Goal: Information Seeking & Learning: Learn about a topic

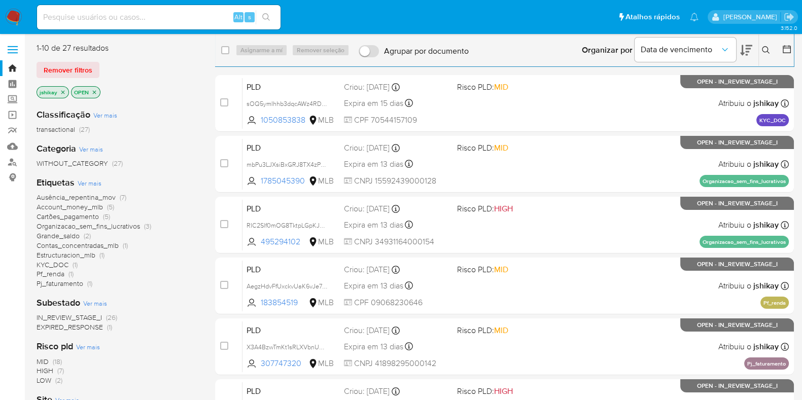
click at [166, 17] on input at bounding box center [159, 17] width 244 height 13
paste input "1907110848"
type input "1907110848"
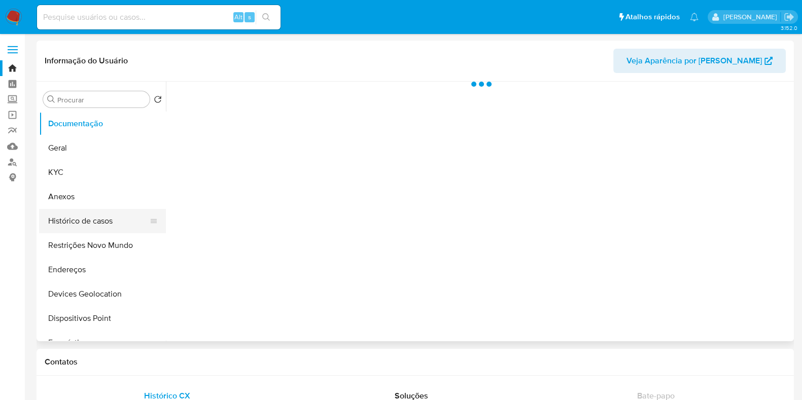
click at [105, 213] on button "Histórico de casos" at bounding box center [98, 221] width 119 height 24
select select "10"
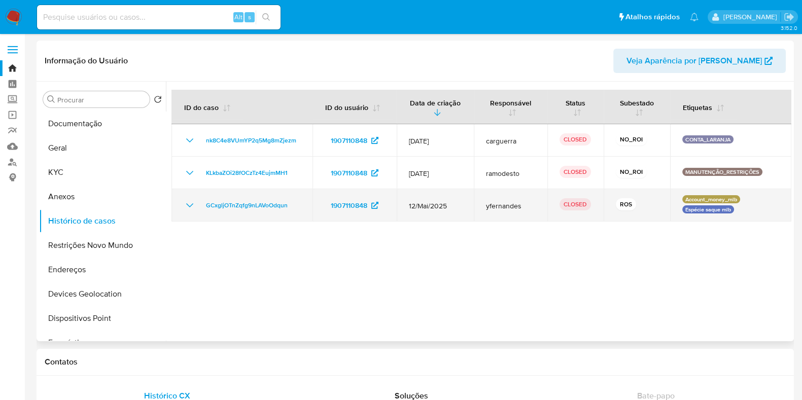
click at [194, 202] on icon "Mostrar/Ocultar" at bounding box center [190, 205] width 12 height 12
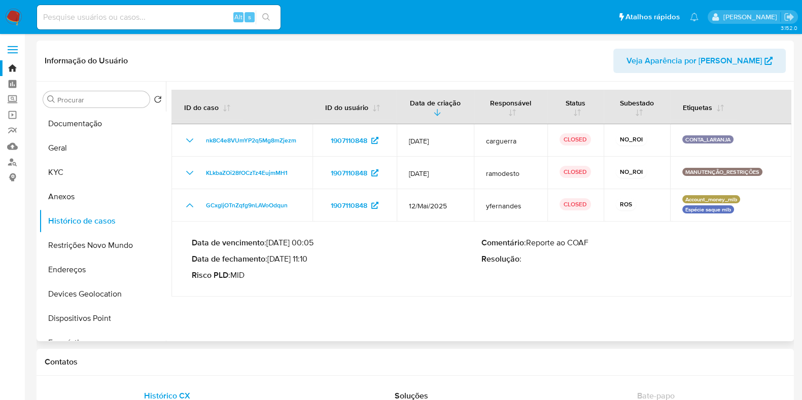
drag, startPoint x: 273, startPoint y: 258, endPoint x: 315, endPoint y: 260, distance: 41.6
click at [315, 260] on p "Data de fechamento : 24/06/2025 11:10" at bounding box center [337, 259] width 290 height 10
click at [205, 17] on input at bounding box center [159, 17] width 244 height 13
paste input "1305154744"
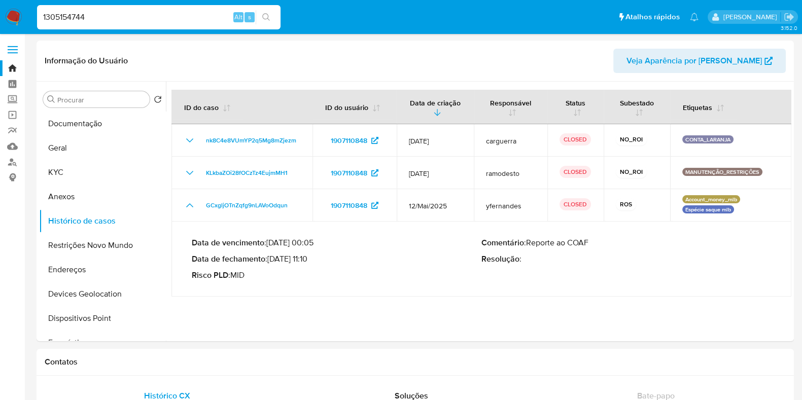
type input "1305154744"
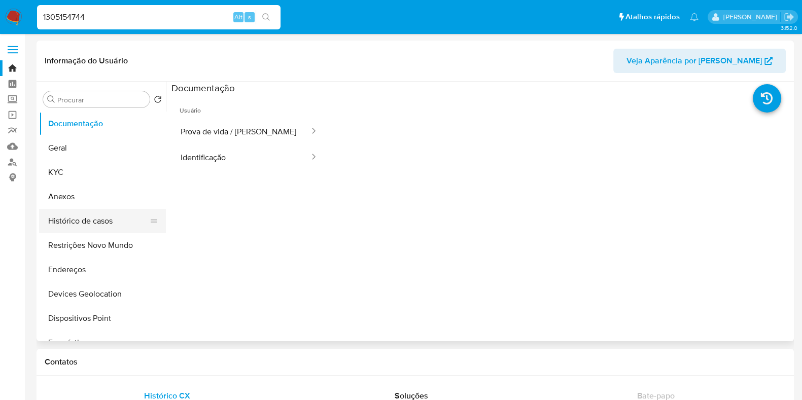
click at [99, 220] on button "Histórico de casos" at bounding box center [98, 221] width 119 height 24
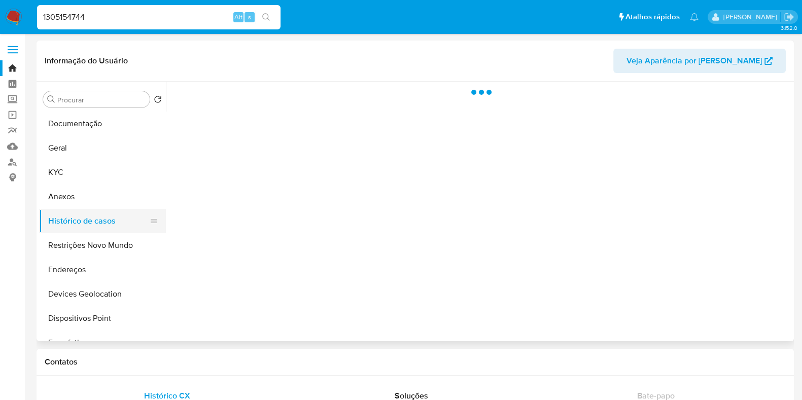
select select "10"
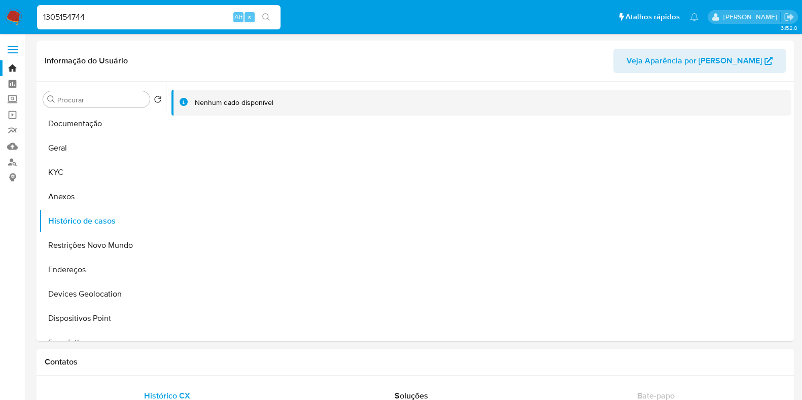
click at [135, 21] on input "1305154744" at bounding box center [159, 17] width 244 height 13
paste input "80630408"
type input "806304084"
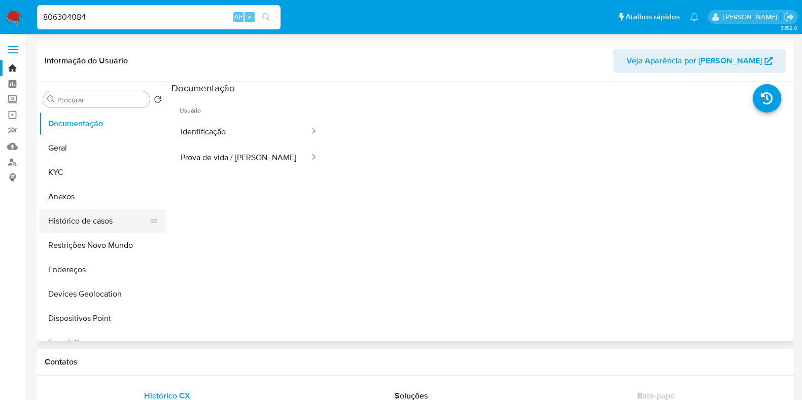
click at [68, 219] on button "Histórico de casos" at bounding box center [98, 221] width 119 height 24
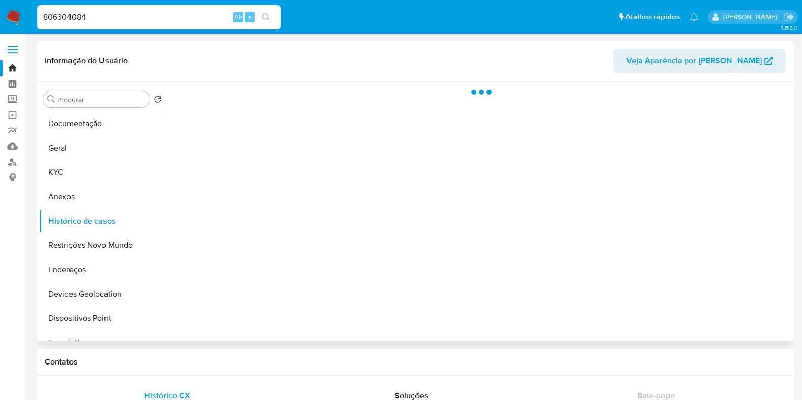
select select "10"
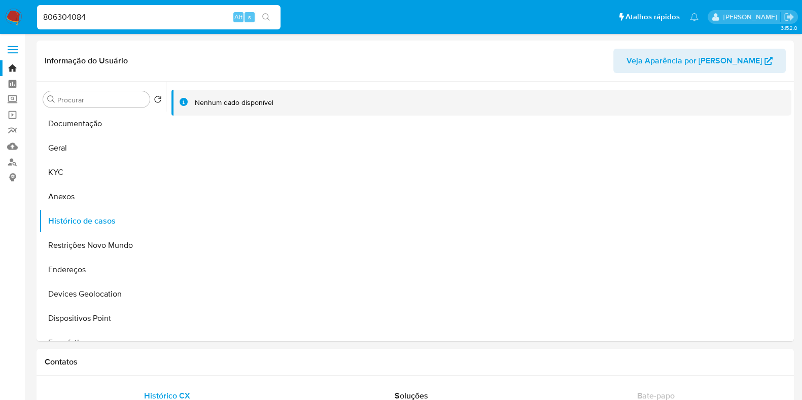
click at [137, 21] on input "806304084" at bounding box center [159, 17] width 244 height 13
paste input "293634398"
type input "293634398"
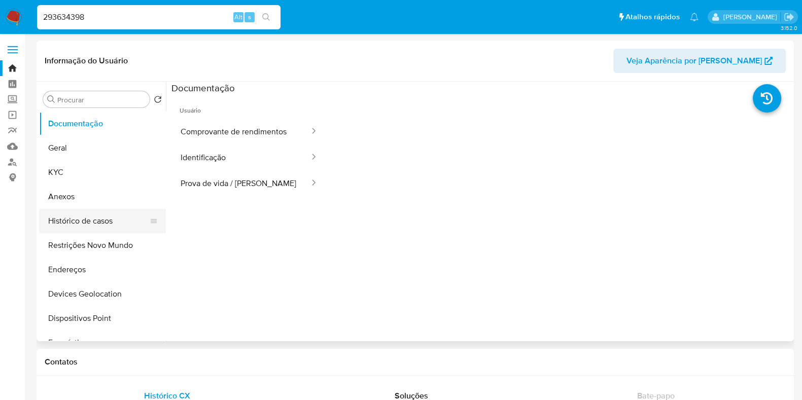
click at [96, 228] on button "Histórico de casos" at bounding box center [98, 221] width 119 height 24
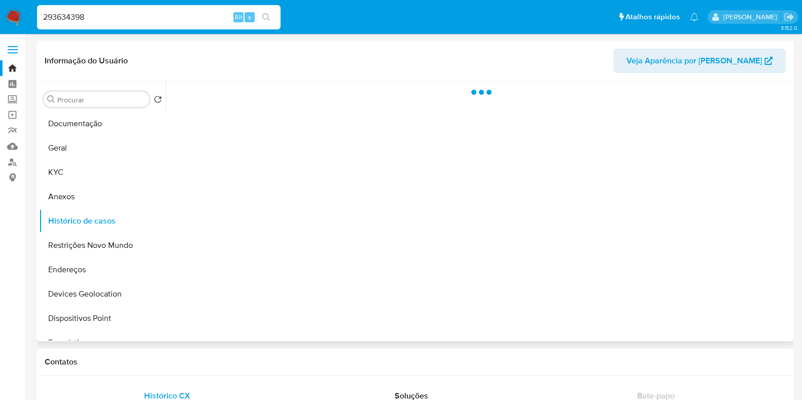
select select "10"
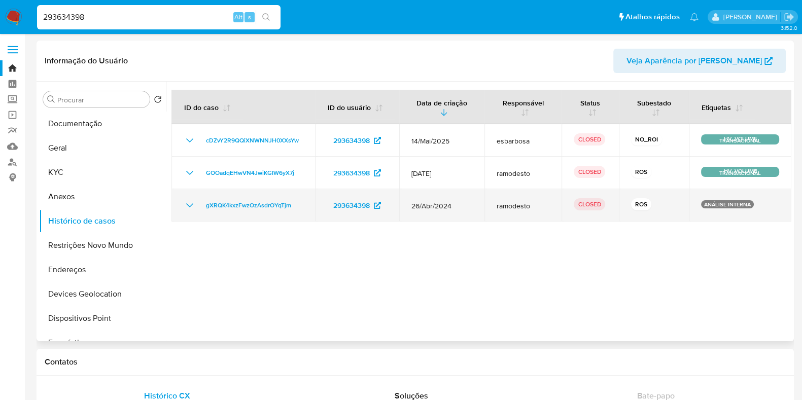
click at [190, 204] on icon "Mostrar/Ocultar" at bounding box center [190, 205] width 12 height 12
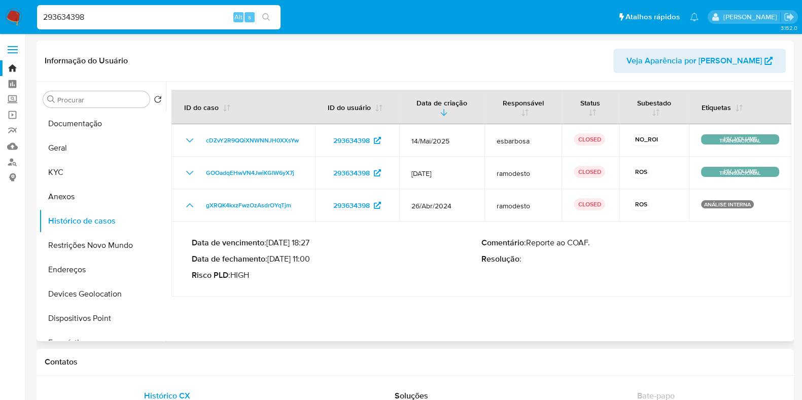
drag, startPoint x: 274, startPoint y: 260, endPoint x: 312, endPoint y: 261, distance: 38.1
click at [312, 261] on p "Data de fechamento : 20/05/2024 11:00" at bounding box center [337, 259] width 290 height 10
drag, startPoint x: 315, startPoint y: 261, endPoint x: 274, endPoint y: 262, distance: 41.1
click at [274, 262] on p "Data de fechamento : 20/05/2024 11:00" at bounding box center [337, 259] width 290 height 10
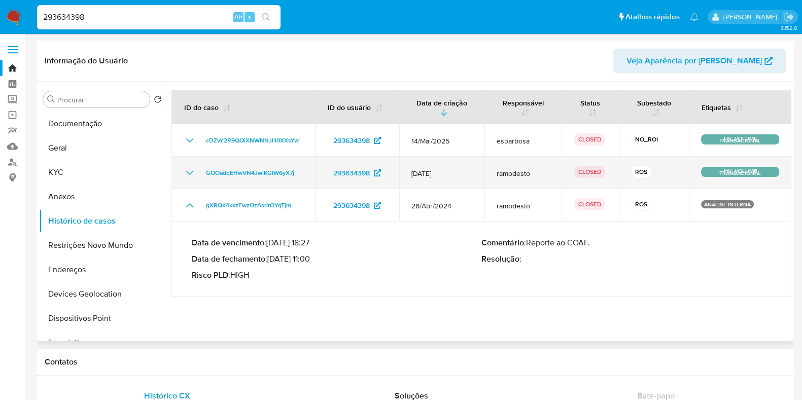
click at [188, 176] on icon "Mostrar/Ocultar" at bounding box center [190, 173] width 12 height 12
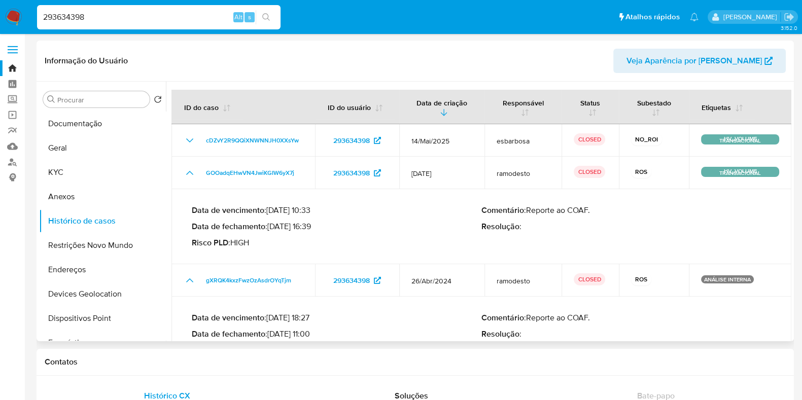
drag, startPoint x: 274, startPoint y: 228, endPoint x: 311, endPoint y: 226, distance: 37.1
click at [311, 226] on p "Data de fechamento : 04/12/2024 16:39" at bounding box center [337, 227] width 290 height 10
click at [17, 11] on img at bounding box center [13, 17] width 17 height 17
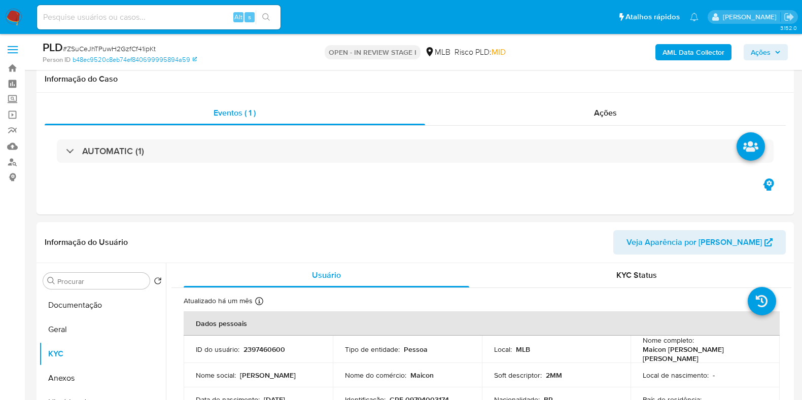
select select "10"
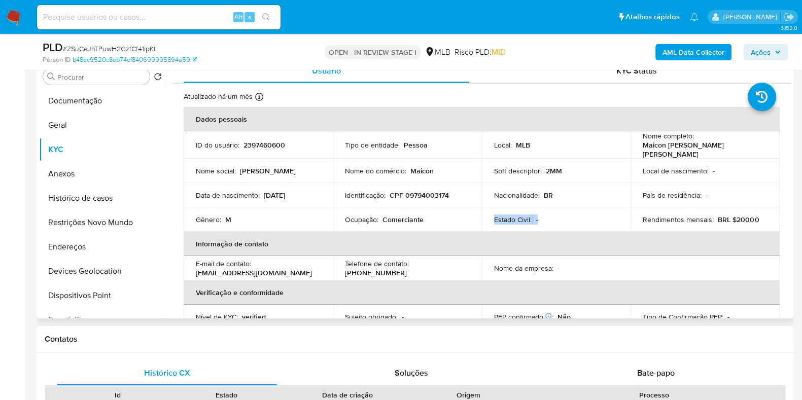
scroll to position [190, 0]
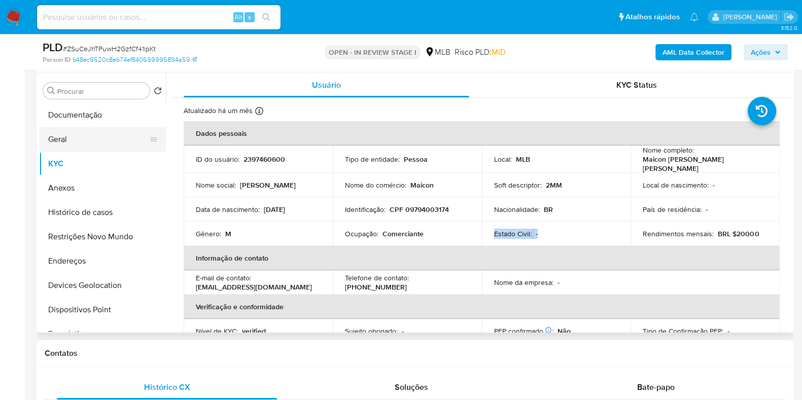
click at [97, 131] on button "Geral" at bounding box center [98, 139] width 119 height 24
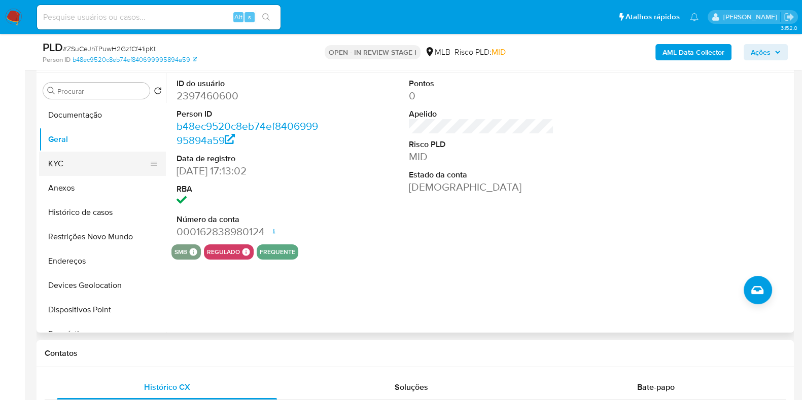
click at [78, 161] on button "KYC" at bounding box center [98, 164] width 119 height 24
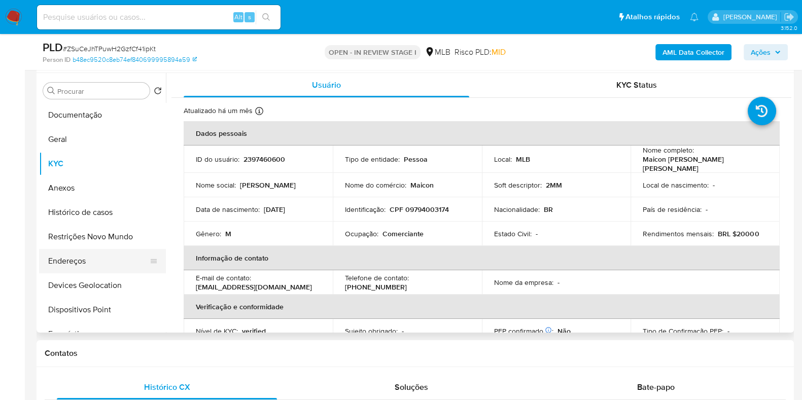
click at [84, 264] on button "Endereços" at bounding box center [98, 261] width 119 height 24
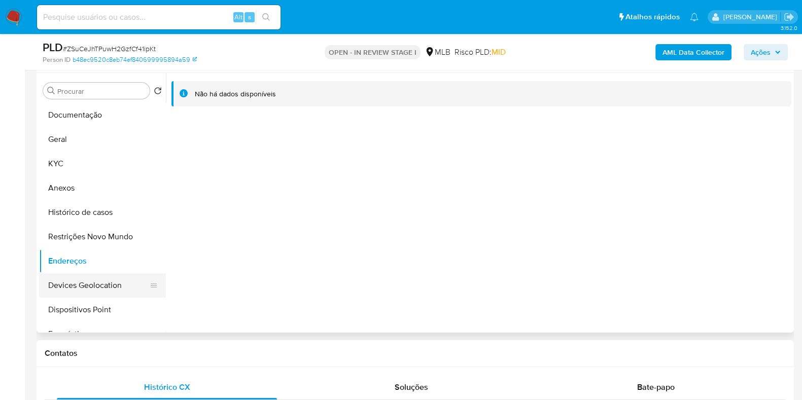
drag, startPoint x: 99, startPoint y: 283, endPoint x: 191, endPoint y: 268, distance: 92.6
click at [100, 284] on button "Devices Geolocation" at bounding box center [102, 286] width 127 height 24
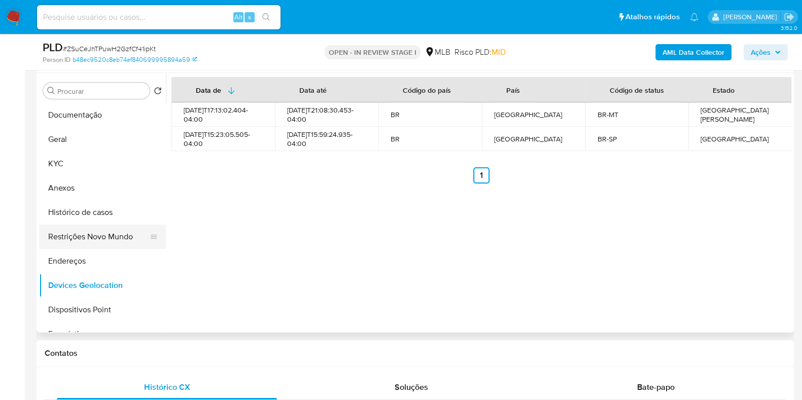
click at [113, 240] on button "Restrições Novo Mundo" at bounding box center [98, 237] width 119 height 24
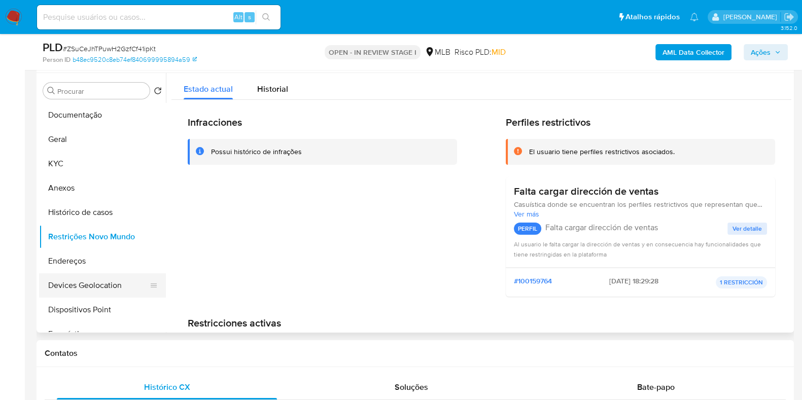
drag, startPoint x: 94, startPoint y: 302, endPoint x: 150, endPoint y: 285, distance: 58.0
click at [96, 300] on button "Dispositivos Point" at bounding box center [102, 310] width 127 height 24
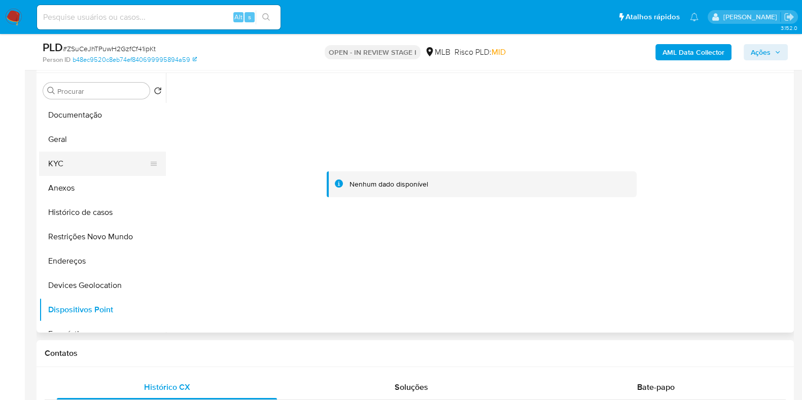
click at [77, 167] on button "KYC" at bounding box center [98, 164] width 119 height 24
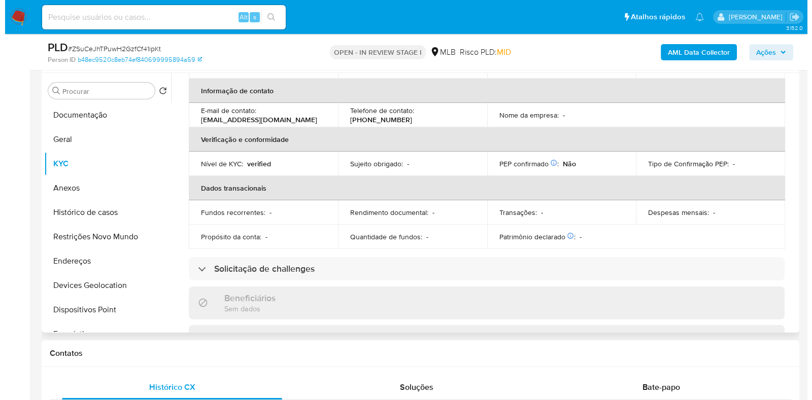
scroll to position [0, 0]
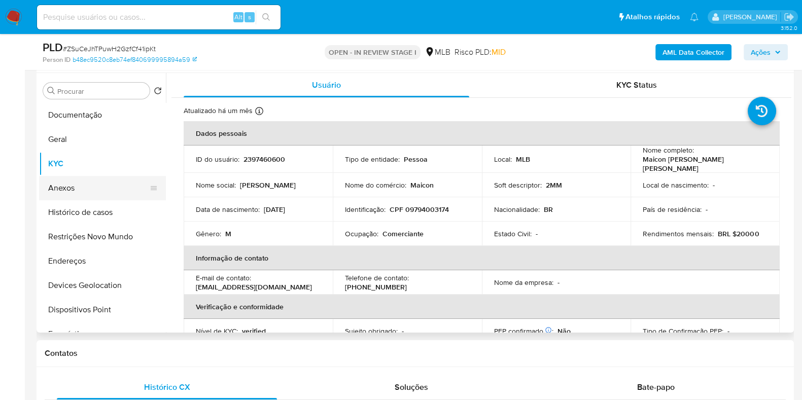
click at [72, 186] on button "Anexos" at bounding box center [98, 188] width 119 height 24
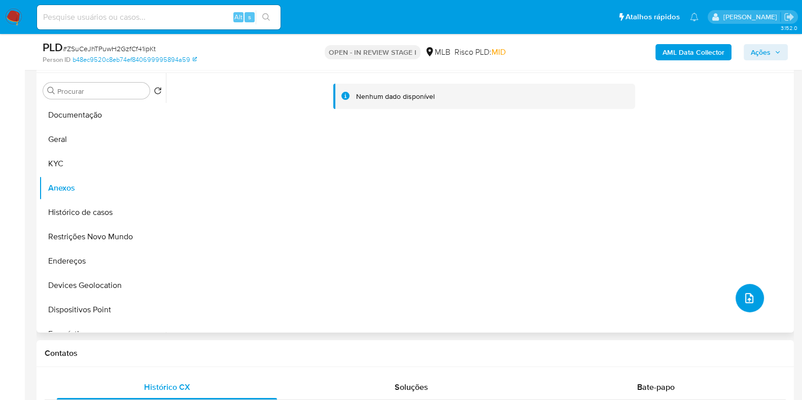
click at [756, 306] on button "upload-file" at bounding box center [750, 298] width 28 height 28
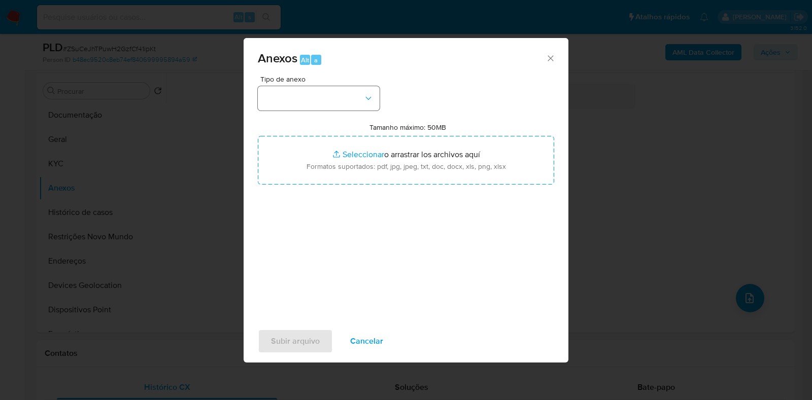
drag, startPoint x: 312, startPoint y: 80, endPoint x: 309, endPoint y: 91, distance: 11.6
click at [311, 80] on span "Tipo de anexo" at bounding box center [321, 79] width 122 height 7
click at [307, 98] on button "button" at bounding box center [319, 98] width 122 height 24
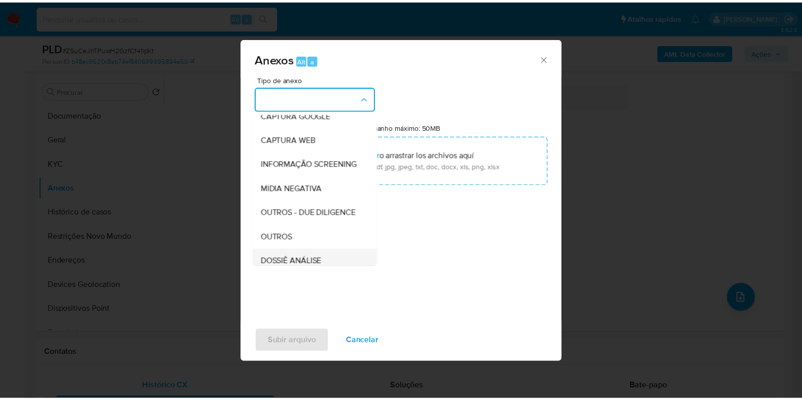
scroll to position [126, 0]
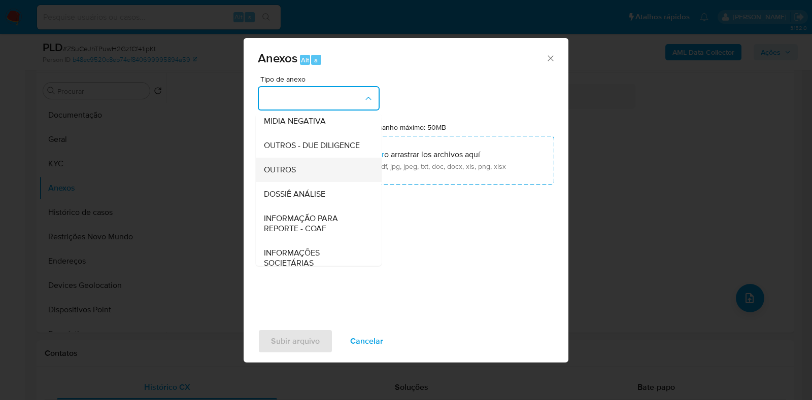
click at [297, 182] on div "OUTROS" at bounding box center [316, 170] width 104 height 24
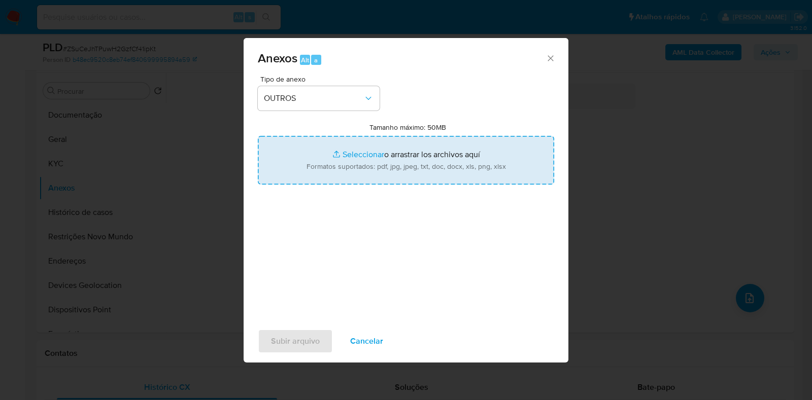
click at [346, 159] on input "Tamanho máximo: 50MB Seleccionar archivos" at bounding box center [406, 160] width 296 height 49
type input "C:\fakepath\Mulan 2397460600_2025_08_12_17_40_47 - Resumen TX.pdf"
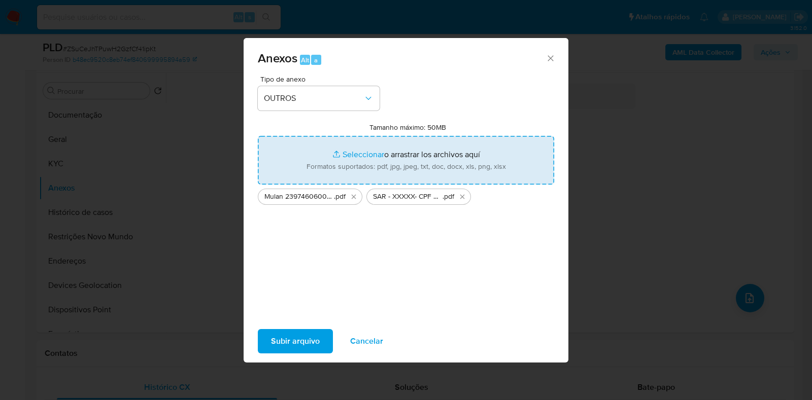
click at [301, 339] on span "Subir arquivo" at bounding box center [295, 341] width 49 height 22
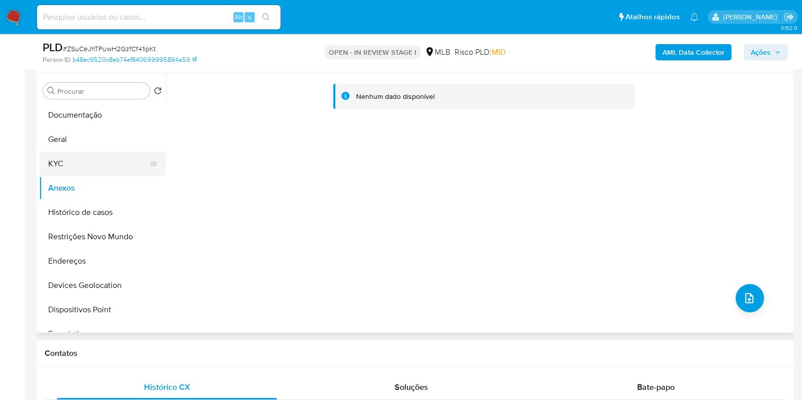
drag, startPoint x: 70, startPoint y: 163, endPoint x: 71, endPoint y: 171, distance: 8.2
click at [71, 163] on button "KYC" at bounding box center [98, 164] width 119 height 24
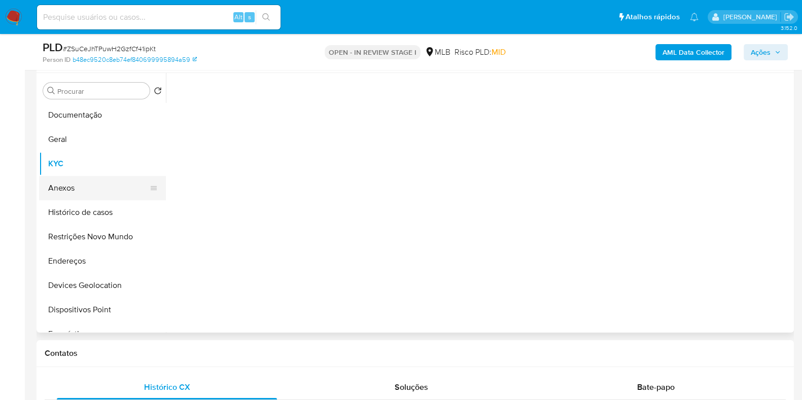
click at [72, 187] on button "Anexos" at bounding box center [98, 188] width 119 height 24
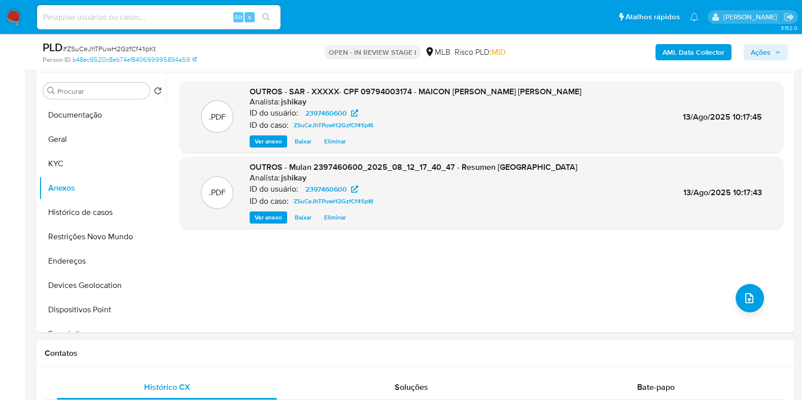
click at [766, 53] on span "Ações" at bounding box center [761, 52] width 20 height 16
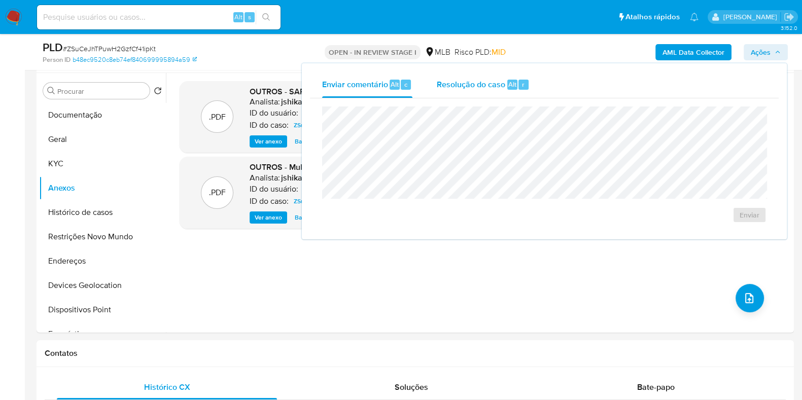
click at [489, 83] on span "Resolução do caso" at bounding box center [471, 84] width 69 height 12
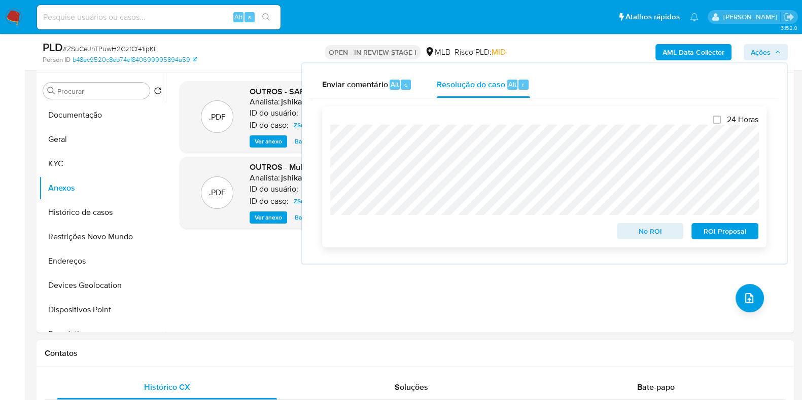
click at [716, 231] on span "ROI Proposal" at bounding box center [725, 231] width 53 height 14
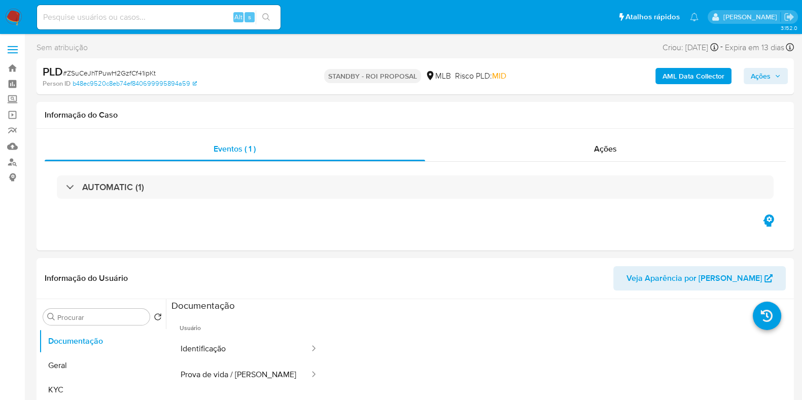
select select "10"
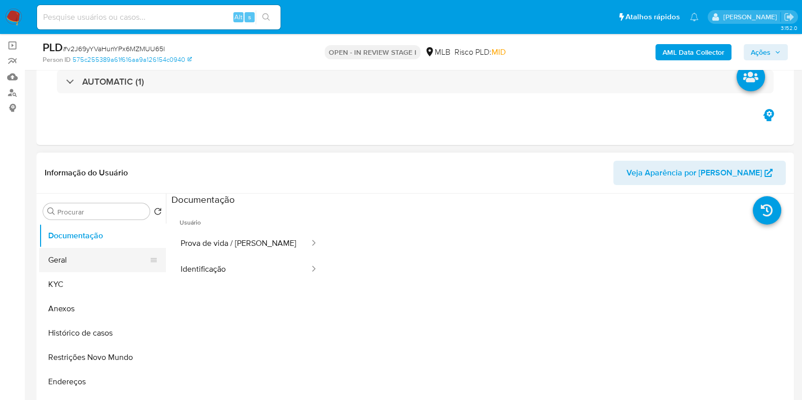
scroll to position [126, 0]
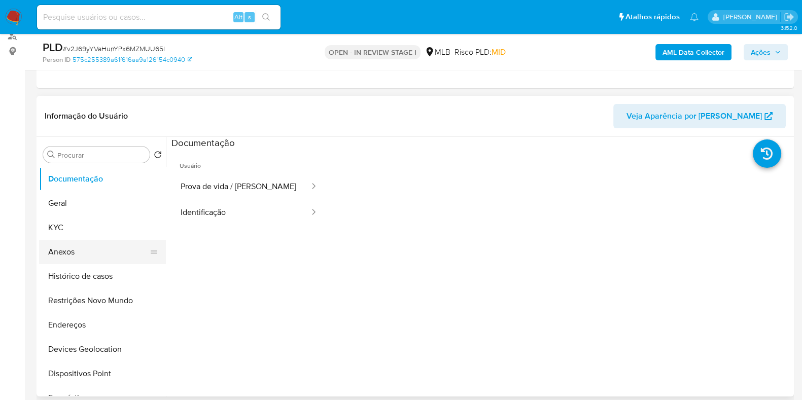
click at [90, 257] on button "Anexos" at bounding box center [98, 252] width 119 height 24
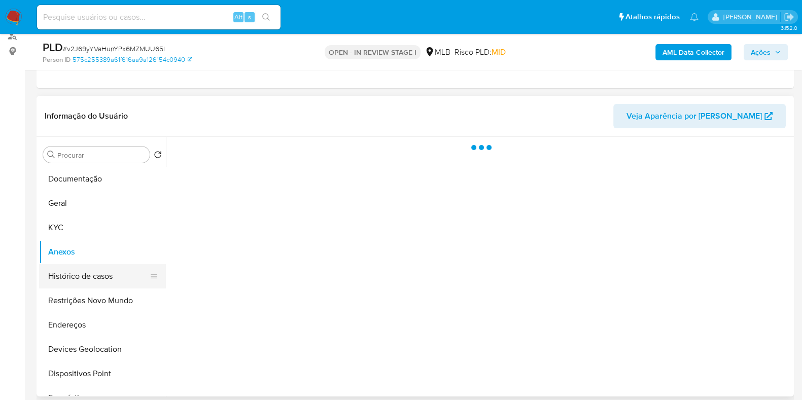
click at [89, 281] on button "Histórico de casos" at bounding box center [98, 276] width 119 height 24
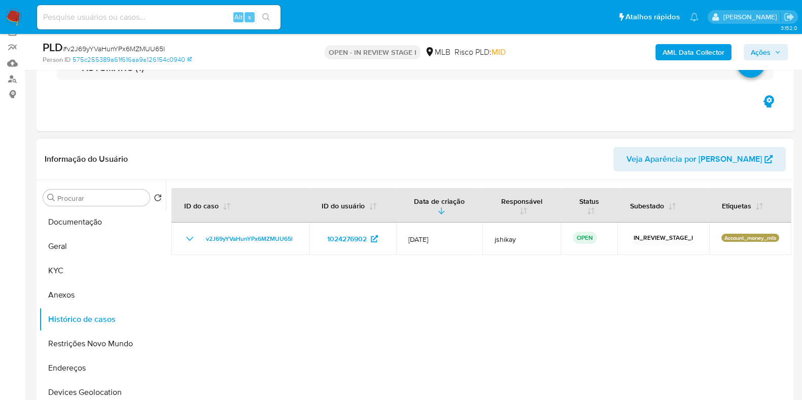
scroll to position [63, 0]
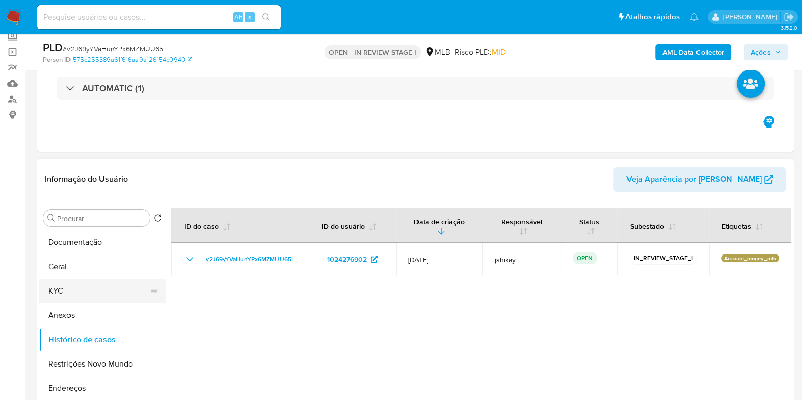
click at [81, 294] on button "KYC" at bounding box center [98, 291] width 119 height 24
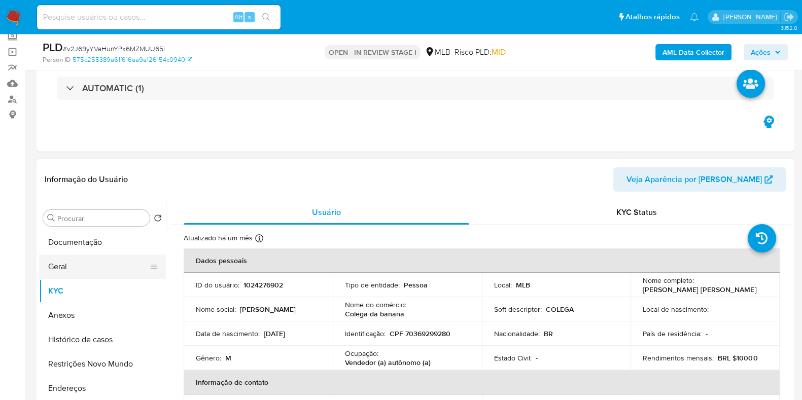
click at [111, 255] on button "Geral" at bounding box center [98, 267] width 119 height 24
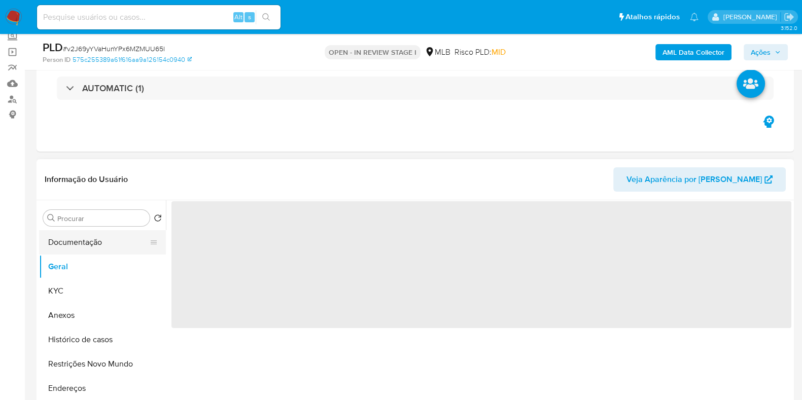
click at [111, 249] on button "Documentação" at bounding box center [98, 242] width 119 height 24
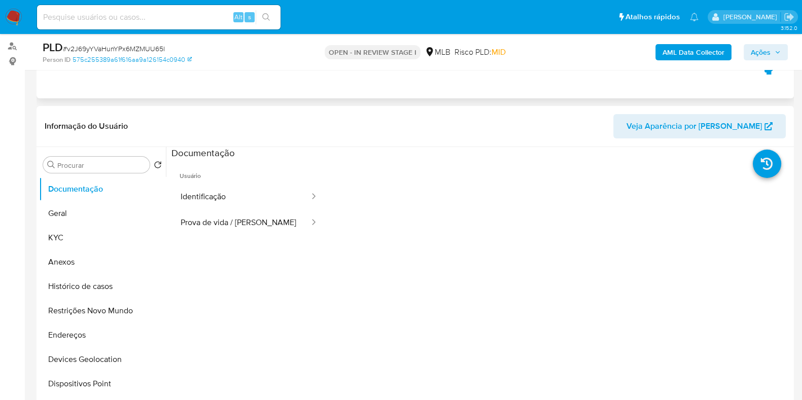
scroll to position [190, 0]
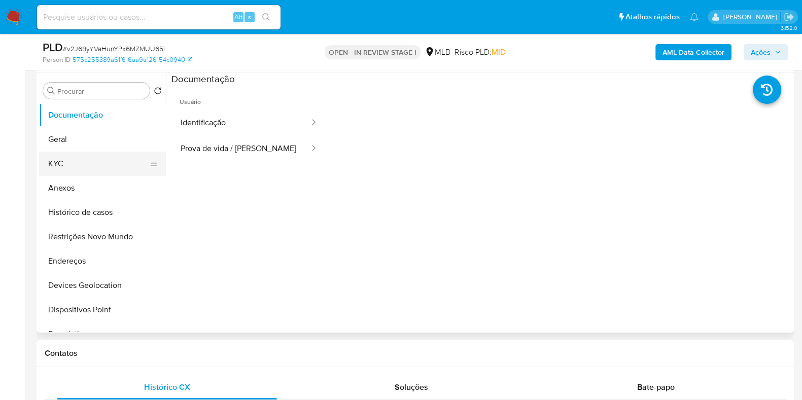
click at [83, 162] on button "KYC" at bounding box center [98, 164] width 119 height 24
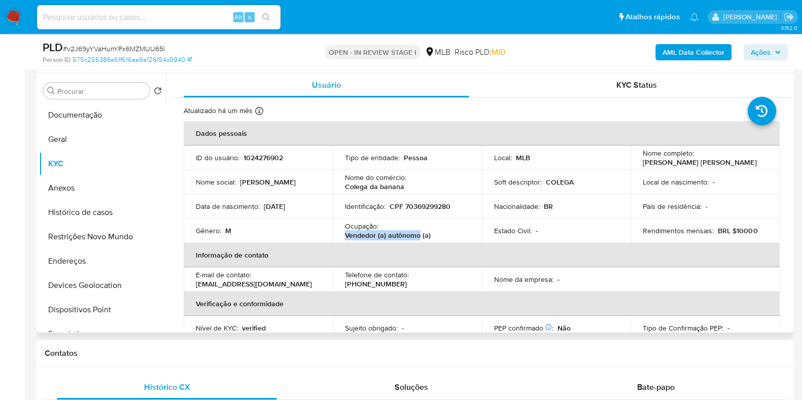
drag, startPoint x: 338, startPoint y: 236, endPoint x: 417, endPoint y: 239, distance: 79.2
click at [417, 239] on td "Ocupação : Vendedor (a) autônomo (a)" at bounding box center [407, 231] width 149 height 24
copy p "Vendedor (a) autônomo"
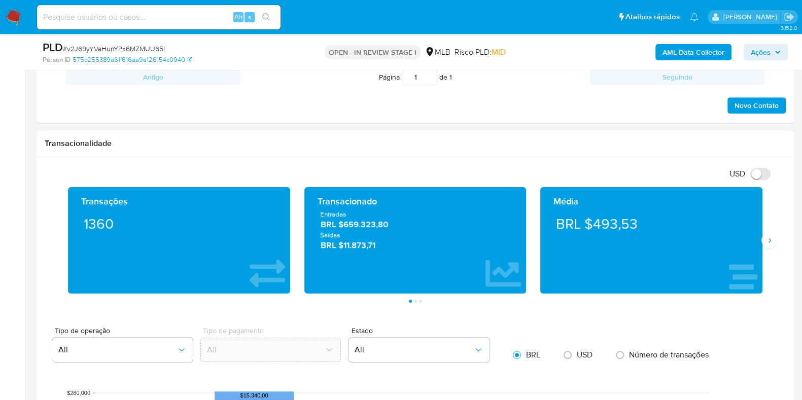
scroll to position [634, 0]
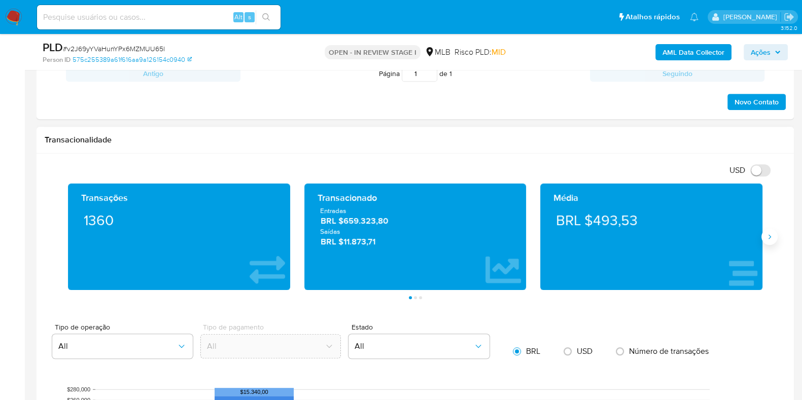
click at [763, 236] on div "Transações 1360 Transacionado Entradas BRL $659.323,80 Saídas BRL $11.873,71 Mé…" at bounding box center [415, 237] width 709 height 107
click at [768, 239] on icon "Siguiente" at bounding box center [770, 237] width 8 height 8
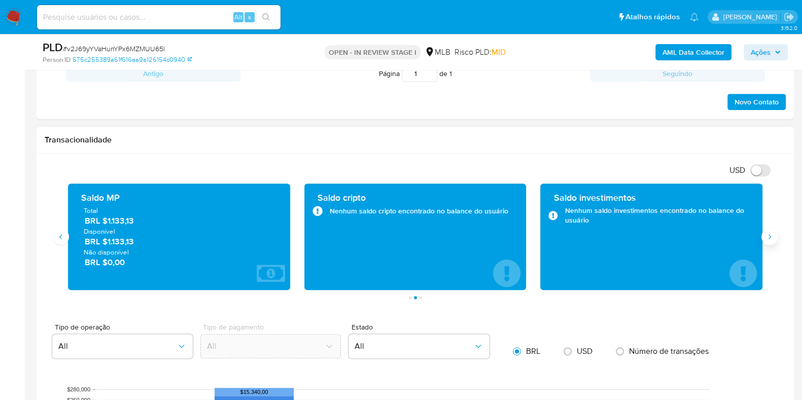
click at [769, 239] on icon "Siguiente" at bounding box center [770, 237] width 8 height 8
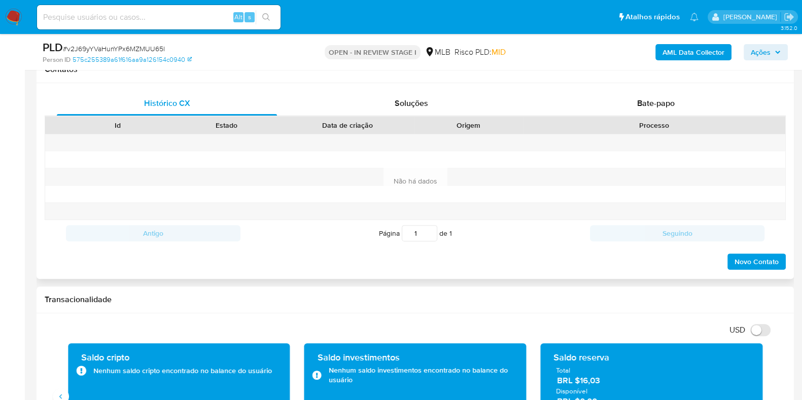
scroll to position [190, 0]
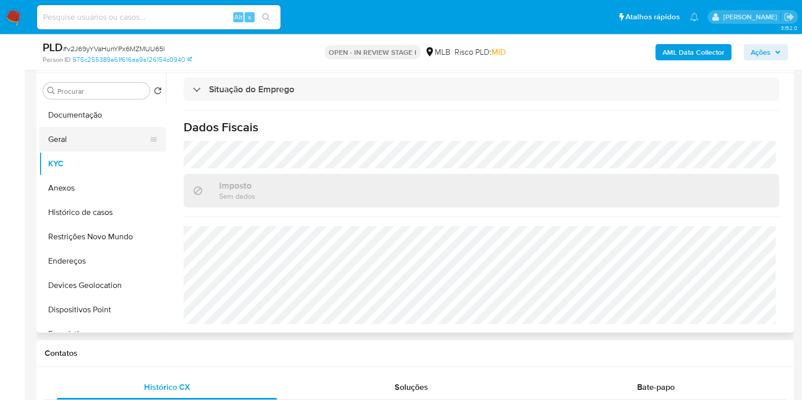
click at [72, 146] on button "Geral" at bounding box center [98, 139] width 119 height 24
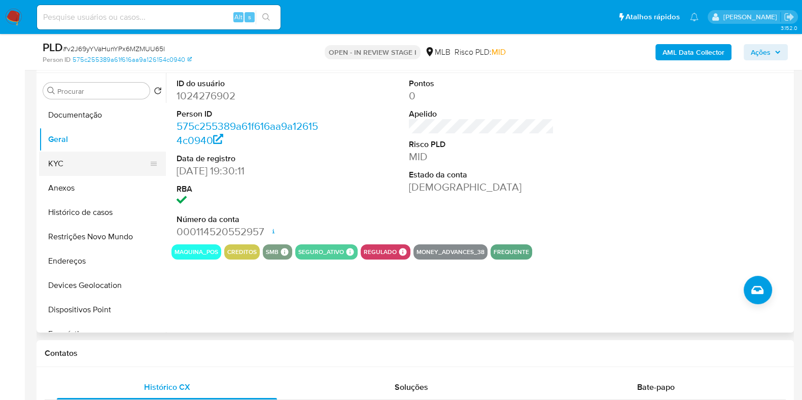
drag, startPoint x: 72, startPoint y: 162, endPoint x: 100, endPoint y: 162, distance: 28.4
click at [72, 162] on button "KYC" at bounding box center [98, 164] width 119 height 24
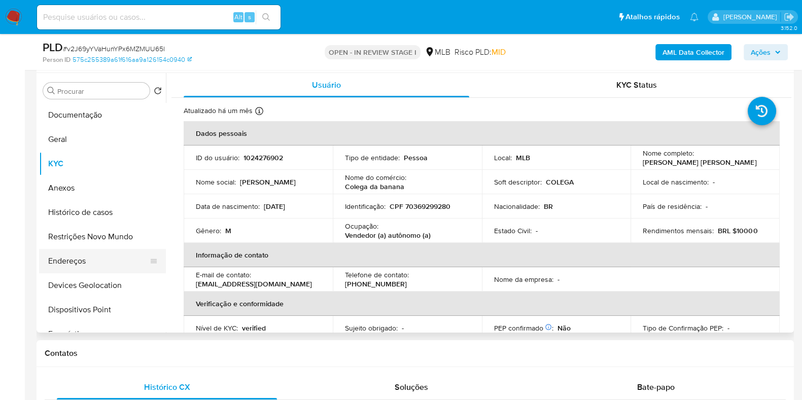
drag, startPoint x: 99, startPoint y: 256, endPoint x: 101, endPoint y: 250, distance: 6.8
click at [100, 257] on button "Endereços" at bounding box center [98, 261] width 119 height 24
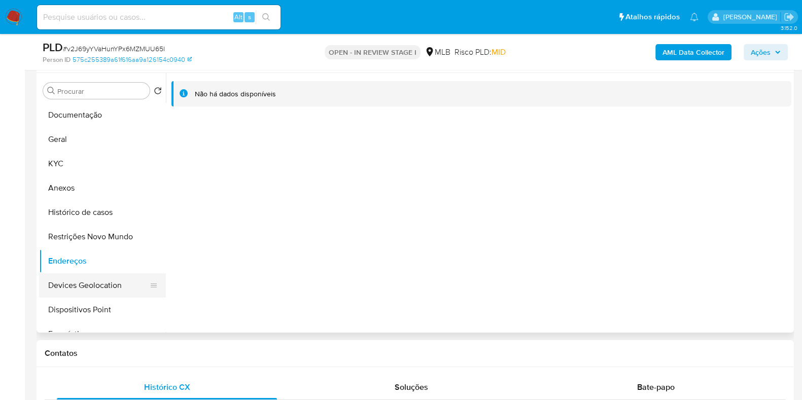
click at [99, 290] on button "Devices Geolocation" at bounding box center [98, 286] width 119 height 24
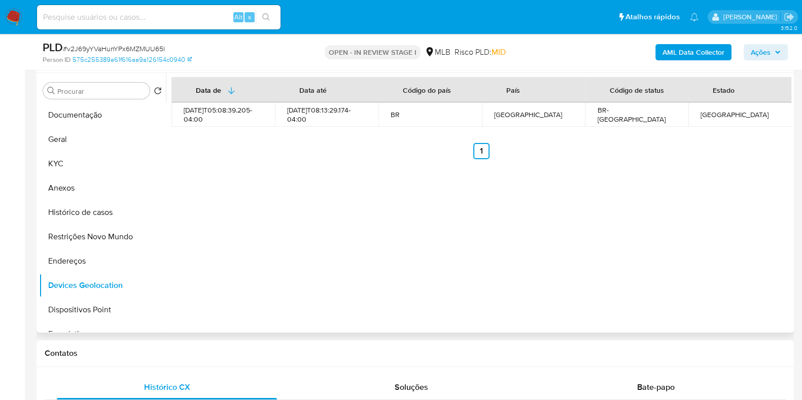
drag, startPoint x: 102, startPoint y: 234, endPoint x: 327, endPoint y: 222, distance: 226.2
click at [102, 235] on button "Restrições Novo Mundo" at bounding box center [102, 237] width 127 height 24
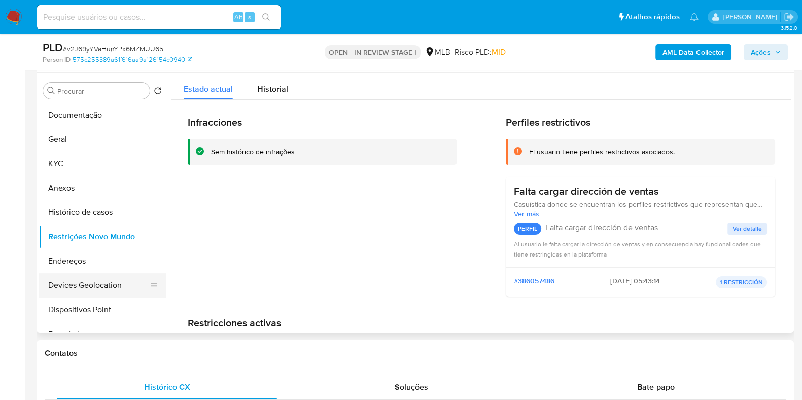
drag, startPoint x: 105, startPoint y: 300, endPoint x: 132, endPoint y: 291, distance: 29.1
click at [106, 300] on button "Dispositivos Point" at bounding box center [102, 310] width 127 height 24
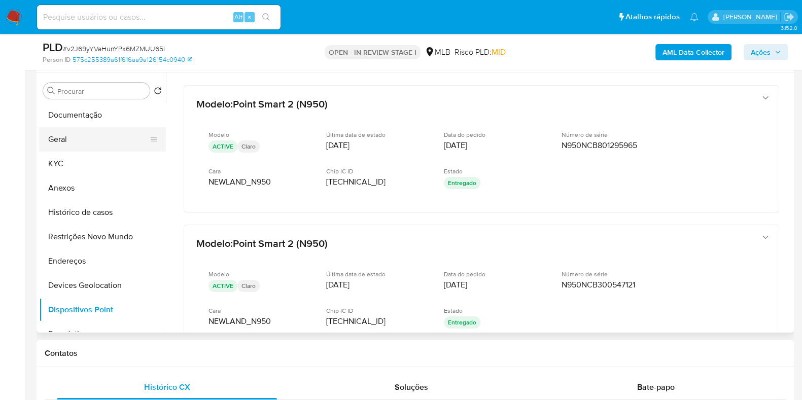
drag, startPoint x: 87, startPoint y: 160, endPoint x: 97, endPoint y: 149, distance: 15.1
click at [87, 160] on button "KYC" at bounding box center [102, 164] width 127 height 24
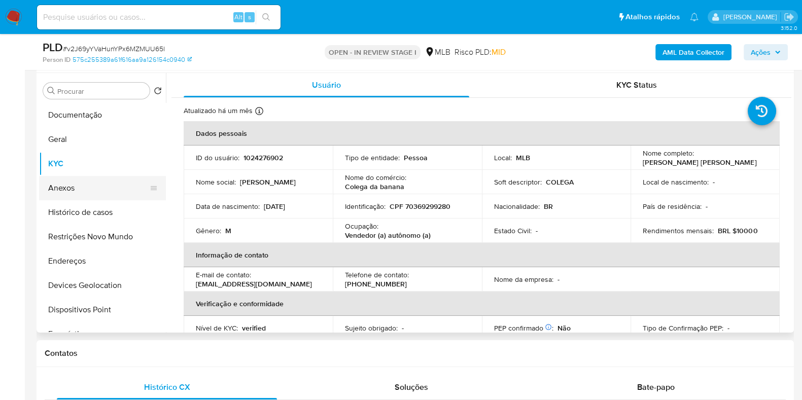
click at [104, 186] on button "Anexos" at bounding box center [98, 188] width 119 height 24
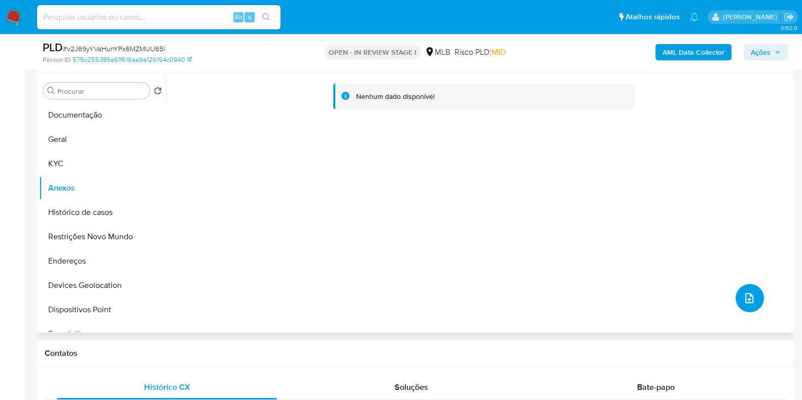
click at [749, 300] on icon "upload-file" at bounding box center [750, 298] width 12 height 12
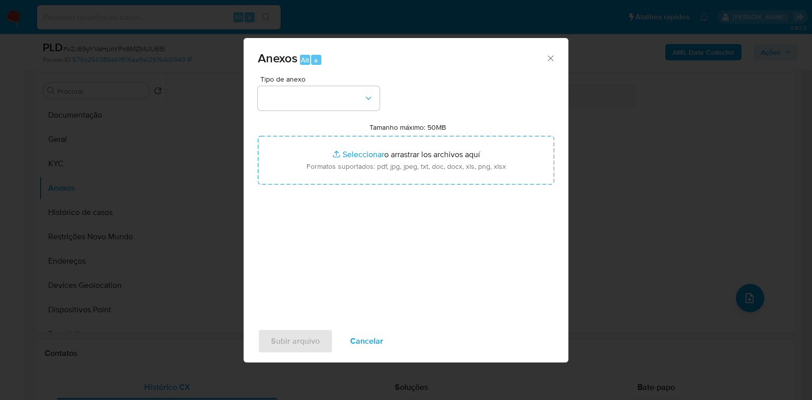
click at [322, 91] on button "button" at bounding box center [319, 98] width 122 height 24
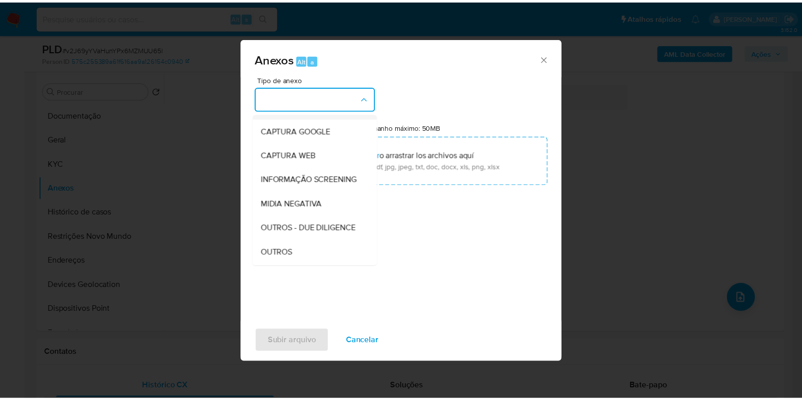
scroll to position [63, 0]
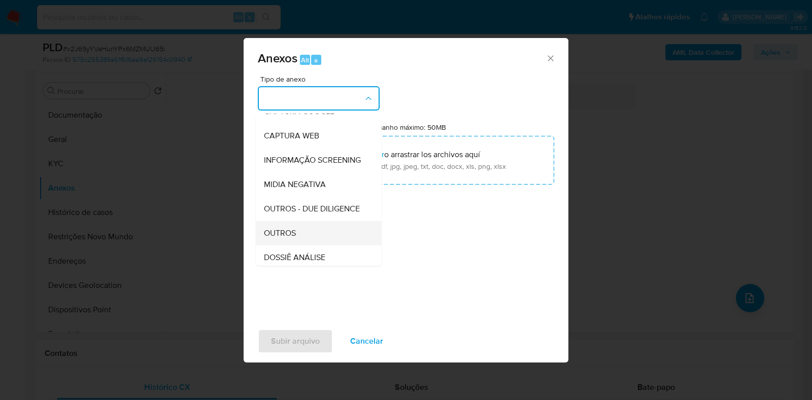
click at [305, 246] on div "OUTROS" at bounding box center [316, 233] width 104 height 24
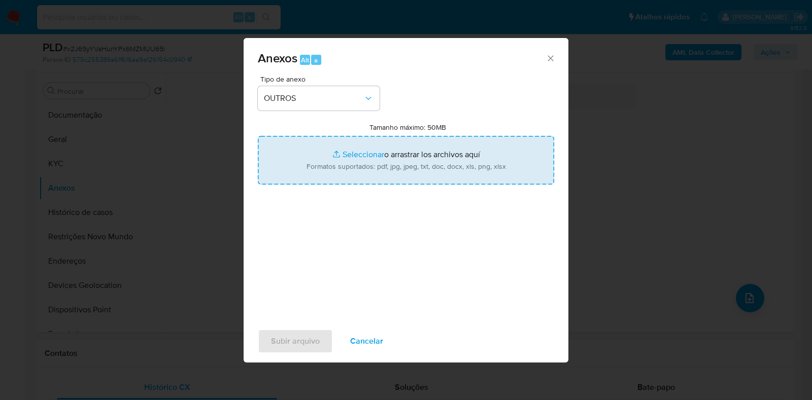
click at [382, 162] on input "Tamanho máximo: 50MB Seleccionar archivos" at bounding box center [406, 160] width 296 height 49
type input "C:\fakepath\Mulan 1024276902_2025_08_12_17_40_12 - Resumen TX.pdf"
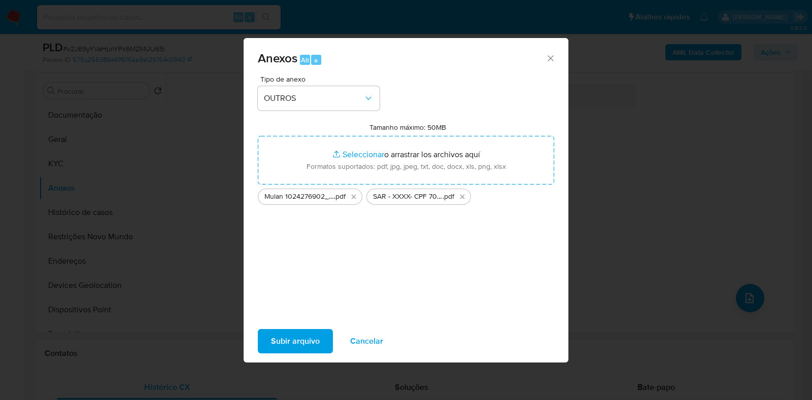
click at [304, 338] on span "Subir arquivo" at bounding box center [295, 341] width 49 height 22
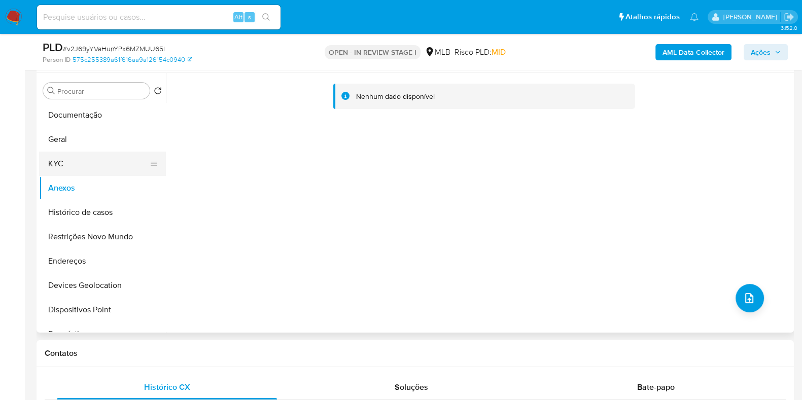
drag, startPoint x: 86, startPoint y: 168, endPoint x: 86, endPoint y: 174, distance: 6.1
click at [86, 169] on button "KYC" at bounding box center [98, 164] width 119 height 24
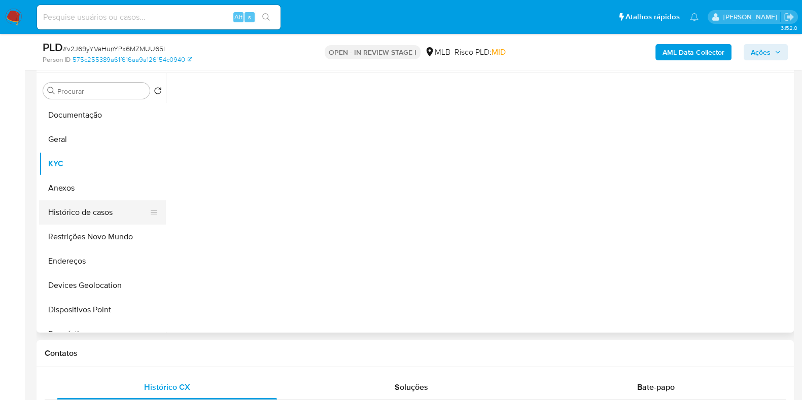
click at [77, 202] on button "Histórico de casos" at bounding box center [98, 212] width 119 height 24
click at [64, 198] on button "Anexos" at bounding box center [98, 188] width 119 height 24
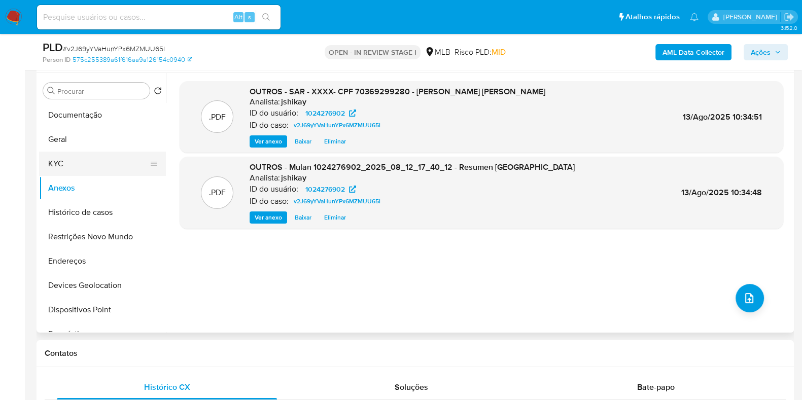
click at [88, 169] on button "KYC" at bounding box center [98, 164] width 119 height 24
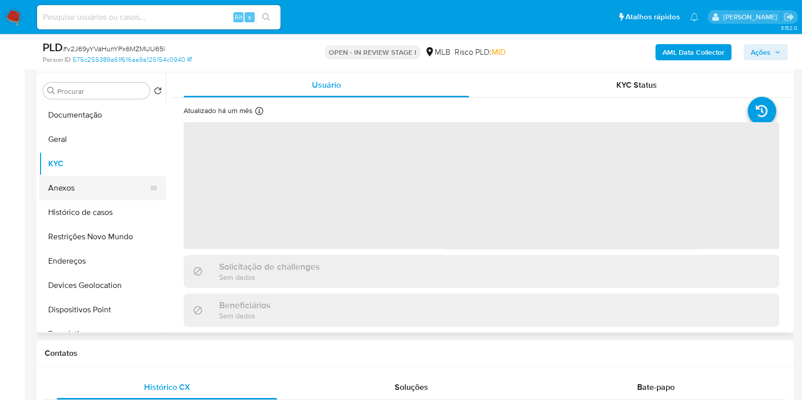
click at [89, 184] on button "Anexos" at bounding box center [98, 188] width 119 height 24
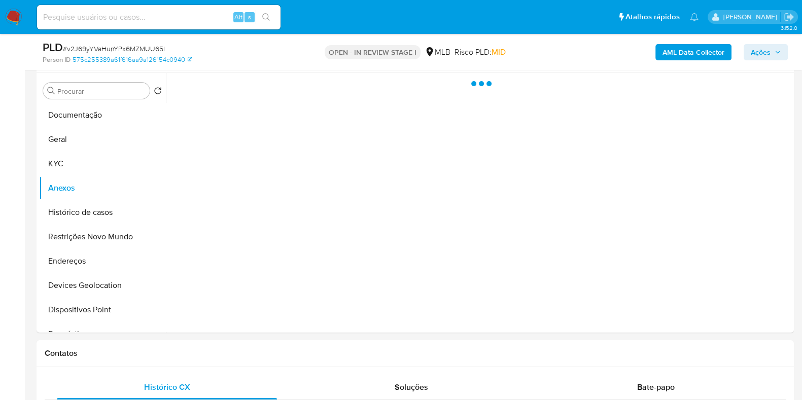
click at [778, 49] on span "Ações" at bounding box center [766, 52] width 30 height 14
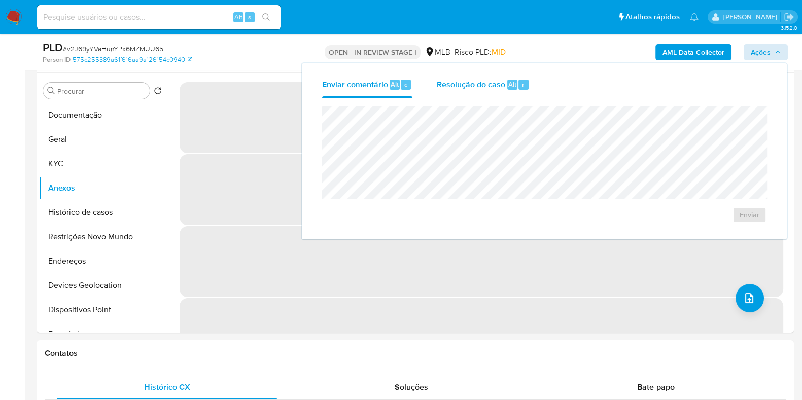
click at [501, 85] on span "Resolução do caso" at bounding box center [471, 84] width 69 height 12
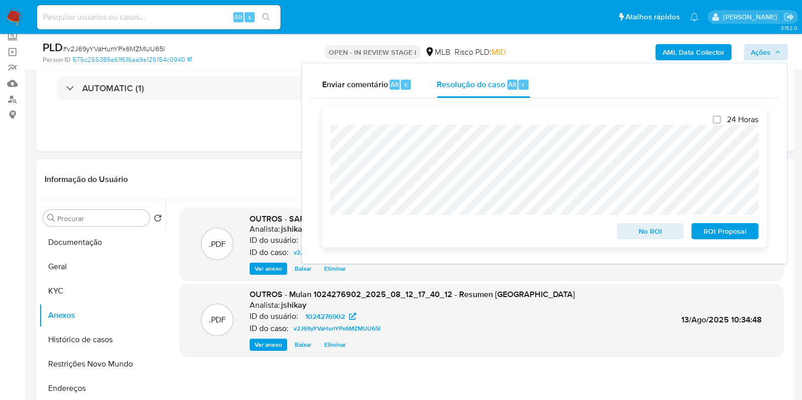
click at [719, 231] on span "ROI Proposal" at bounding box center [725, 231] width 53 height 14
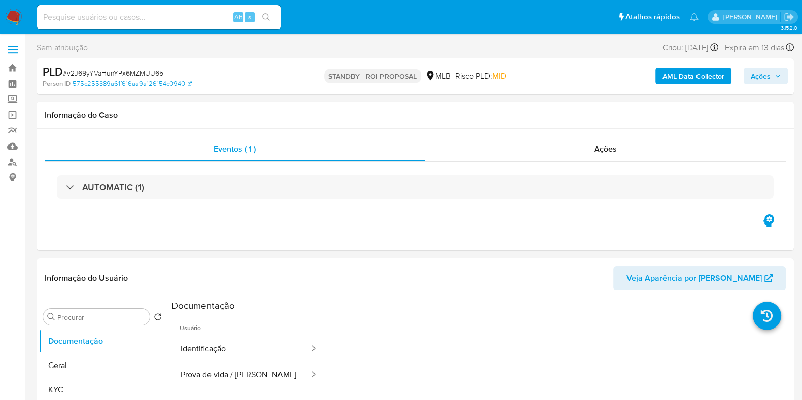
select select "10"
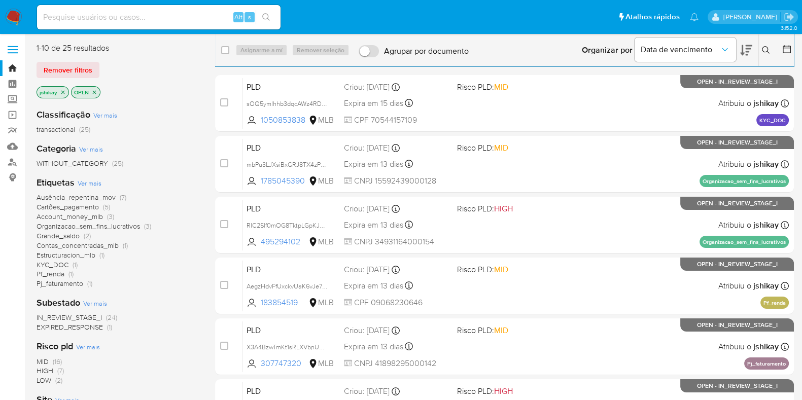
click at [179, 14] on input at bounding box center [159, 17] width 244 height 13
paste input "1488079459"
type input "1488079459"
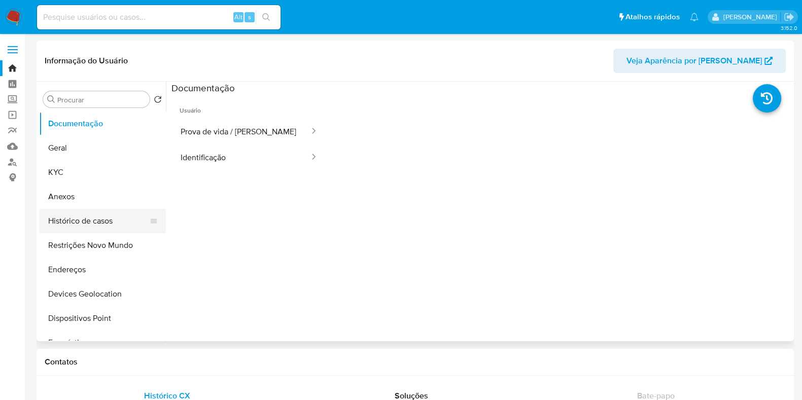
select select "10"
click at [104, 229] on button "Histórico de casos" at bounding box center [98, 221] width 119 height 24
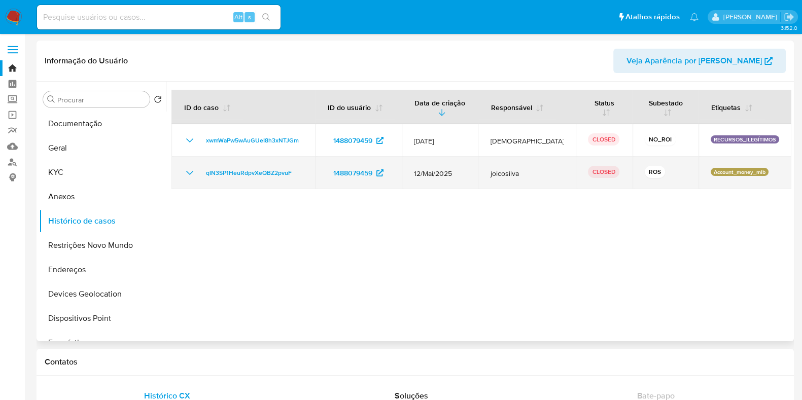
click at [190, 174] on icon "Mostrar/Ocultar" at bounding box center [190, 173] width 12 height 12
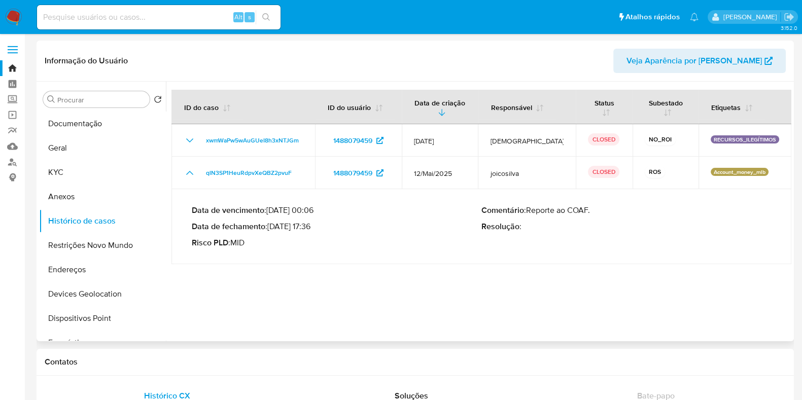
drag, startPoint x: 272, startPoint y: 229, endPoint x: 312, endPoint y: 227, distance: 40.6
click at [312, 227] on p "Data de fechamento : [DATE] 17:36" at bounding box center [337, 227] width 290 height 10
click at [72, 131] on button "Documentação" at bounding box center [98, 124] width 119 height 24
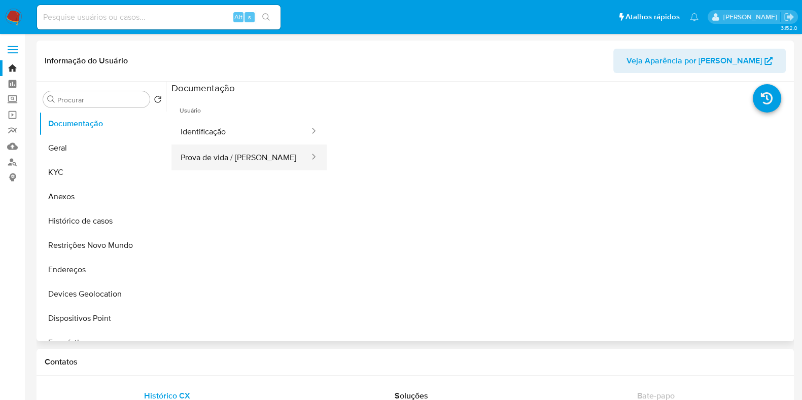
click at [230, 152] on button "Prova de vida / [PERSON_NAME]" at bounding box center [241, 158] width 139 height 26
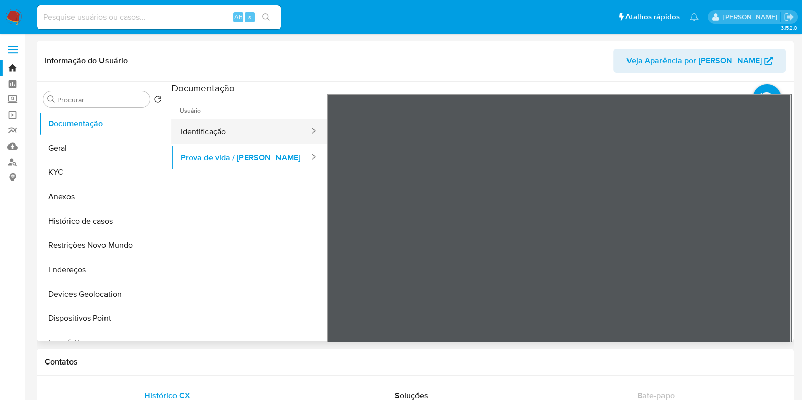
click at [228, 131] on button "Identificação" at bounding box center [241, 132] width 139 height 26
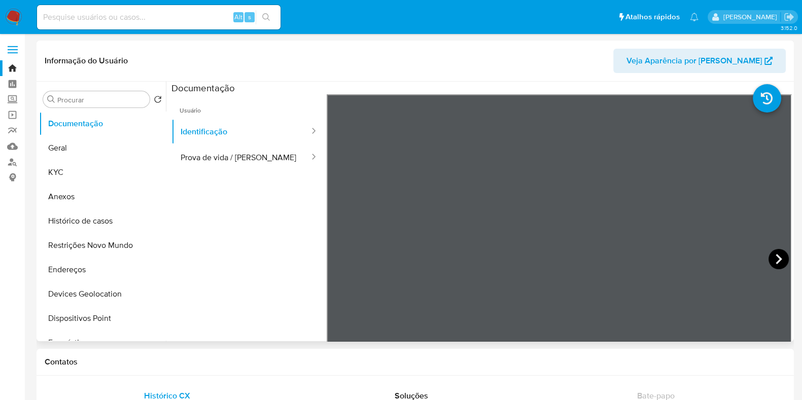
click at [778, 265] on icon at bounding box center [779, 259] width 20 height 20
click at [129, 12] on input at bounding box center [159, 17] width 244 height 13
paste input "2327381031"
type input "2327381031"
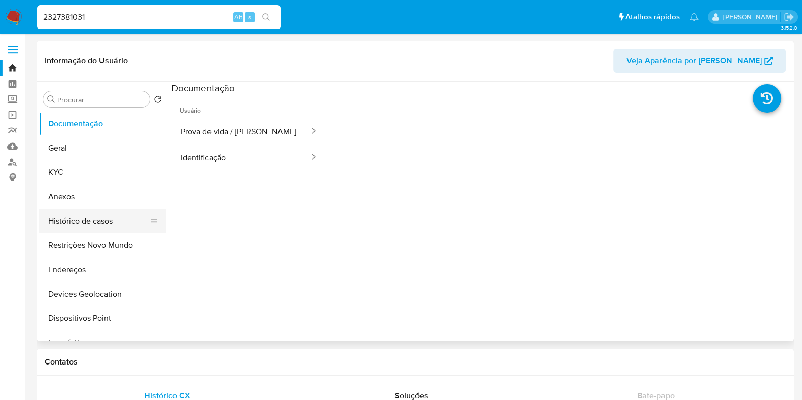
click at [83, 222] on button "Histórico de casos" at bounding box center [98, 221] width 119 height 24
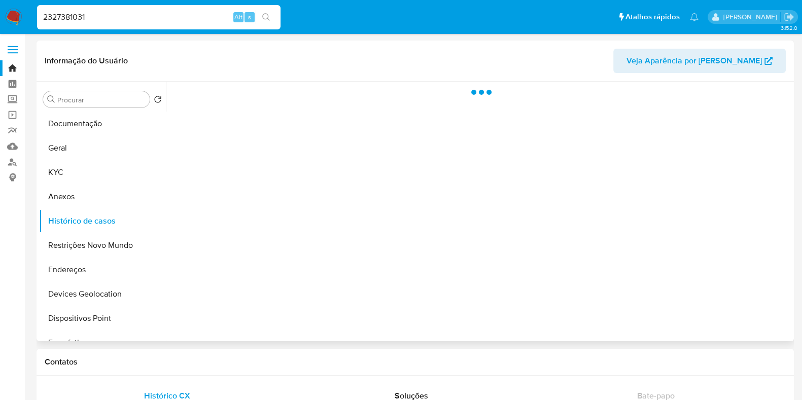
select select "10"
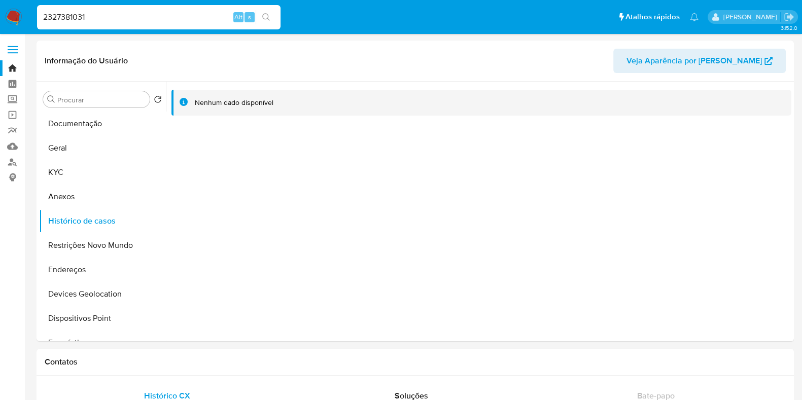
click at [164, 19] on input "2327381031" at bounding box center [159, 17] width 244 height 13
click at [163, 19] on input "2327381031" at bounding box center [159, 17] width 244 height 13
paste input "554694827"
type input "554694827"
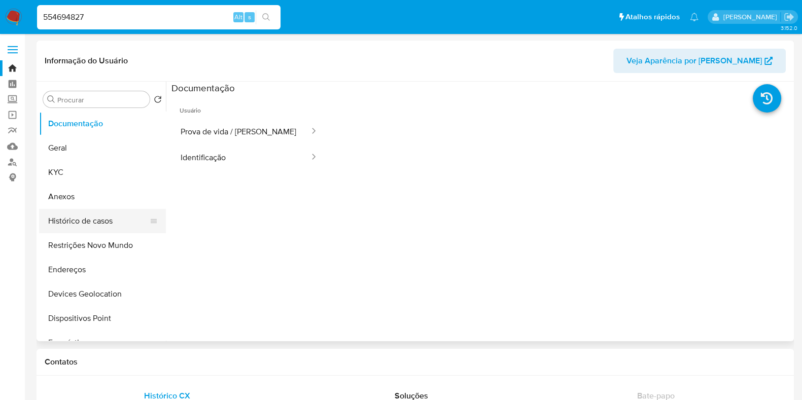
click at [121, 229] on button "Histórico de casos" at bounding box center [98, 221] width 119 height 24
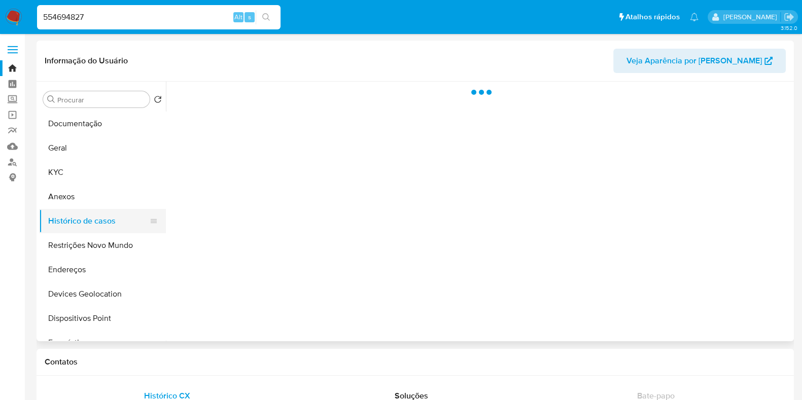
select select "10"
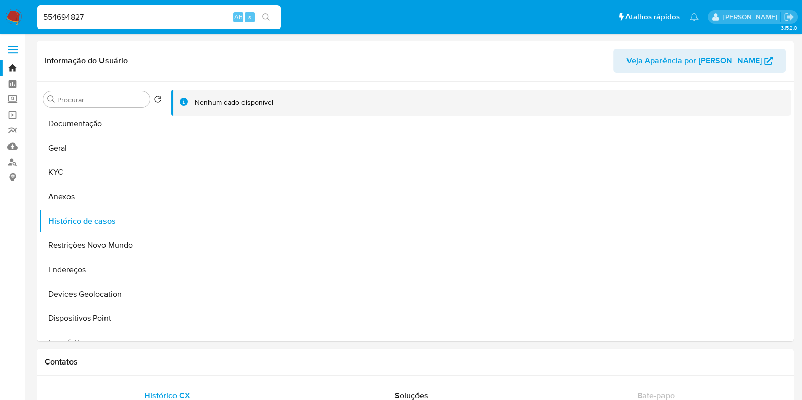
click at [126, 22] on input "554694827" at bounding box center [159, 17] width 244 height 13
paste input "230735681"
type input "230735681"
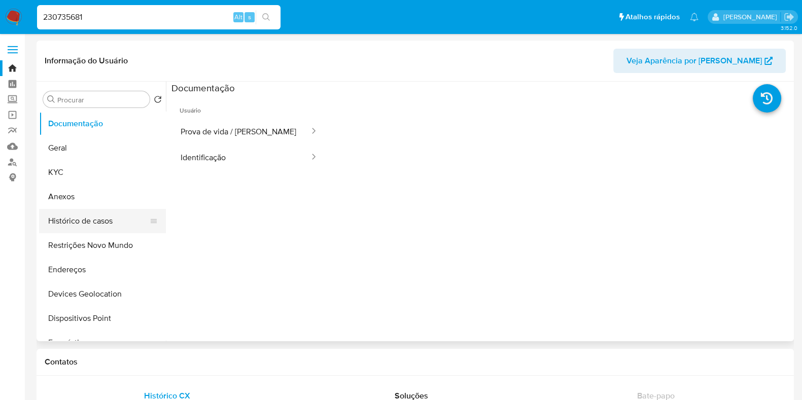
click at [101, 220] on button "Histórico de casos" at bounding box center [98, 221] width 119 height 24
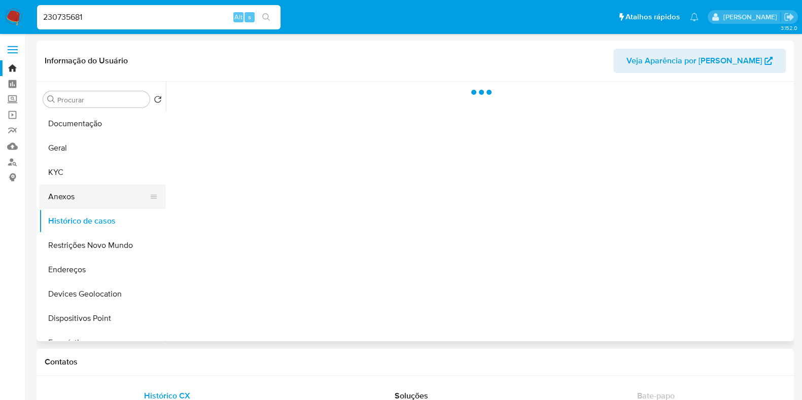
select select "10"
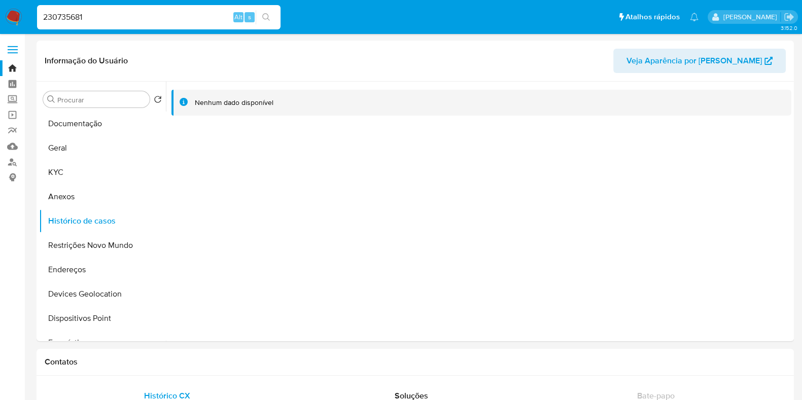
drag, startPoint x: 127, startPoint y: 24, endPoint x: 125, endPoint y: 19, distance: 6.1
click at [127, 24] on div "230735681 Alt s" at bounding box center [159, 17] width 244 height 24
click at [124, 14] on input "230735681" at bounding box center [159, 17] width 244 height 13
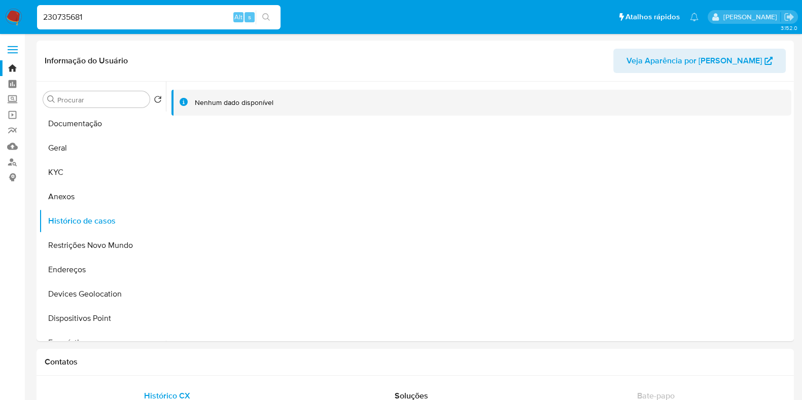
paste input "510486740"
type input "2510486740"
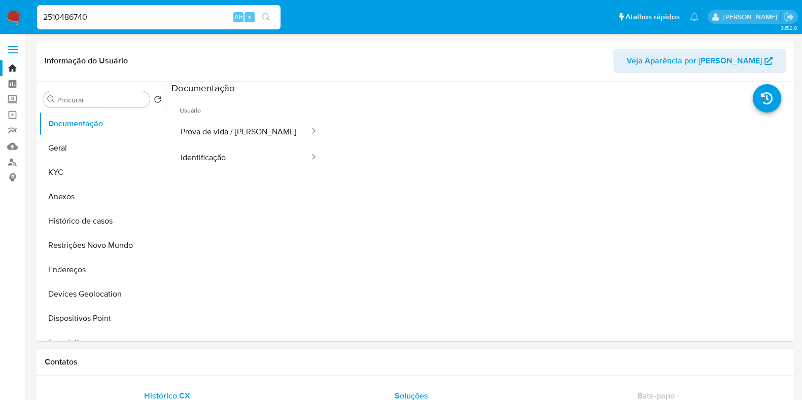
select select "10"
click at [98, 220] on button "Histórico de casos" at bounding box center [98, 221] width 119 height 24
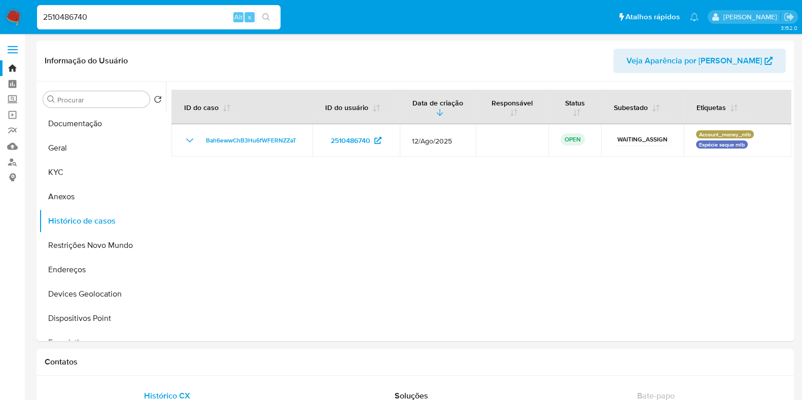
click at [16, 18] on img at bounding box center [13, 17] width 17 height 17
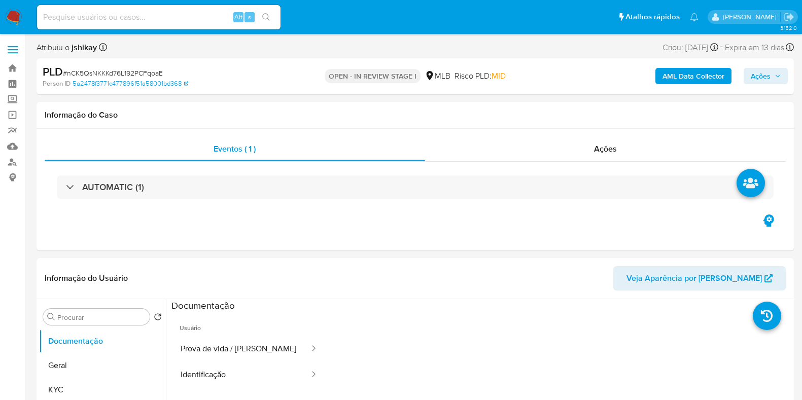
select select "10"
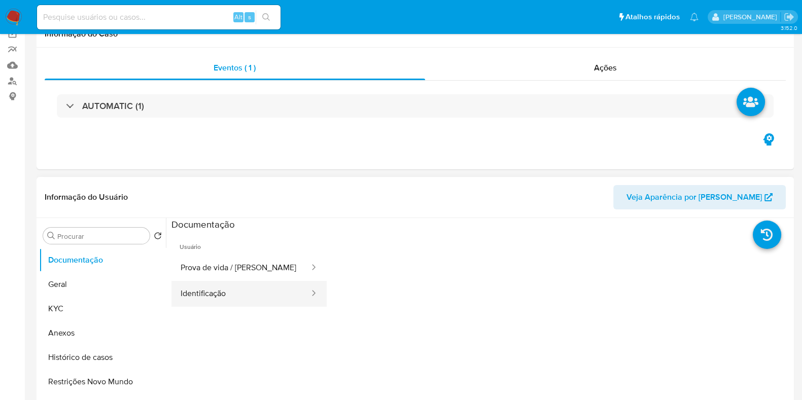
scroll to position [126, 0]
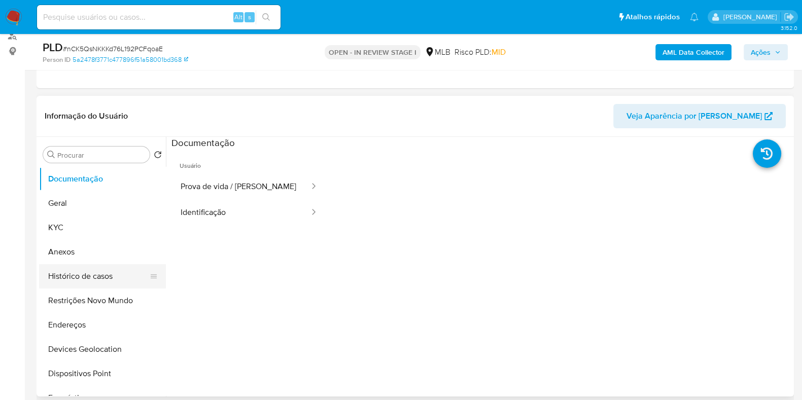
click at [108, 280] on button "Histórico de casos" at bounding box center [98, 276] width 119 height 24
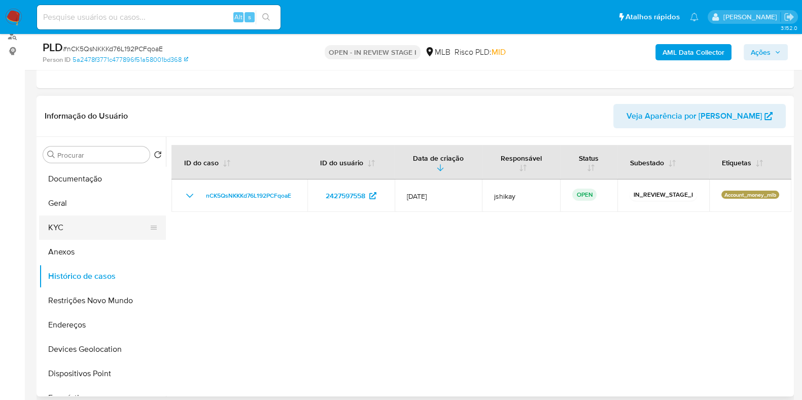
click at [55, 230] on button "KYC" at bounding box center [98, 228] width 119 height 24
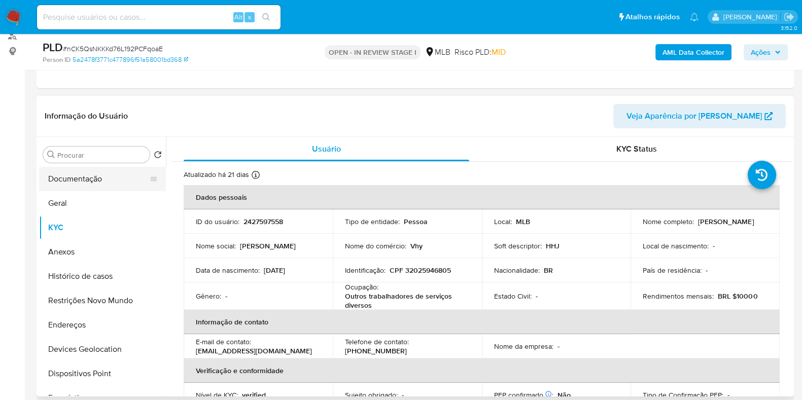
click at [69, 182] on button "Documentação" at bounding box center [98, 179] width 119 height 24
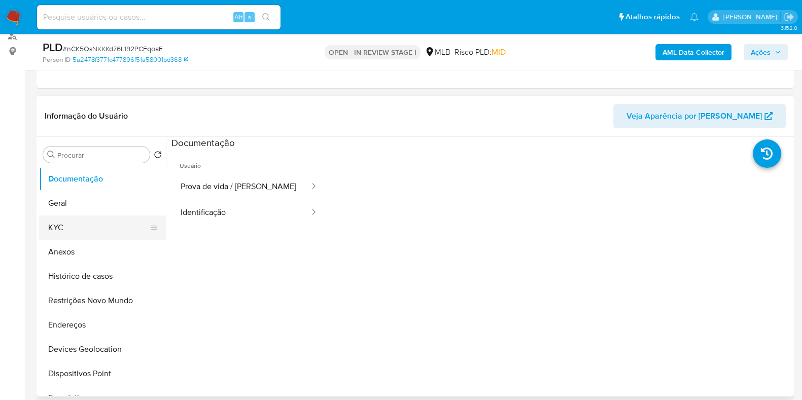
click at [103, 224] on button "KYC" at bounding box center [98, 228] width 119 height 24
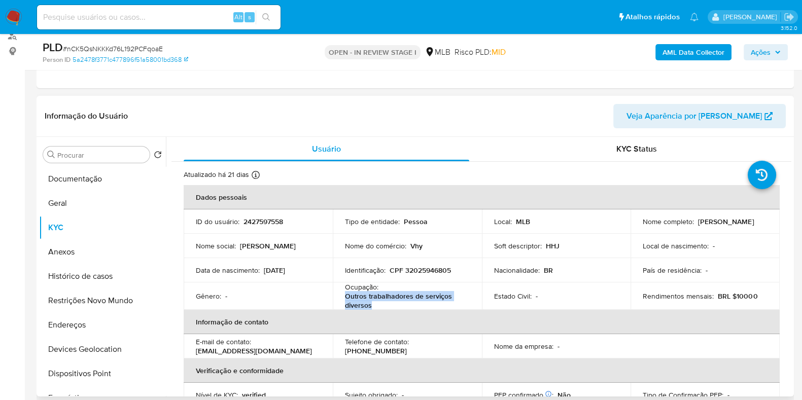
drag, startPoint x: 375, startPoint y: 303, endPoint x: 343, endPoint y: 297, distance: 32.6
click at [343, 297] on td "Ocupação : Outros trabalhadores de serviços diversos" at bounding box center [407, 296] width 149 height 27
copy p "Outros trabalhadores de serviços diversos"
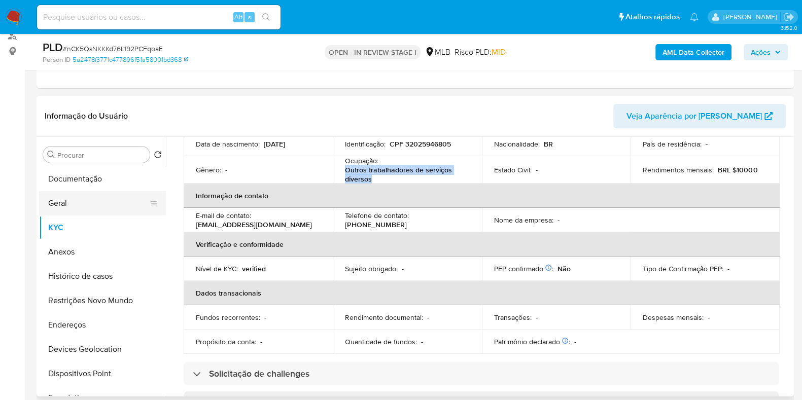
click at [79, 207] on button "Geral" at bounding box center [98, 203] width 119 height 24
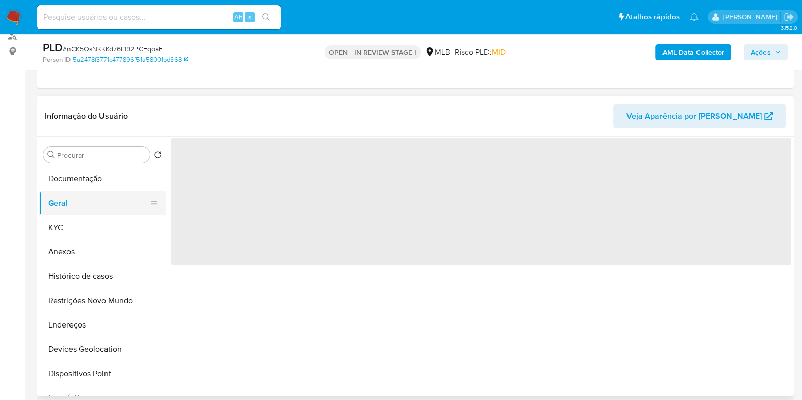
scroll to position [0, 0]
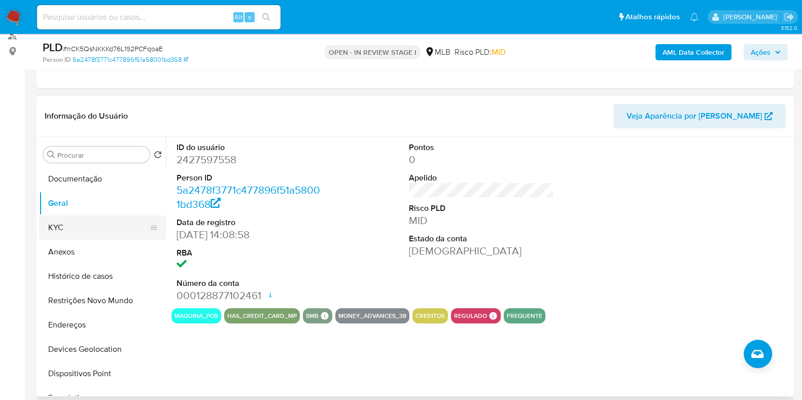
click at [79, 224] on button "KYC" at bounding box center [98, 228] width 119 height 24
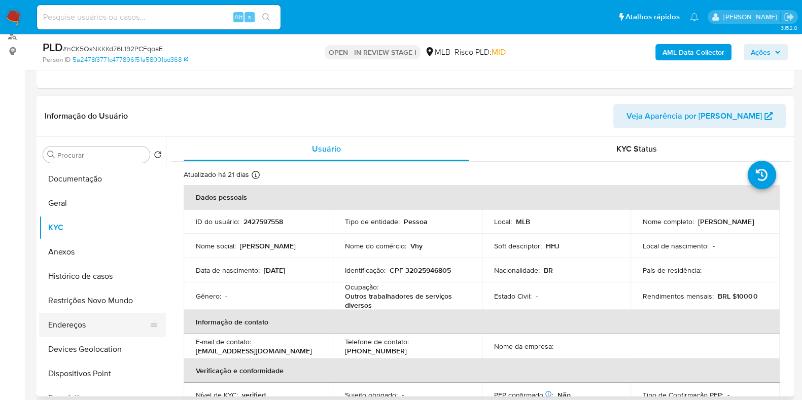
click at [88, 326] on button "Endereços" at bounding box center [98, 325] width 119 height 24
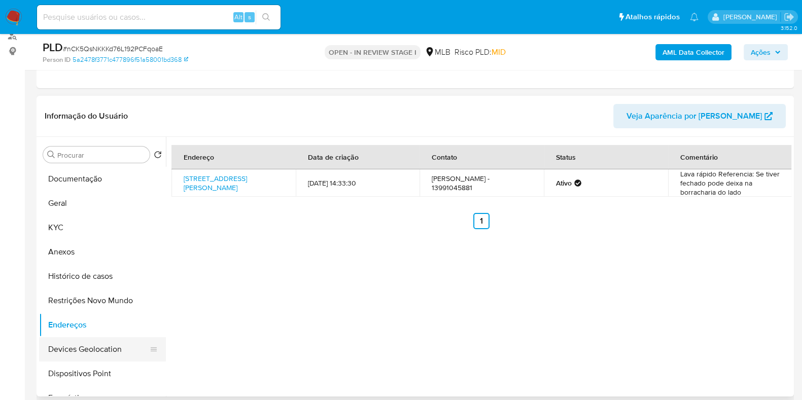
click at [97, 344] on button "Devices Geolocation" at bounding box center [98, 350] width 119 height 24
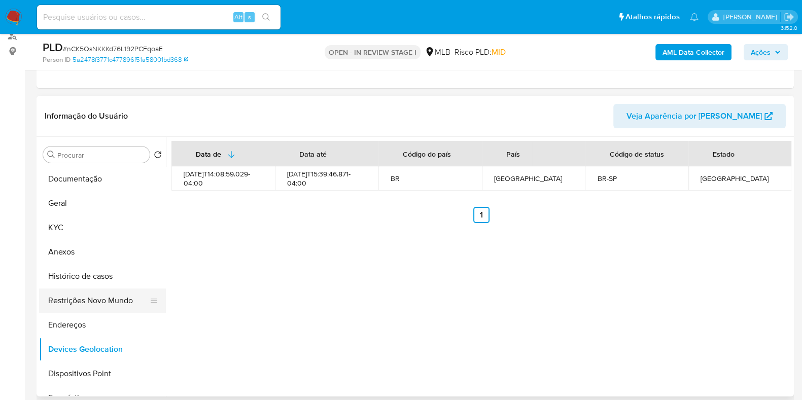
click at [107, 306] on button "Restrições Novo Mundo" at bounding box center [98, 301] width 119 height 24
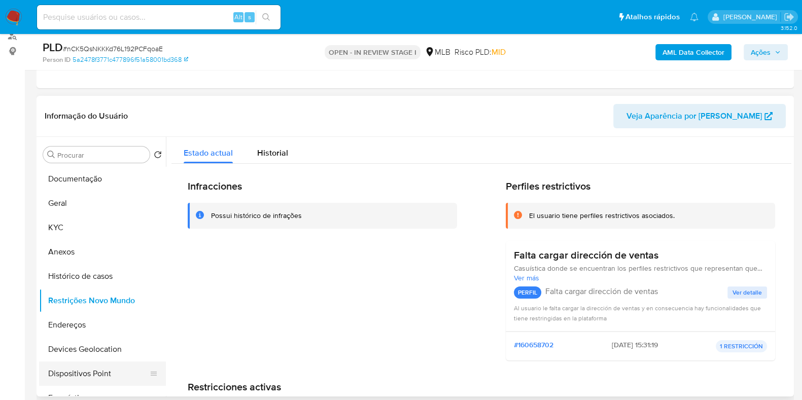
drag, startPoint x: 110, startPoint y: 368, endPoint x: 147, endPoint y: 363, distance: 37.4
click at [112, 368] on button "Dispositivos Point" at bounding box center [98, 374] width 119 height 24
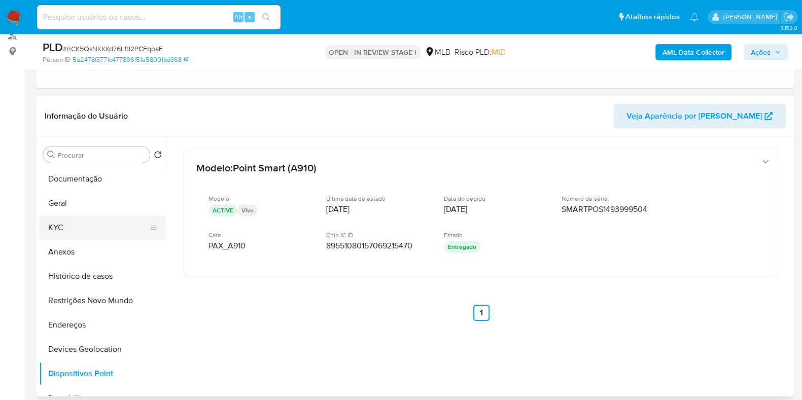
drag, startPoint x: 68, startPoint y: 227, endPoint x: 70, endPoint y: 220, distance: 7.9
click at [68, 227] on button "KYC" at bounding box center [98, 228] width 119 height 24
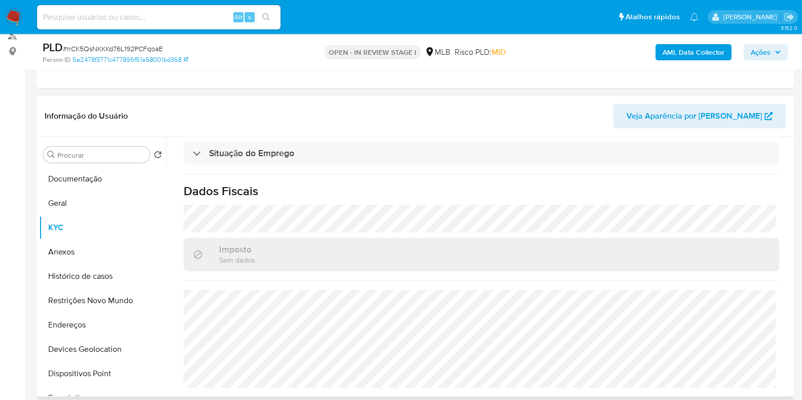
scroll to position [444, 0]
click at [106, 244] on button "Anexos" at bounding box center [98, 252] width 119 height 24
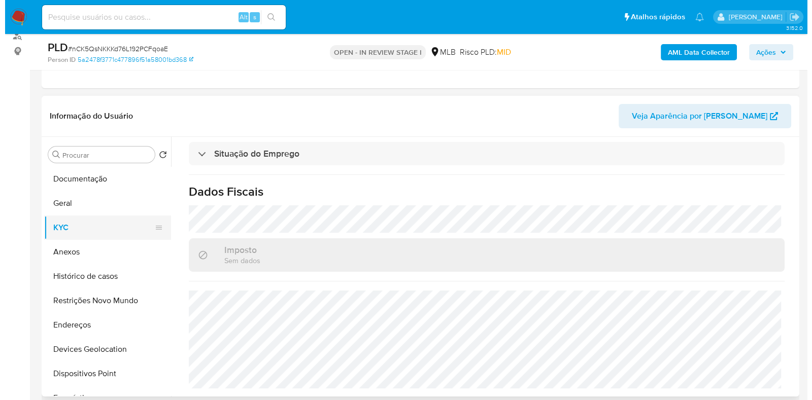
scroll to position [0, 0]
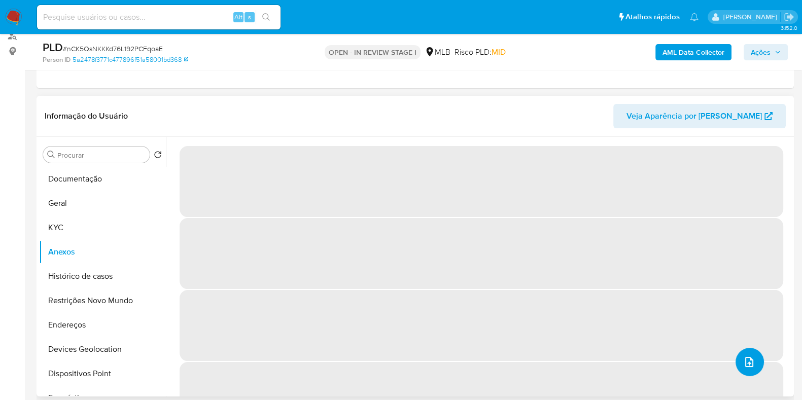
click at [753, 353] on button "upload-file" at bounding box center [750, 362] width 28 height 28
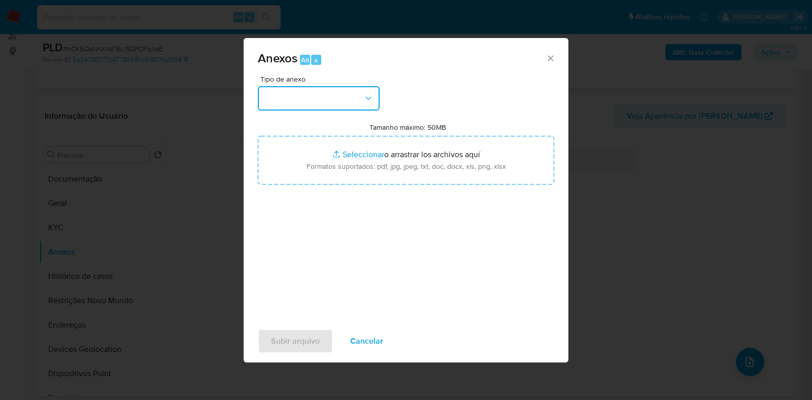
click at [333, 96] on button "button" at bounding box center [319, 98] width 122 height 24
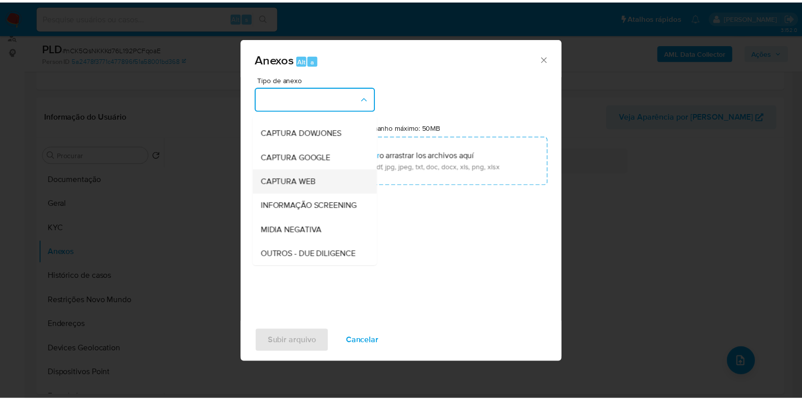
scroll to position [63, 0]
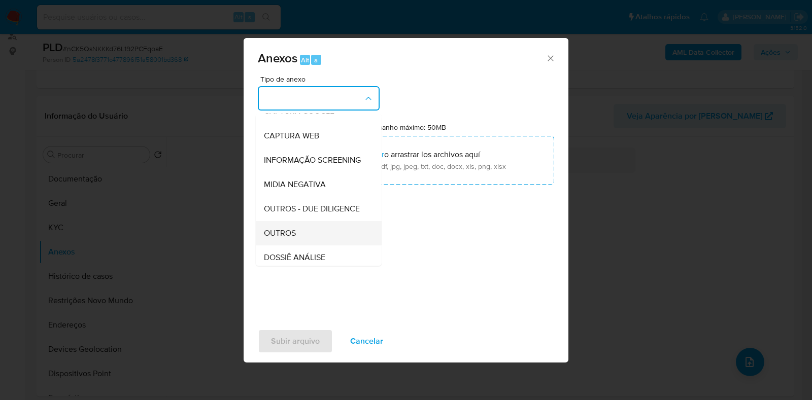
click at [304, 246] on div "OUTROS" at bounding box center [316, 233] width 104 height 24
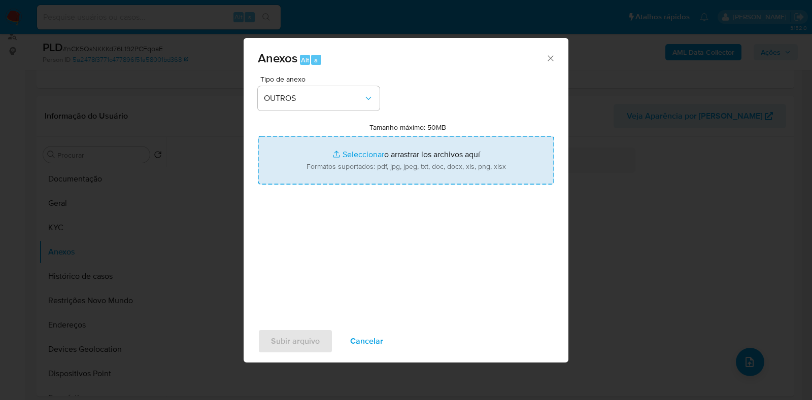
click at [335, 169] on input "Tamanho máximo: 50MB Seleccionar archivos" at bounding box center [406, 160] width 296 height 49
type input "C:\fakepath\Mulan 2427597558_2025_08_12_17_39_44 - Resumen TX.pdf"
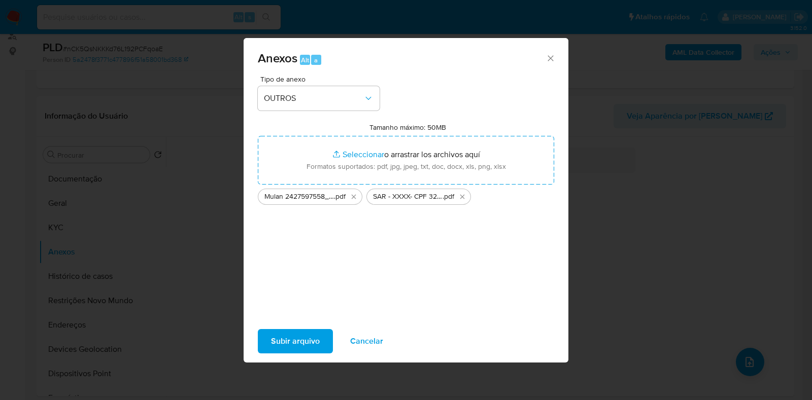
click at [300, 341] on span "Subir arquivo" at bounding box center [295, 341] width 49 height 22
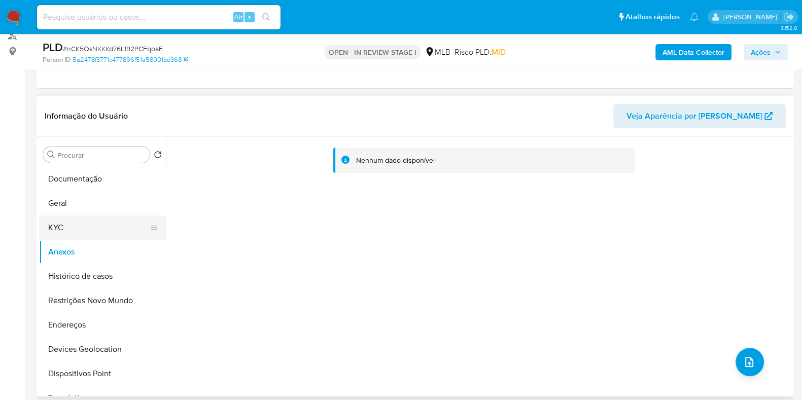
drag, startPoint x: 42, startPoint y: 226, endPoint x: 47, endPoint y: 230, distance: 6.5
click at [42, 226] on button "KYC" at bounding box center [98, 228] width 119 height 24
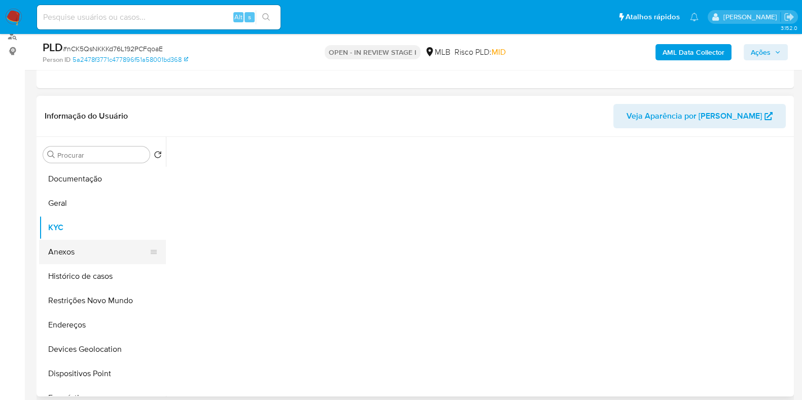
click at [60, 246] on button "Anexos" at bounding box center [98, 252] width 119 height 24
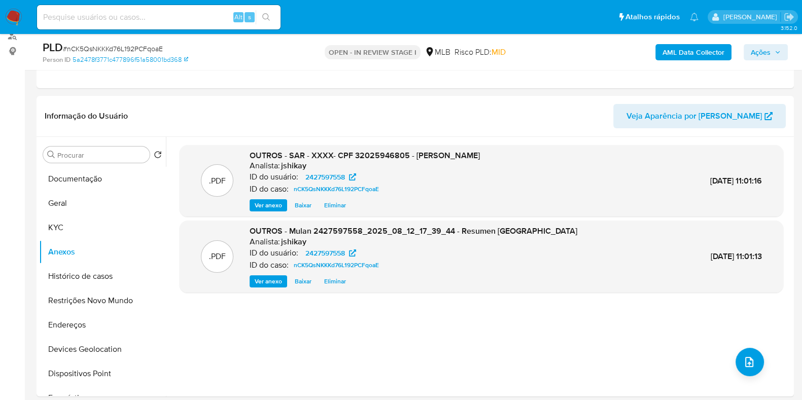
click at [778, 49] on icon "button" at bounding box center [778, 52] width 6 height 6
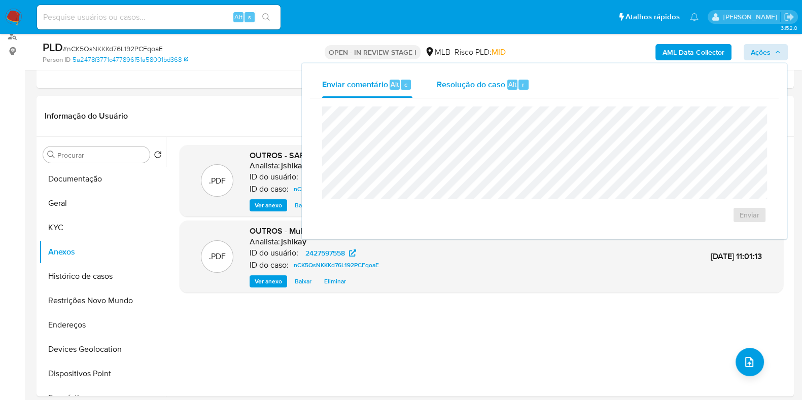
click at [502, 82] on span "Resolução do caso" at bounding box center [471, 84] width 69 height 12
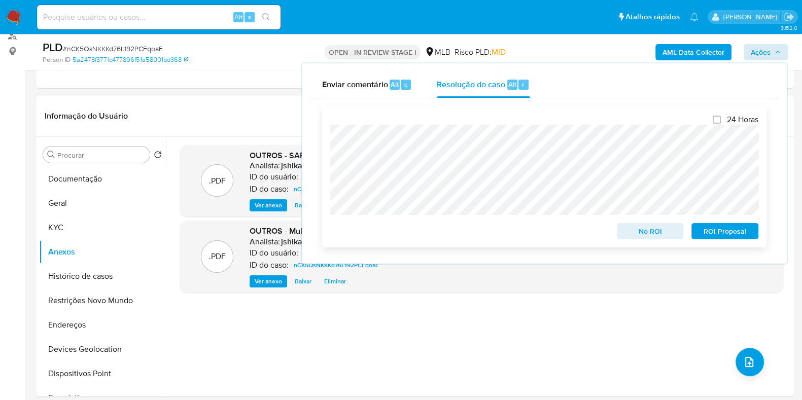
click at [739, 231] on span "ROI Proposal" at bounding box center [725, 231] width 53 height 14
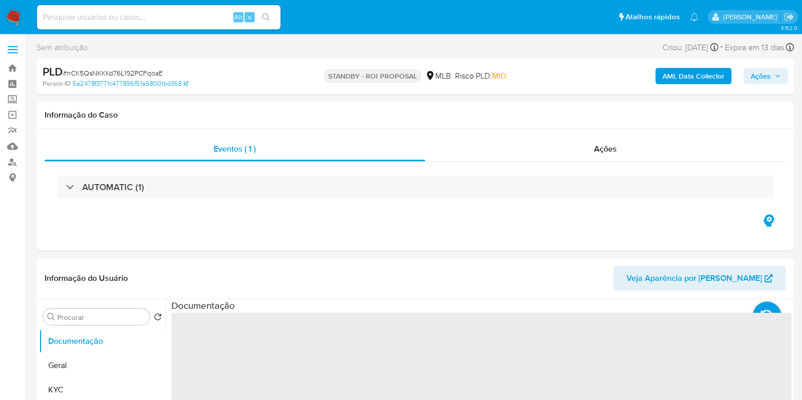
select select "10"
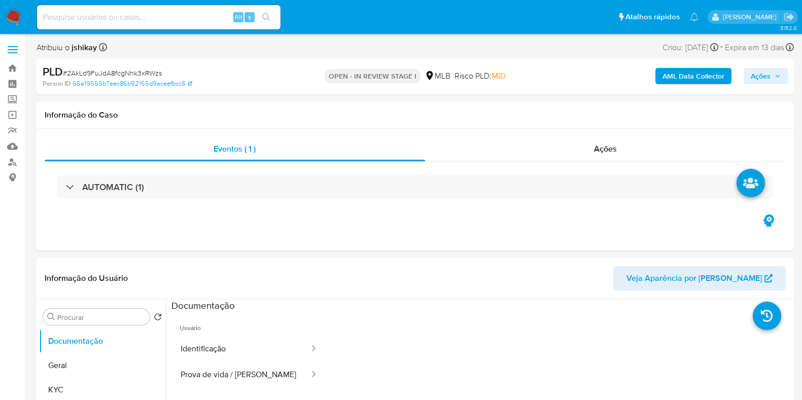
select select "10"
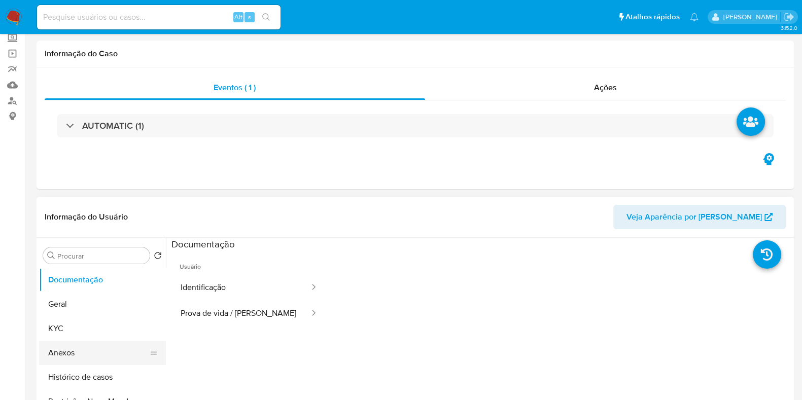
scroll to position [126, 0]
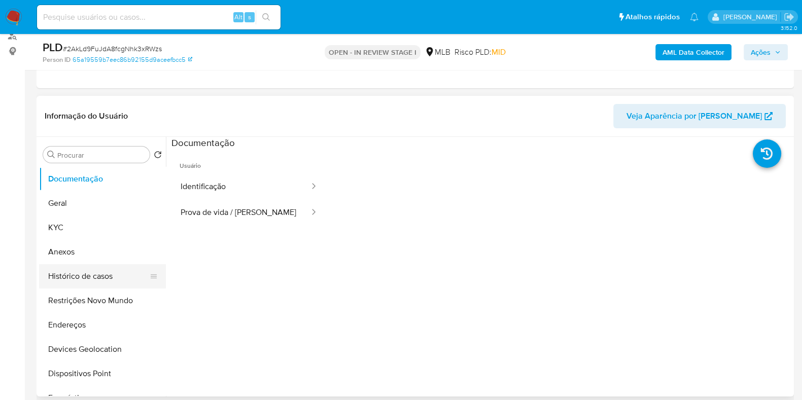
click at [103, 276] on button "Histórico de casos" at bounding box center [98, 276] width 119 height 24
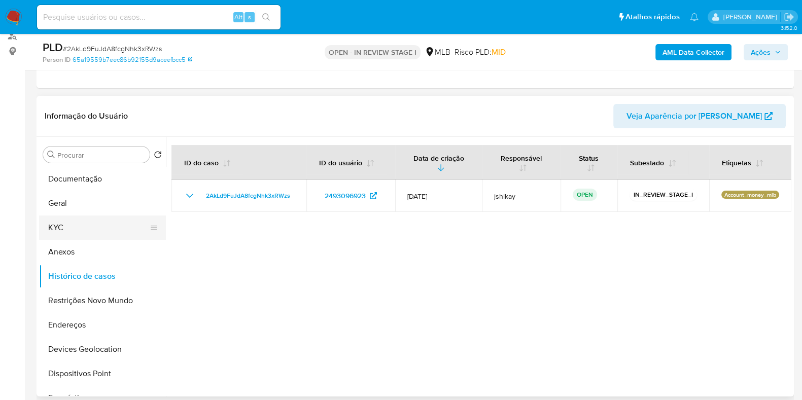
click at [89, 225] on button "KYC" at bounding box center [98, 228] width 119 height 24
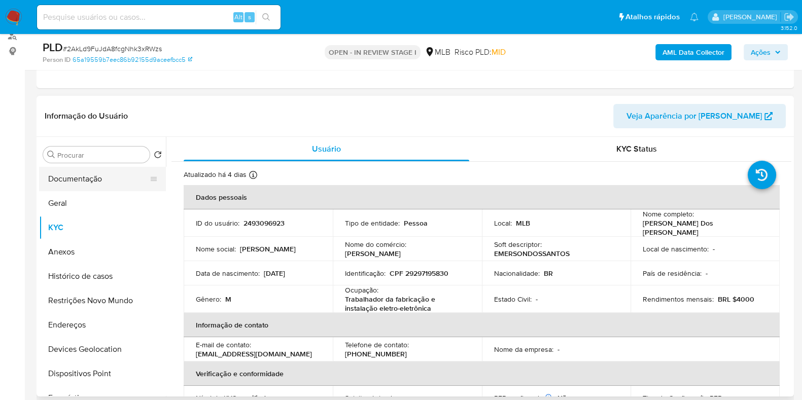
click at [109, 178] on button "Documentação" at bounding box center [98, 179] width 119 height 24
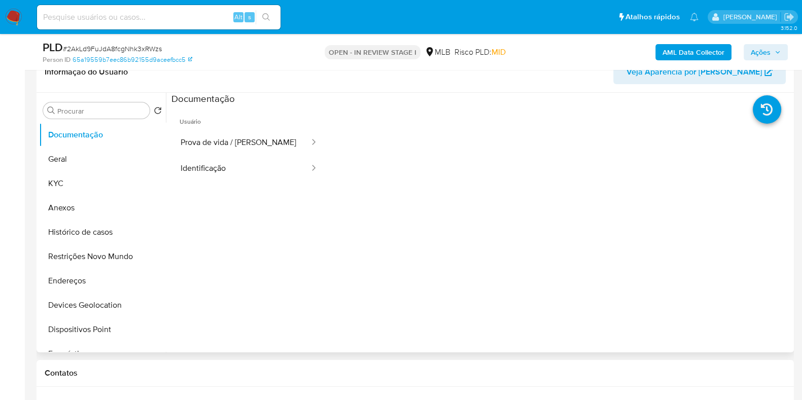
scroll to position [190, 0]
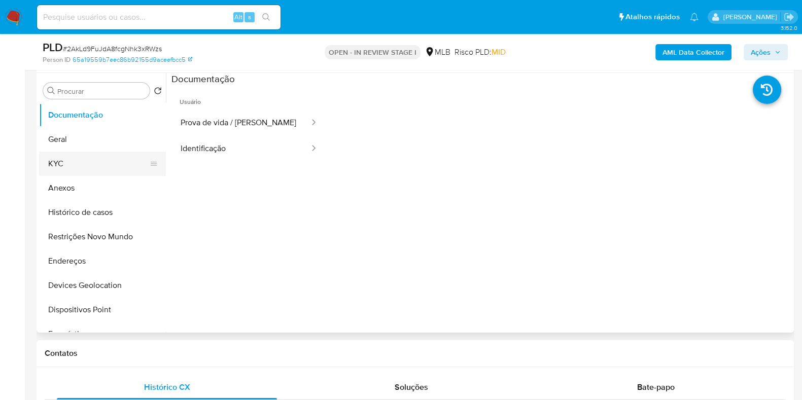
click at [82, 168] on button "KYC" at bounding box center [98, 164] width 119 height 24
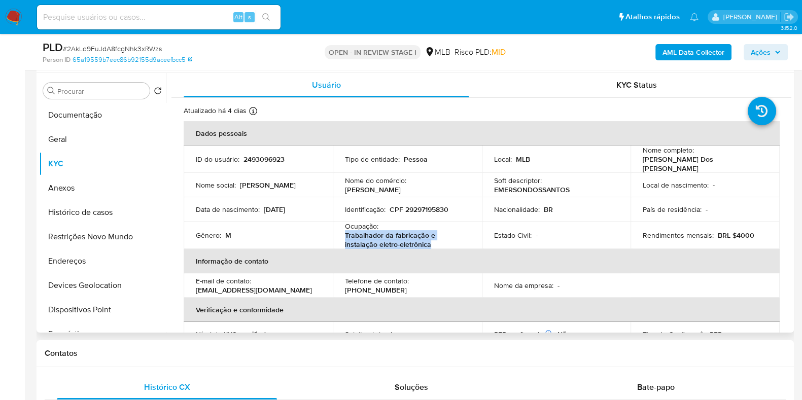
drag, startPoint x: 430, startPoint y: 238, endPoint x: 344, endPoint y: 232, distance: 86.9
click at [345, 232] on p "Trabalhador da fabricação e instalação eletro-eletrônica" at bounding box center [405, 240] width 121 height 18
copy p "Trabalhador da fabricação e instalação eletro-eletrônica"
drag, startPoint x: 73, startPoint y: 147, endPoint x: 116, endPoint y: 158, distance: 45.1
click at [73, 147] on button "Geral" at bounding box center [102, 139] width 127 height 24
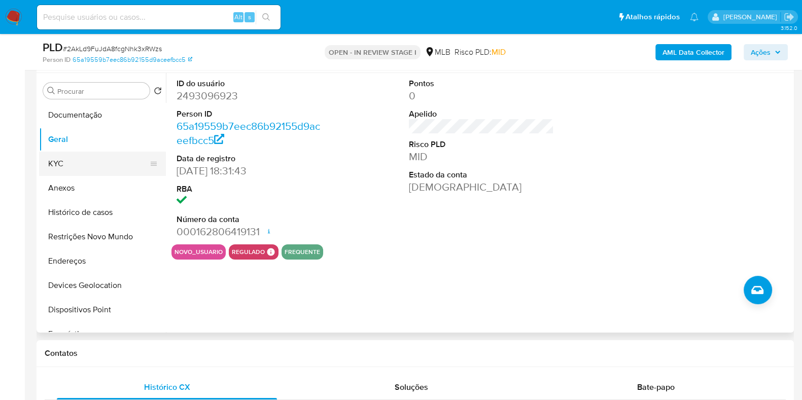
click at [76, 154] on button "KYC" at bounding box center [98, 164] width 119 height 24
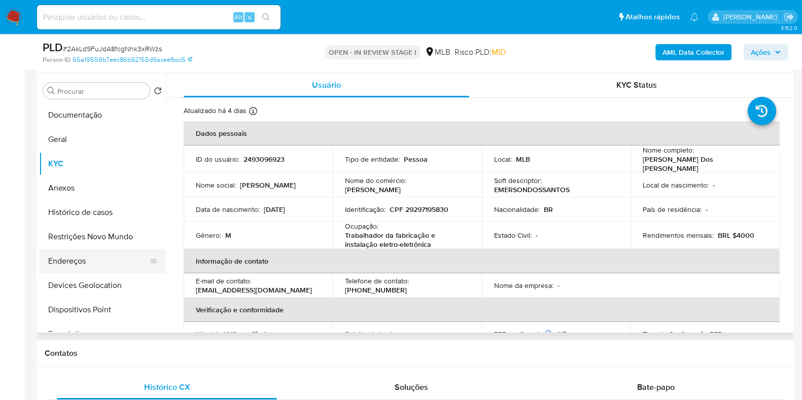
click at [76, 262] on button "Endereços" at bounding box center [98, 261] width 119 height 24
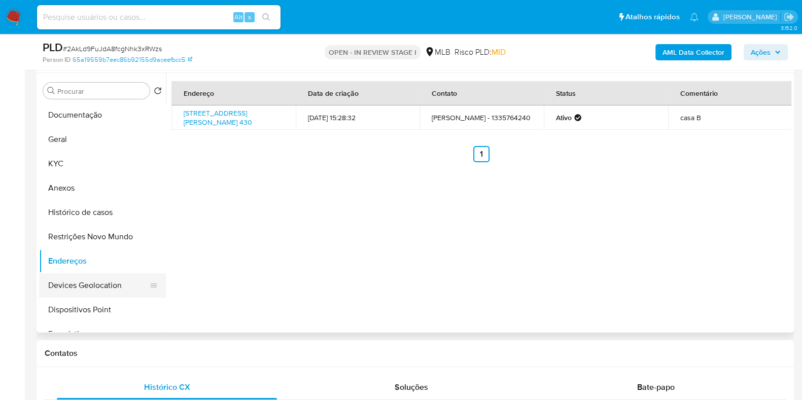
click at [106, 286] on button "Devices Geolocation" at bounding box center [98, 286] width 119 height 24
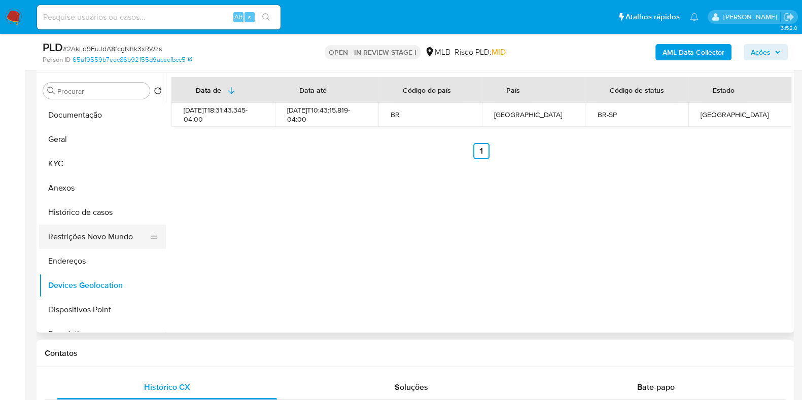
click at [102, 237] on button "Restrições Novo Mundo" at bounding box center [98, 237] width 119 height 24
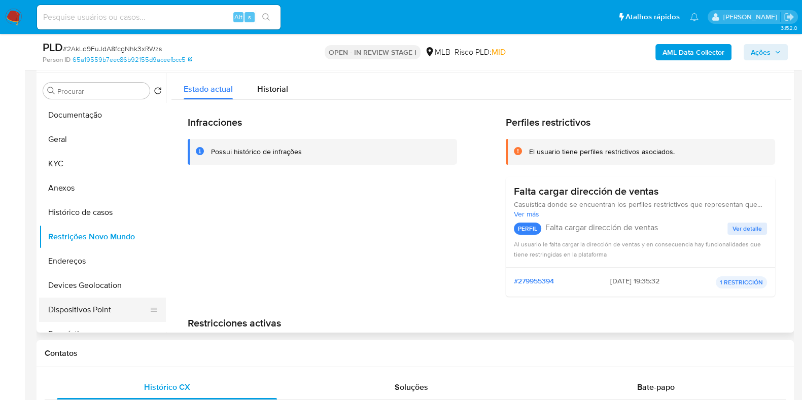
drag, startPoint x: 100, startPoint y: 311, endPoint x: 108, endPoint y: 308, distance: 8.2
click at [102, 311] on button "Dispositivos Point" at bounding box center [98, 310] width 119 height 24
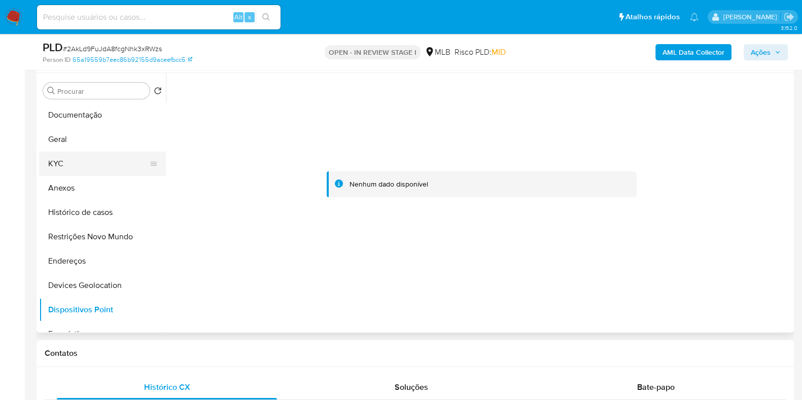
click at [77, 167] on button "KYC" at bounding box center [98, 164] width 119 height 24
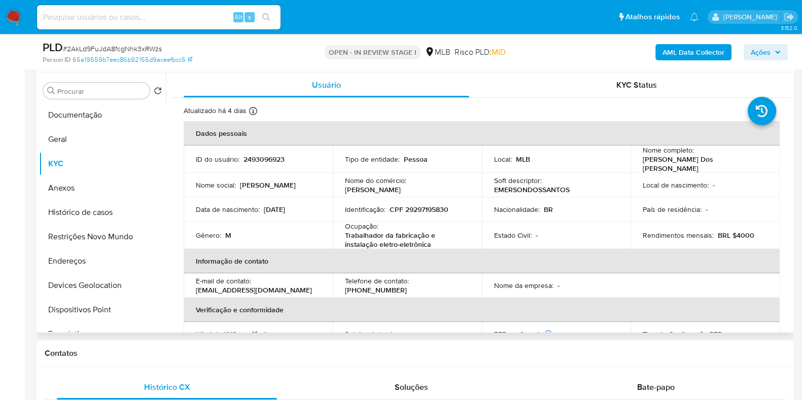
scroll to position [444, 0]
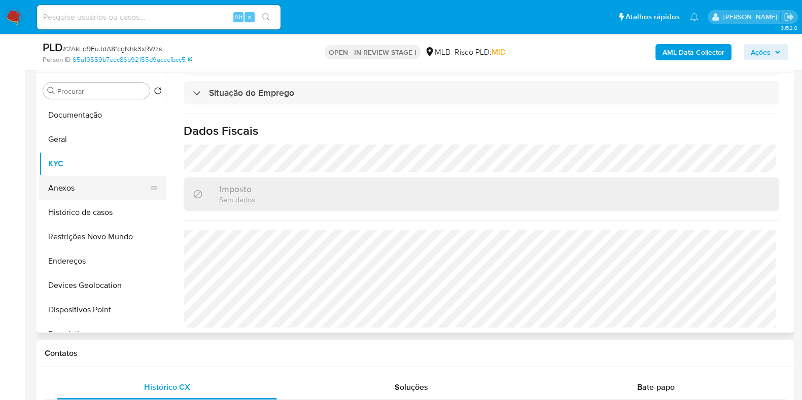
click at [68, 196] on button "Anexos" at bounding box center [98, 188] width 119 height 24
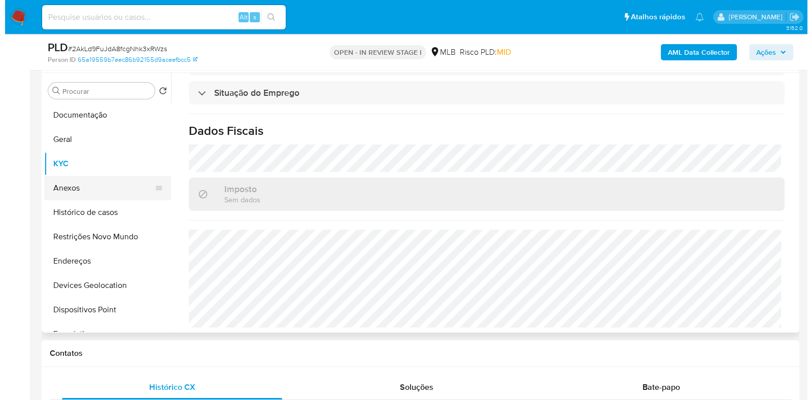
scroll to position [0, 0]
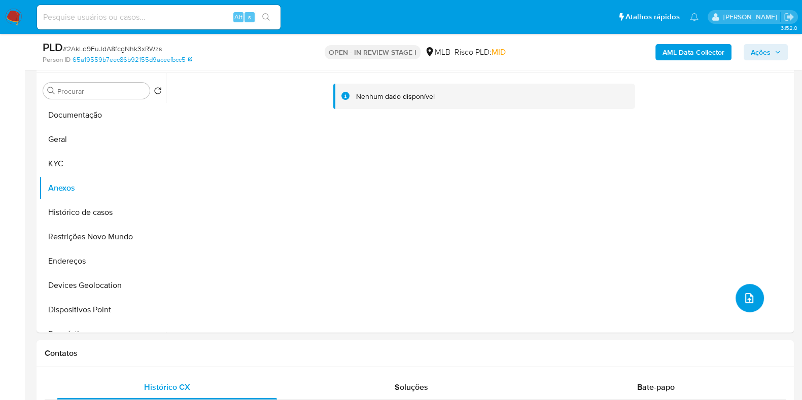
click at [746, 295] on icon "upload-file" at bounding box center [750, 298] width 8 height 10
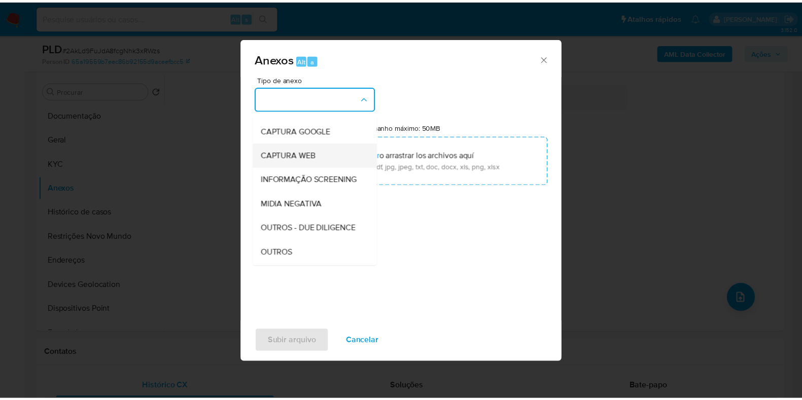
scroll to position [63, 0]
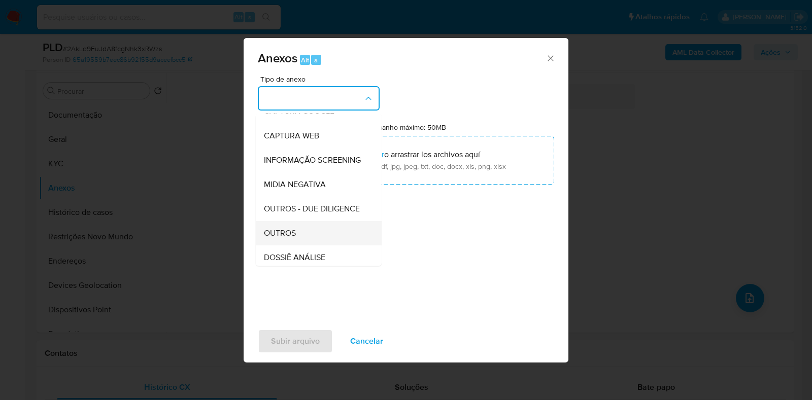
click at [292, 239] on span "OUTROS" at bounding box center [280, 233] width 32 height 10
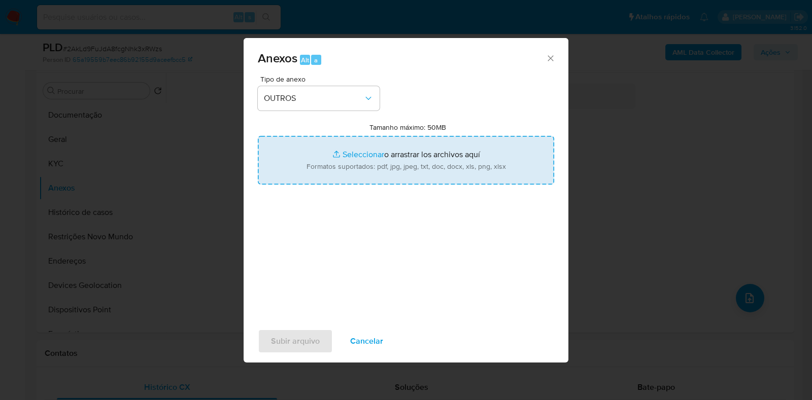
click at [340, 166] on input "Tamanho máximo: 50MB Seleccionar archivos" at bounding box center [406, 160] width 296 height 49
type input "C:\fakepath\SAR - XXXX- CPF 29297195830 - EMERSON DOS SANTOS.pdf"
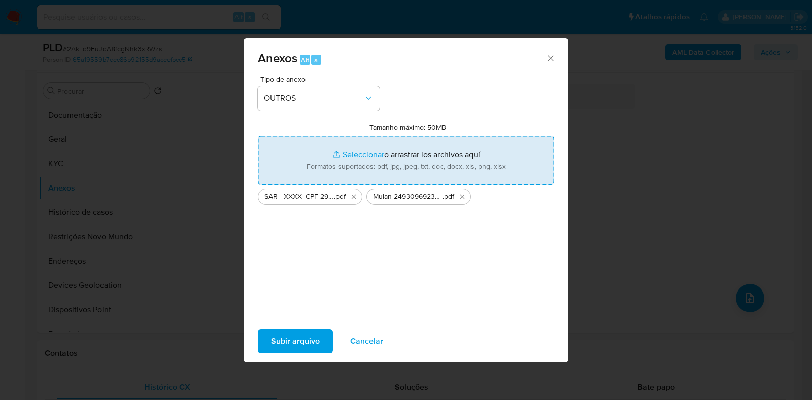
click at [302, 340] on span "Subir arquivo" at bounding box center [295, 341] width 49 height 22
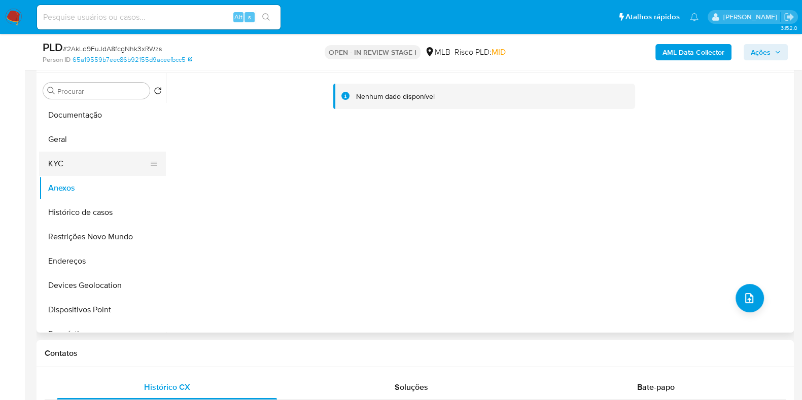
click at [84, 157] on button "KYC" at bounding box center [98, 164] width 119 height 24
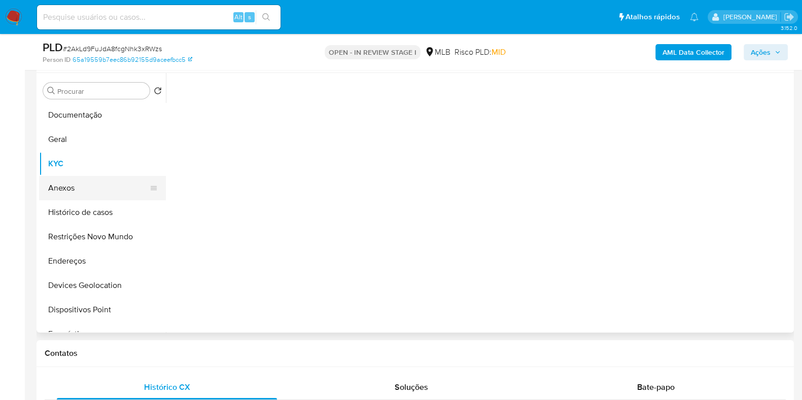
click at [81, 183] on button "Anexos" at bounding box center [98, 188] width 119 height 24
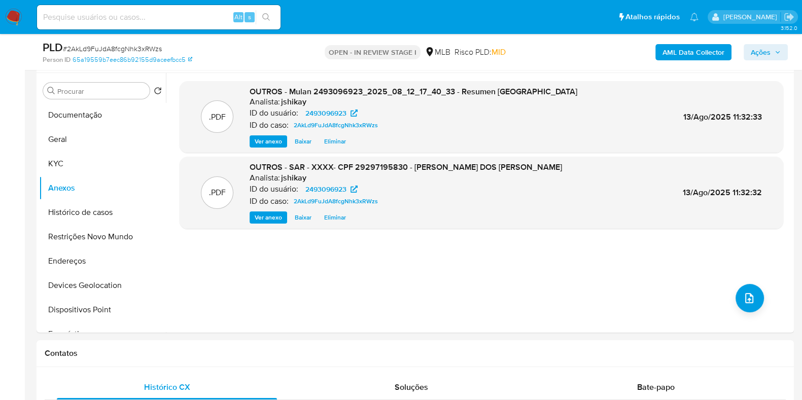
click at [761, 50] on span "Ações" at bounding box center [761, 52] width 20 height 16
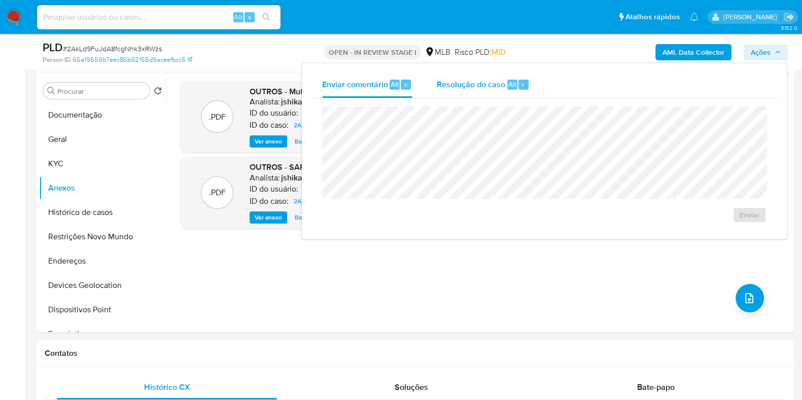
click at [485, 83] on span "Resolução do caso" at bounding box center [471, 84] width 69 height 12
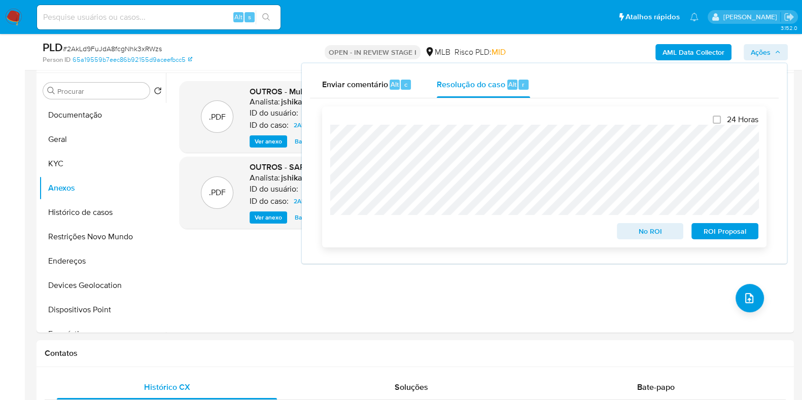
click at [721, 239] on span "ROI Proposal" at bounding box center [725, 231] width 53 height 14
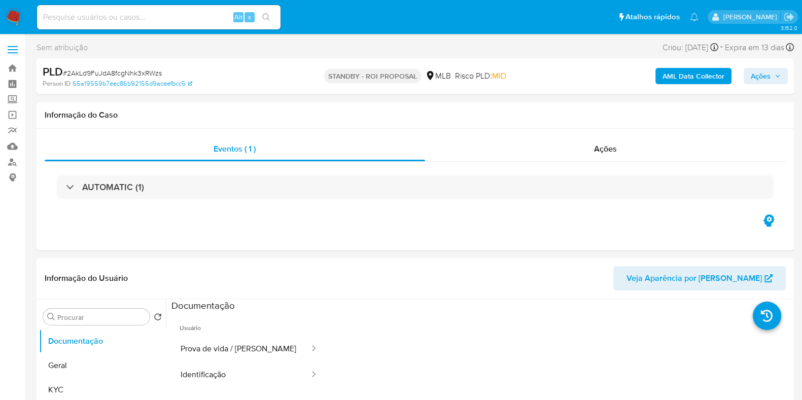
select select "10"
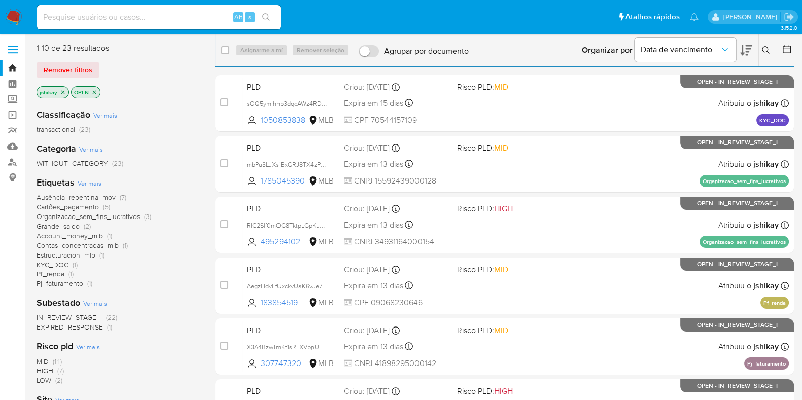
click at [768, 47] on icon at bounding box center [766, 50] width 8 height 8
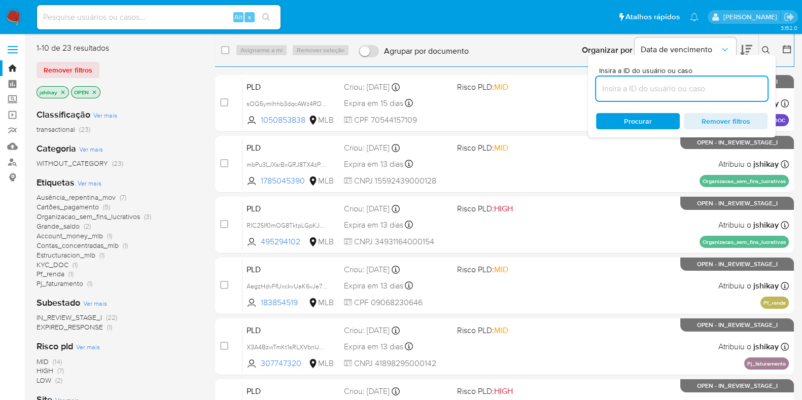
click at [645, 88] on input at bounding box center [682, 88] width 172 height 13
type input "oNd1PCcWG9dIMgtzb9On2xe5"
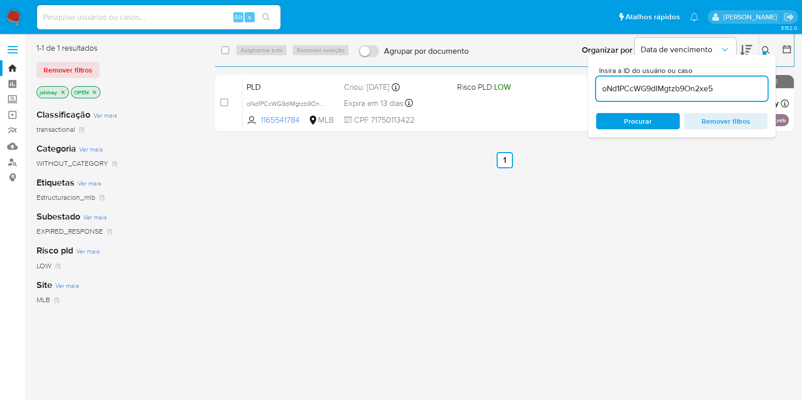
click at [760, 49] on button at bounding box center [767, 50] width 17 height 12
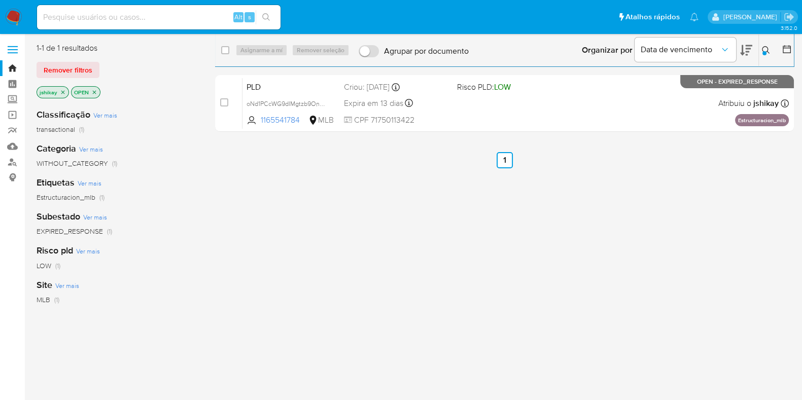
click at [764, 47] on icon at bounding box center [766, 50] width 8 height 8
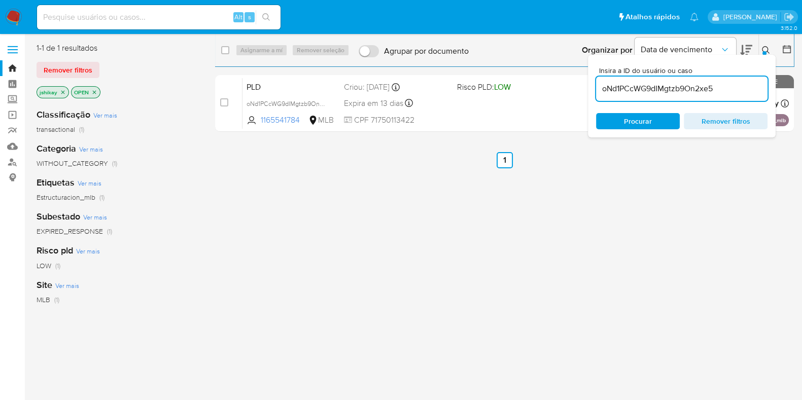
click at [0, 14] on nav "Pausado Ver notificaciones Alt s Atalhos rápidos Presiona las siguientes teclas…" at bounding box center [401, 17] width 802 height 34
click at [6, 21] on img at bounding box center [13, 17] width 17 height 17
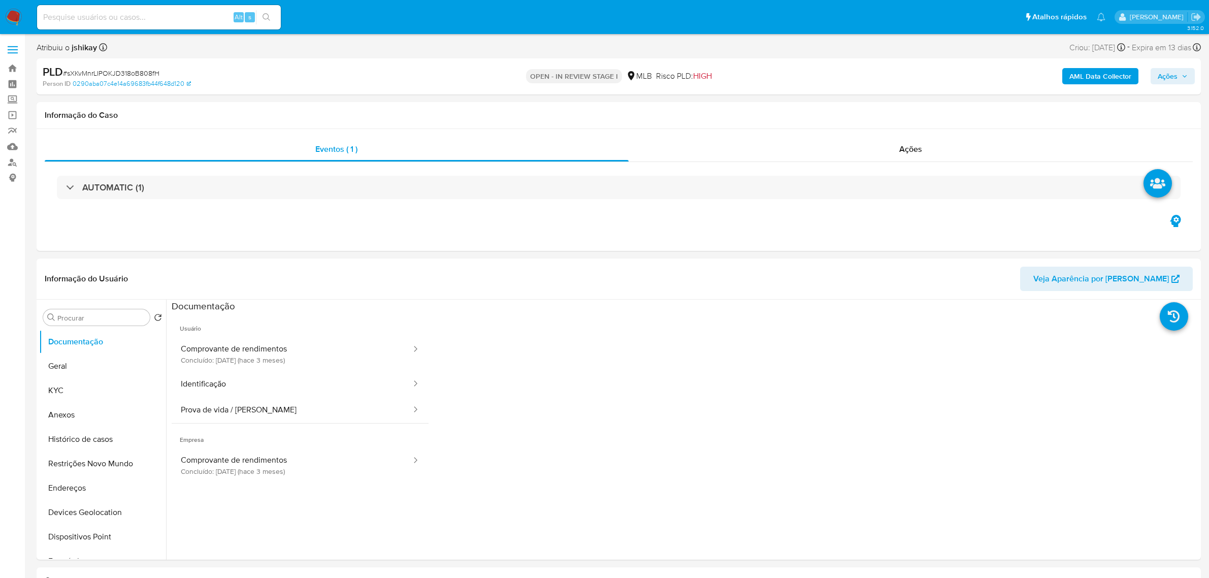
select select "10"
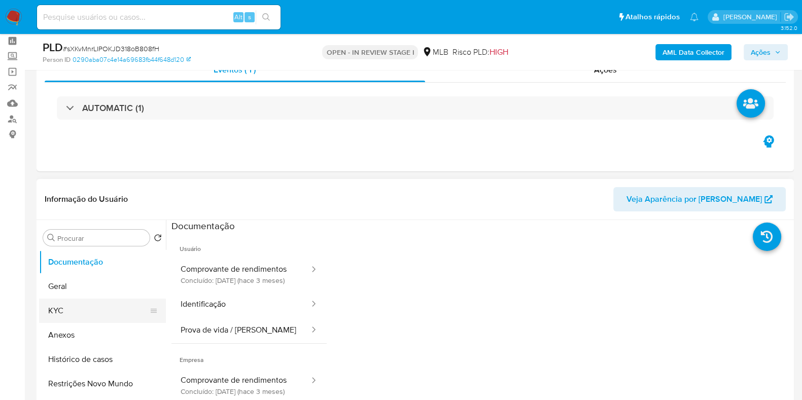
scroll to position [63, 0]
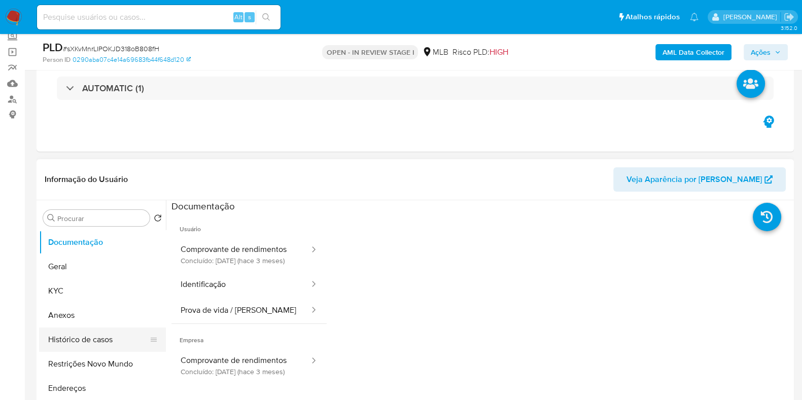
click at [91, 336] on button "Histórico de casos" at bounding box center [98, 340] width 119 height 24
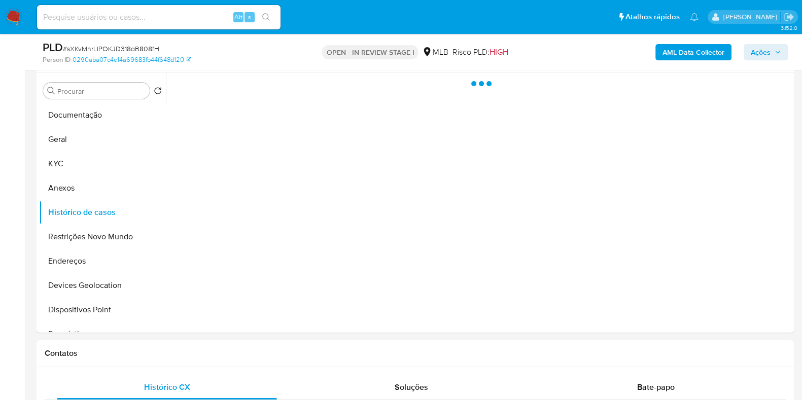
scroll to position [126, 0]
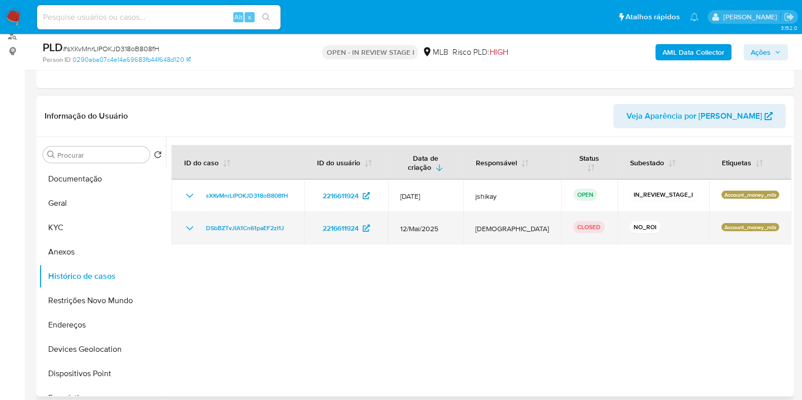
click at [190, 226] on icon "Mostrar/Ocultar" at bounding box center [189, 228] width 7 height 4
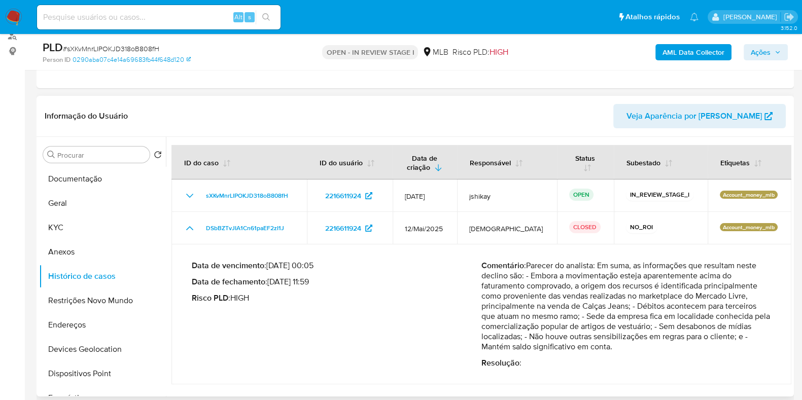
drag, startPoint x: 563, startPoint y: 266, endPoint x: 706, endPoint y: 348, distance: 163.9
click at [707, 349] on p "Comentário : Parecer do analista: Em suma, as informações que resultam neste de…" at bounding box center [627, 306] width 290 height 91
click at [695, 345] on p "Comentário : Parecer do analista: Em suma, as informações que resultam neste de…" at bounding box center [627, 306] width 290 height 91
click at [87, 184] on button "Documentação" at bounding box center [98, 179] width 119 height 24
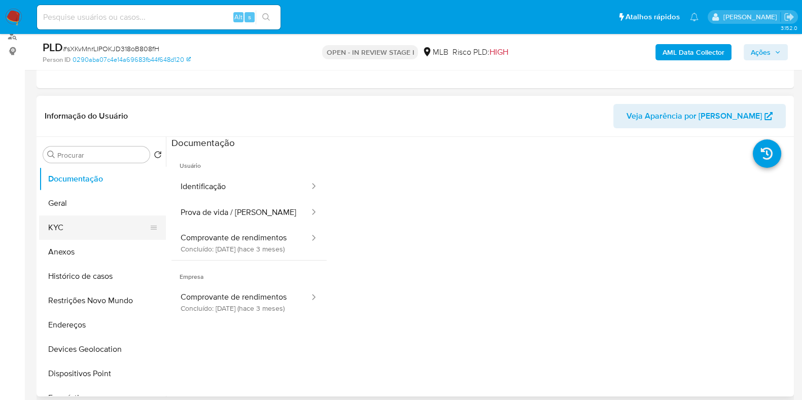
drag, startPoint x: 73, startPoint y: 227, endPoint x: 79, endPoint y: 225, distance: 6.3
click at [73, 227] on button "KYC" at bounding box center [98, 228] width 119 height 24
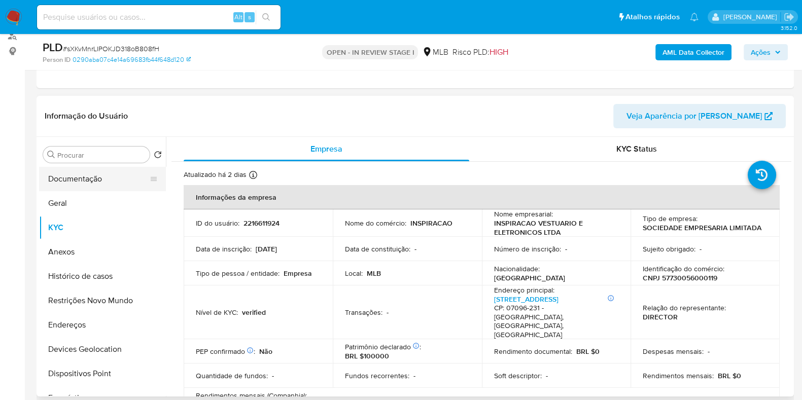
drag, startPoint x: 81, startPoint y: 184, endPoint x: 81, endPoint y: 175, distance: 9.7
click at [80, 184] on button "Documentação" at bounding box center [98, 179] width 119 height 24
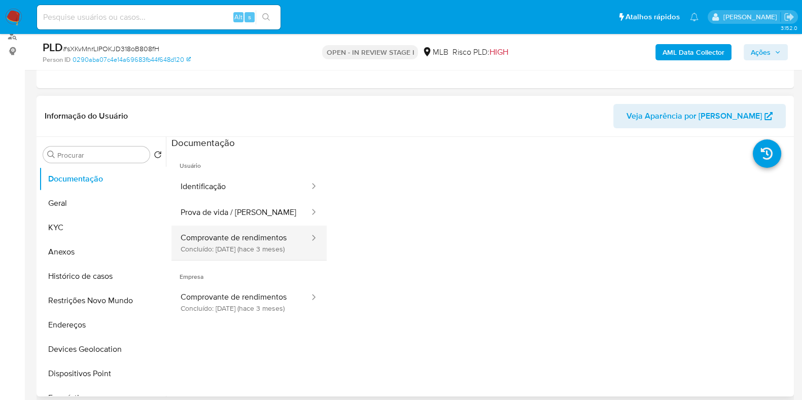
click at [234, 246] on button "Comprovante de rendimentos Concluído: [DATE] (hace 3 meses)" at bounding box center [241, 243] width 139 height 35
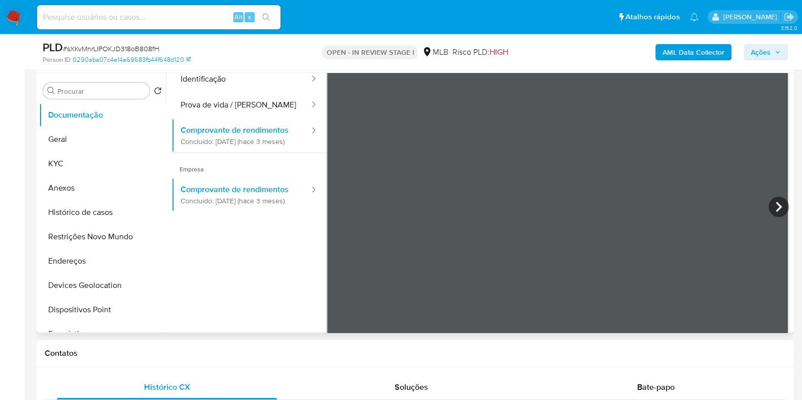
scroll to position [63, 0]
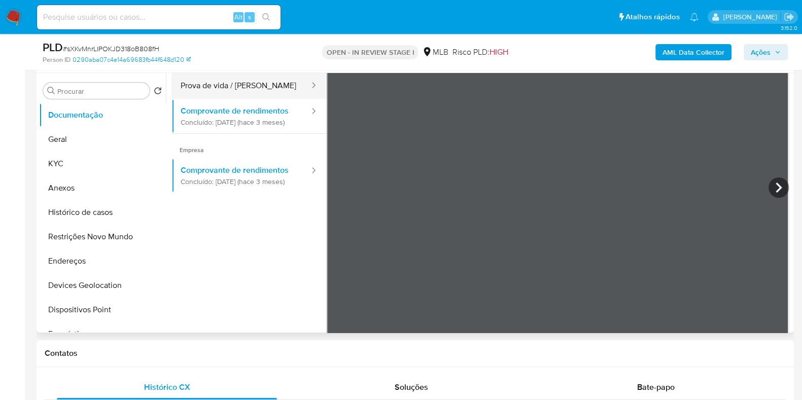
click at [239, 87] on button "Prova de vida / [PERSON_NAME]" at bounding box center [241, 86] width 139 height 26
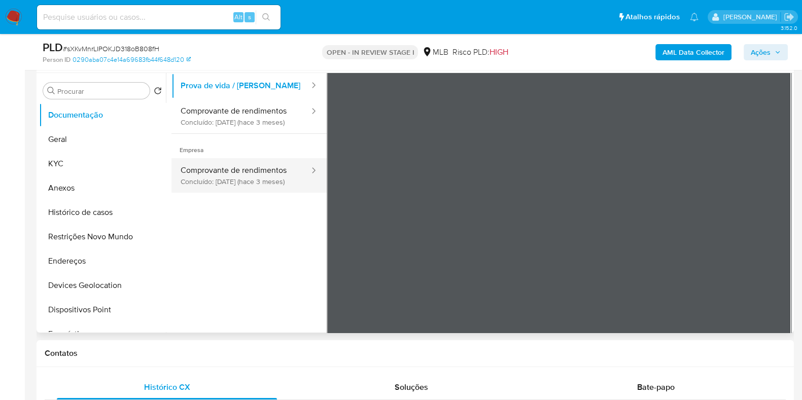
scroll to position [0, 0]
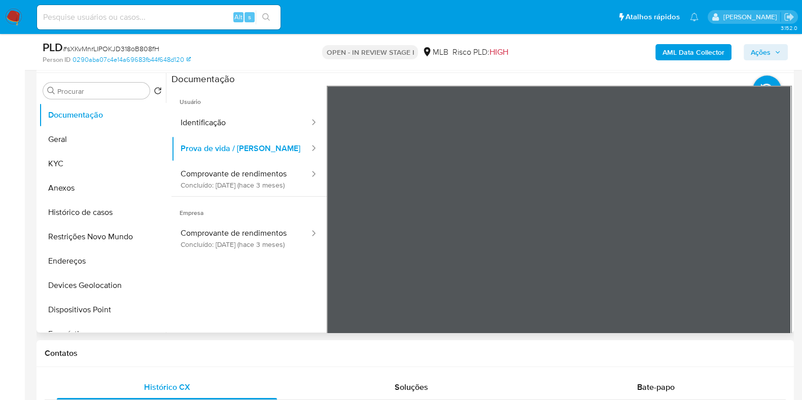
click at [269, 97] on span "Usuário" at bounding box center [249, 98] width 155 height 24
click at [258, 113] on button "Identificação" at bounding box center [241, 123] width 139 height 26
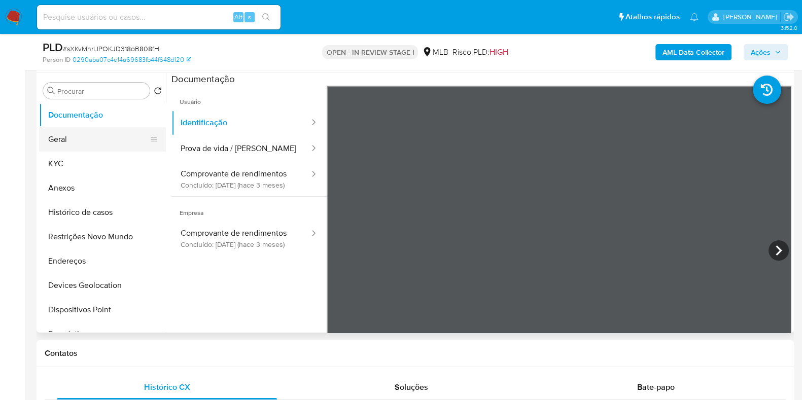
click at [72, 141] on button "Geral" at bounding box center [98, 139] width 119 height 24
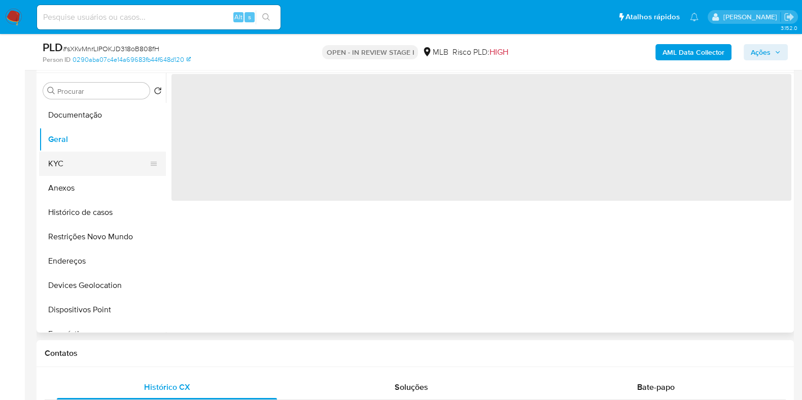
click at [75, 161] on button "KYC" at bounding box center [98, 164] width 119 height 24
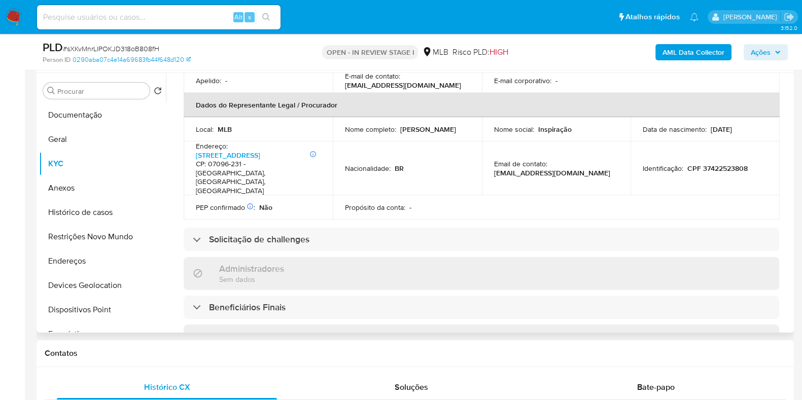
scroll to position [317, 0]
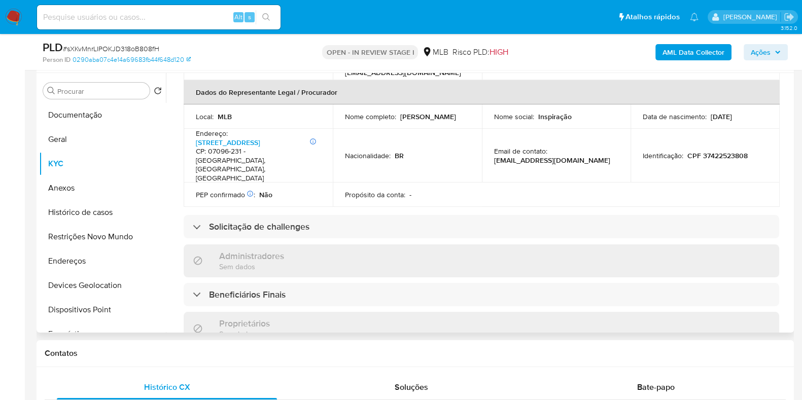
click at [718, 151] on p "CPF 37422523808" at bounding box center [718, 155] width 60 height 9
copy p "37422523808"
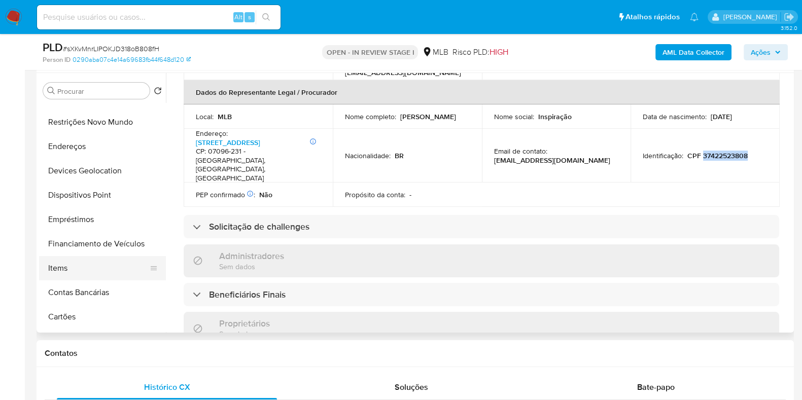
scroll to position [126, 0]
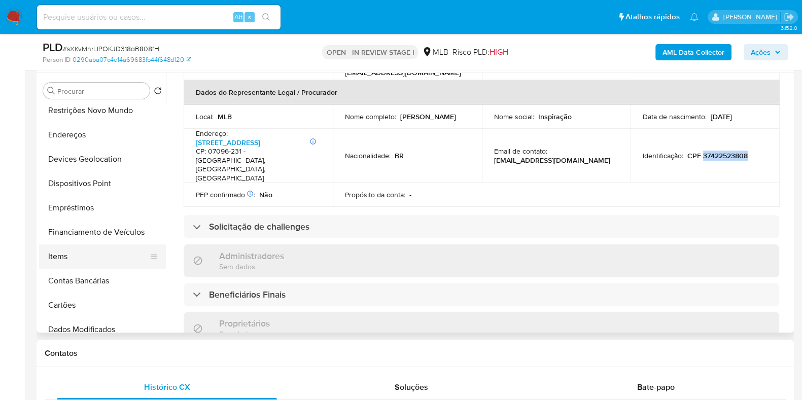
click at [69, 245] on button "Items" at bounding box center [98, 257] width 119 height 24
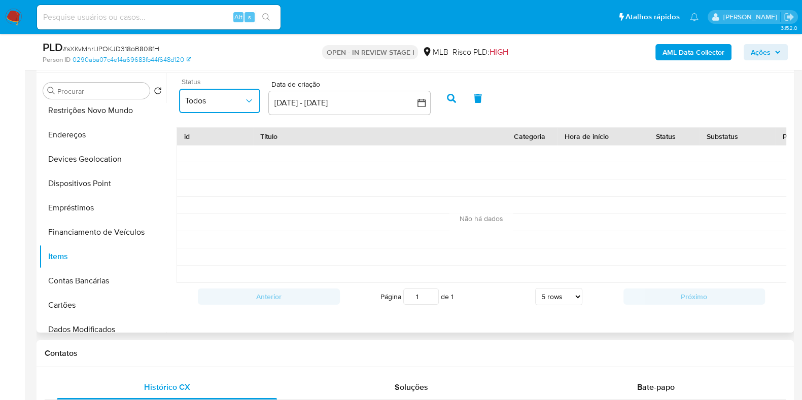
click at [251, 100] on icon "common.sort_by" at bounding box center [249, 101] width 10 height 10
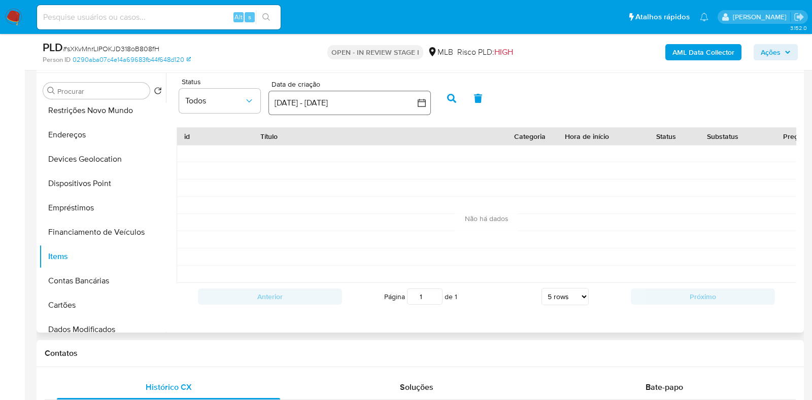
click at [418, 100] on icon "button" at bounding box center [422, 103] width 8 height 8
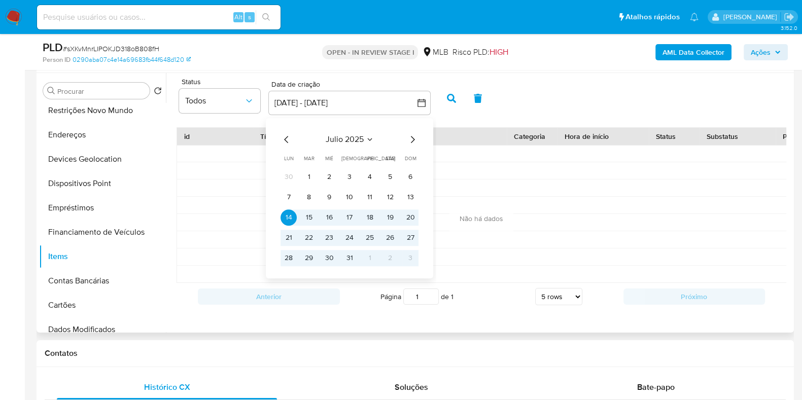
click at [286, 141] on icon "Mes anterior" at bounding box center [286, 139] width 4 height 7
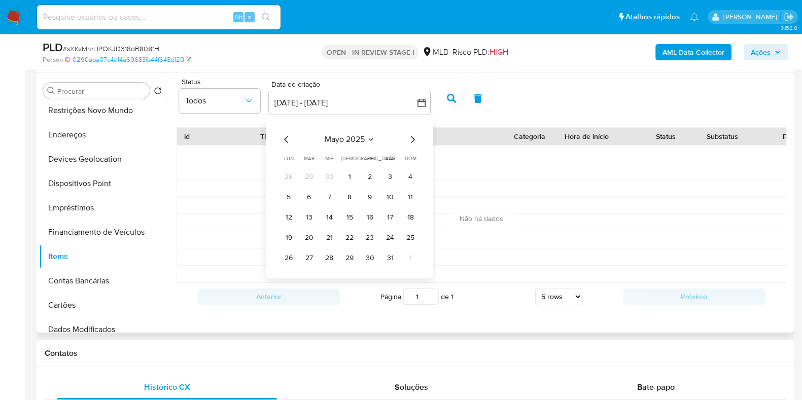
click at [286, 141] on icon "Mes anterior" at bounding box center [286, 139] width 4 height 7
click at [284, 138] on icon "Mes anterior" at bounding box center [287, 139] width 12 height 12
click at [333, 174] on button "1" at bounding box center [329, 177] width 16 height 16
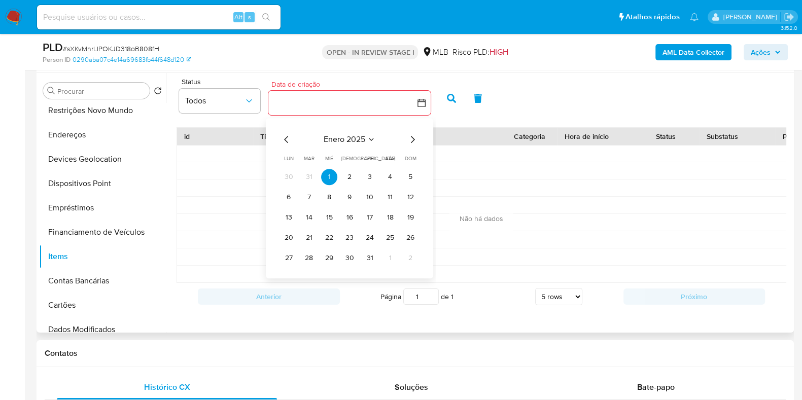
click at [412, 139] on icon "Mes siguiente" at bounding box center [413, 139] width 12 height 12
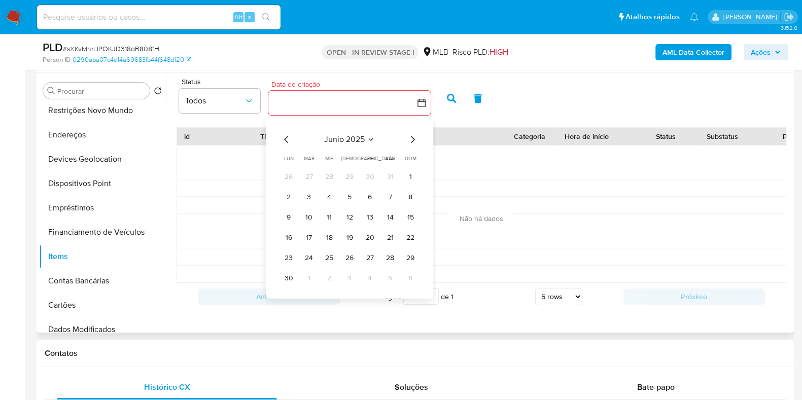
click at [412, 139] on icon "Mes siguiente" at bounding box center [413, 139] width 12 height 12
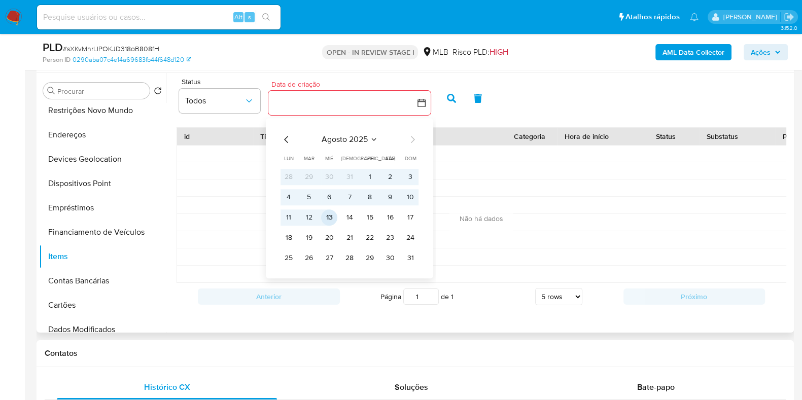
click at [332, 217] on button "13" at bounding box center [329, 218] width 16 height 16
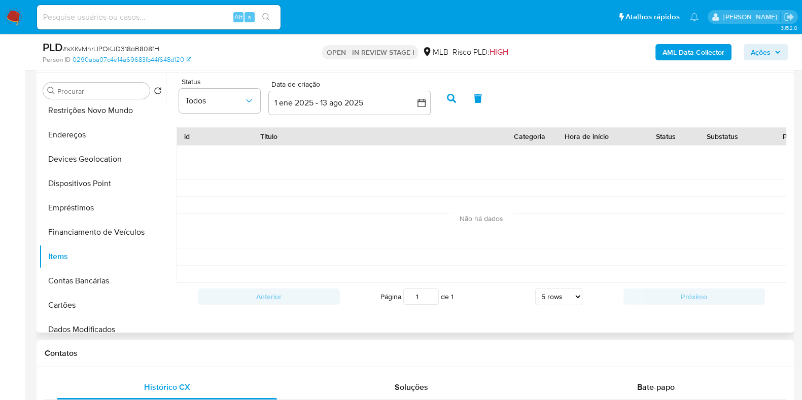
click at [449, 94] on icon "button" at bounding box center [451, 98] width 9 height 9
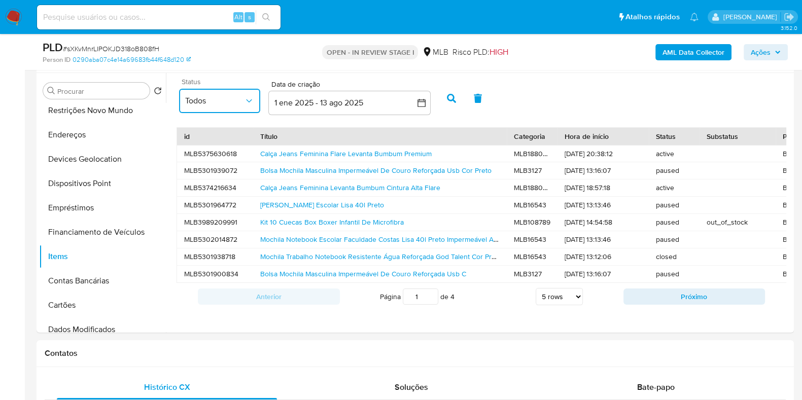
click at [218, 104] on span "Todos" at bounding box center [214, 101] width 59 height 10
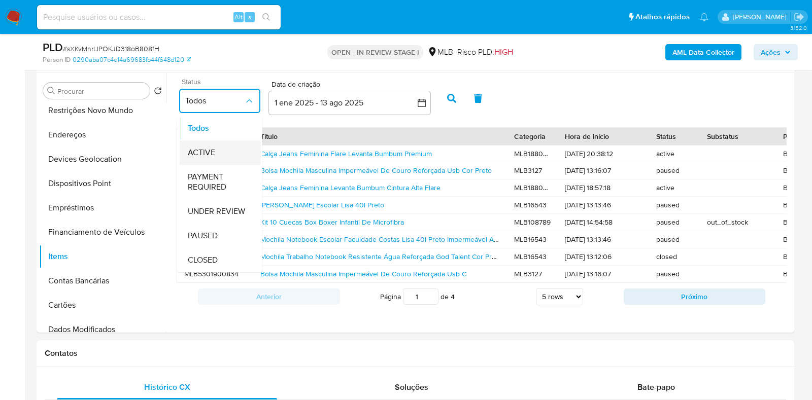
click at [216, 152] on div "ACTIVE" at bounding box center [220, 153] width 65 height 24
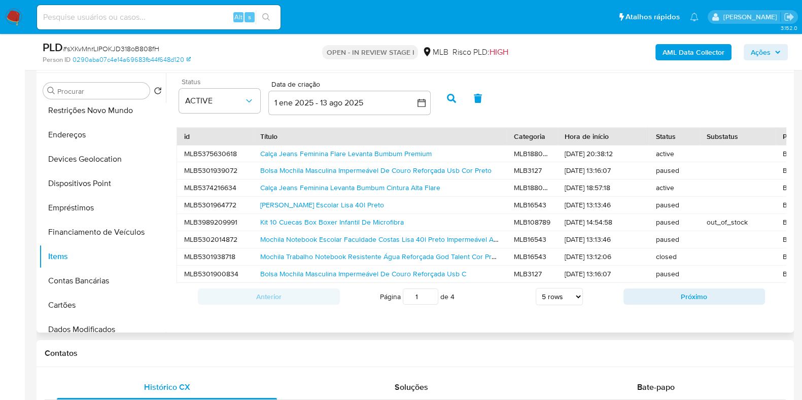
click at [455, 95] on icon "button" at bounding box center [451, 98] width 9 height 9
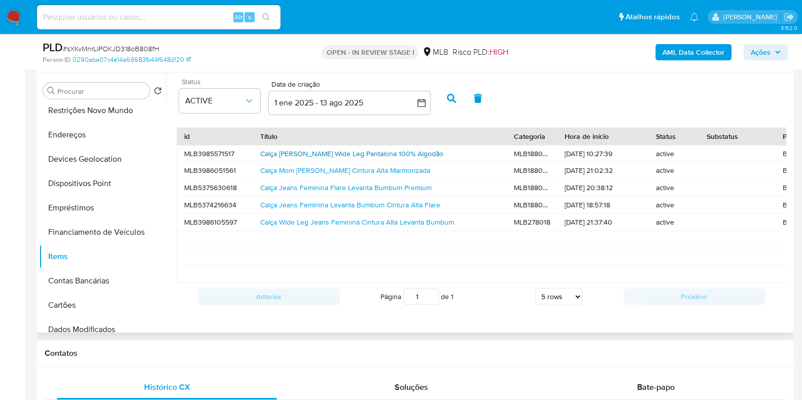
click at [343, 151] on link "Calça Jeans Feminina Wide Leg Pantalona 100% Algodão" at bounding box center [351, 154] width 183 height 10
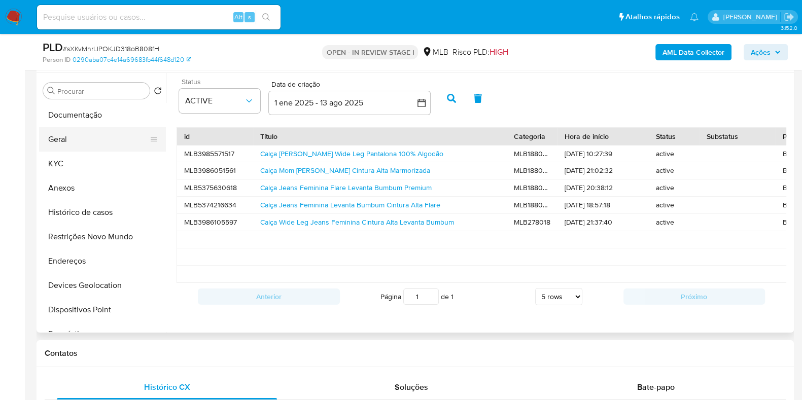
click at [79, 146] on button "Geral" at bounding box center [98, 139] width 119 height 24
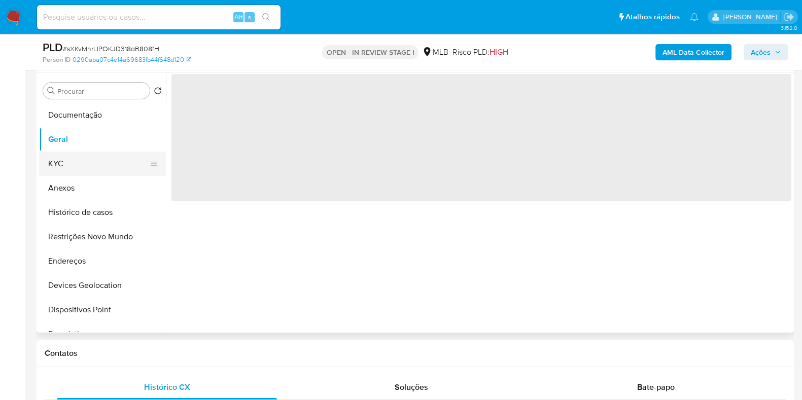
click at [88, 162] on button "KYC" at bounding box center [98, 164] width 119 height 24
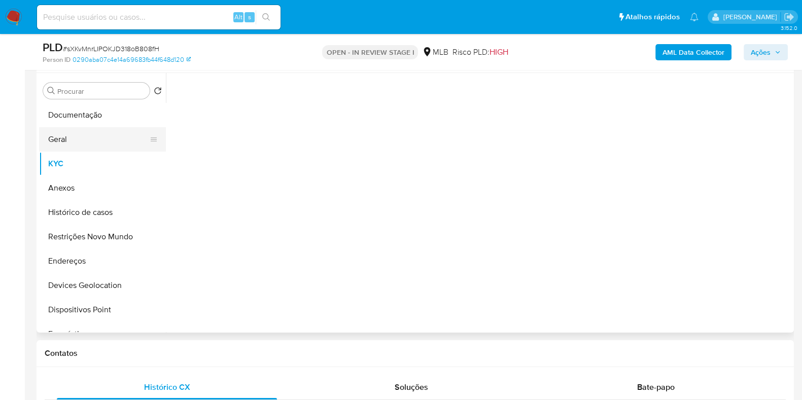
click at [98, 135] on button "Geral" at bounding box center [98, 139] width 119 height 24
